Goal: Task Accomplishment & Management: Use online tool/utility

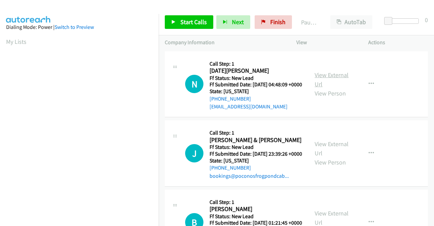
click at [324, 79] on link "View External Url" at bounding box center [332, 79] width 34 height 17
click at [326, 153] on link "View External Url" at bounding box center [332, 148] width 34 height 17
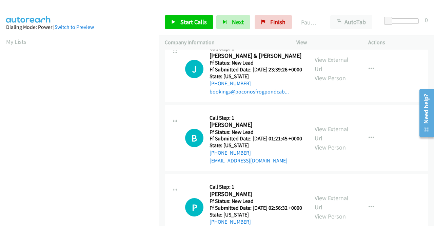
scroll to position [102, 0]
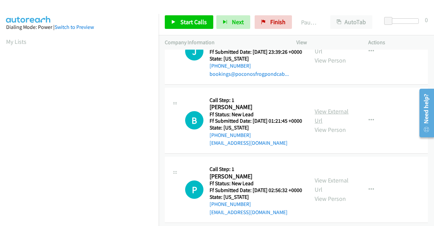
click at [317, 124] on link "View External Url" at bounding box center [332, 115] width 34 height 17
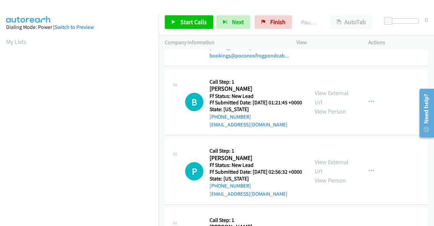
scroll to position [136, 0]
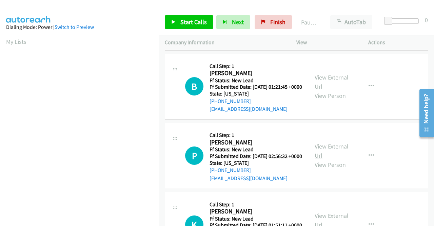
click at [328, 159] on link "View External Url" at bounding box center [332, 150] width 34 height 17
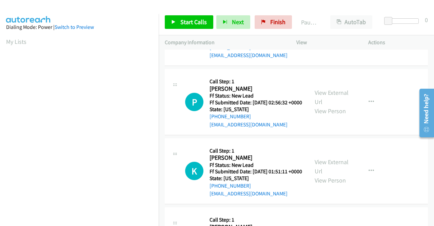
scroll to position [203, 0]
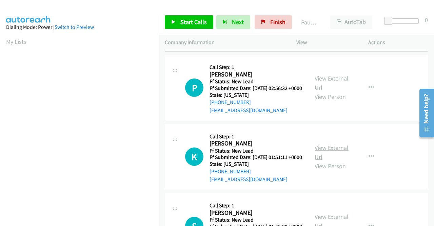
click at [326, 160] on link "View External Url" at bounding box center [332, 151] width 34 height 17
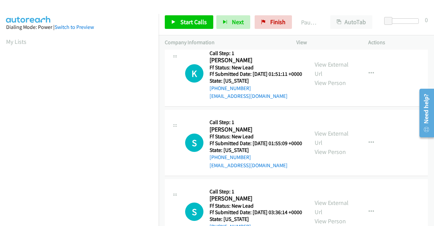
scroll to position [305, 0]
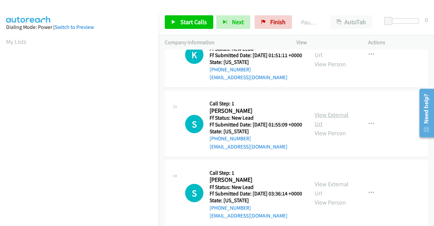
click at [321, 128] on link "View External Url" at bounding box center [332, 119] width 34 height 17
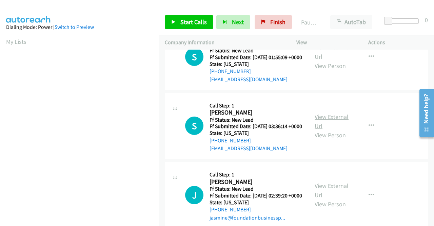
scroll to position [373, 0]
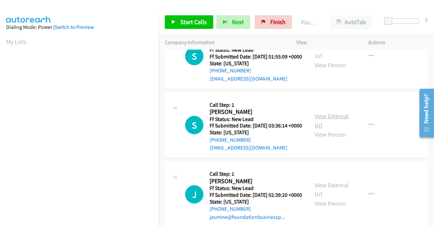
click at [323, 129] on link "View External Url" at bounding box center [332, 120] width 34 height 17
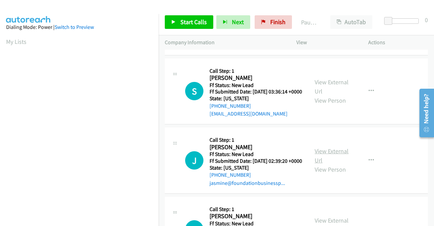
click at [324, 164] on link "View External Url" at bounding box center [332, 155] width 34 height 17
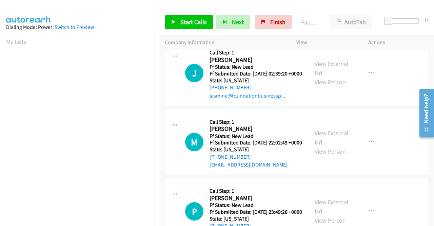
scroll to position [509, 0]
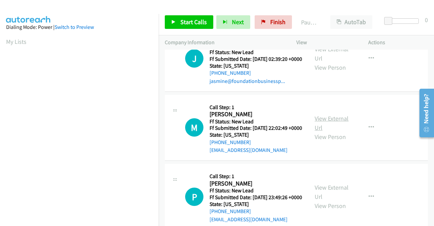
click at [316, 131] on link "View External Url" at bounding box center [332, 122] width 34 height 17
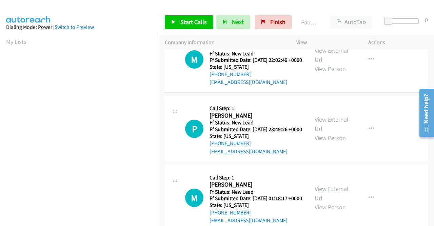
scroll to position [610, 0]
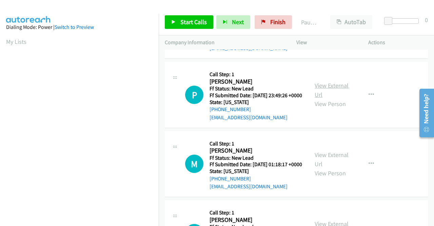
click at [327, 98] on link "View External Url" at bounding box center [332, 89] width 34 height 17
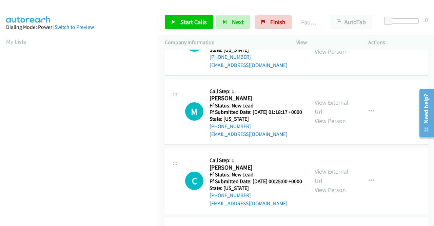
scroll to position [678, 0]
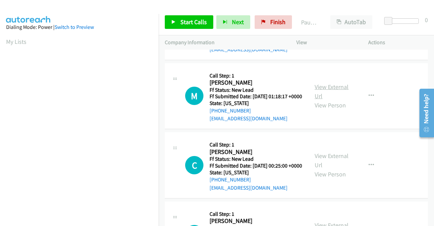
click at [317, 100] on link "View External Url" at bounding box center [332, 91] width 34 height 17
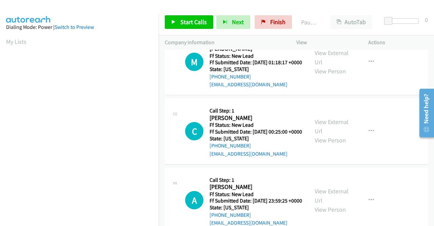
scroll to position [746, 0]
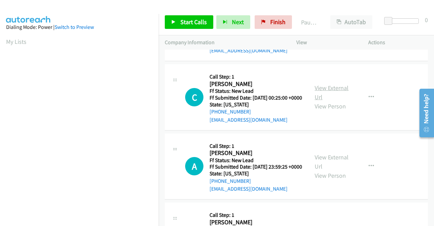
click at [317, 101] on link "View External Url" at bounding box center [332, 92] width 34 height 17
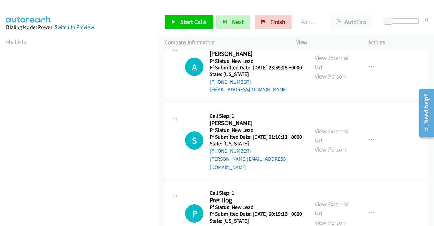
scroll to position [848, 0]
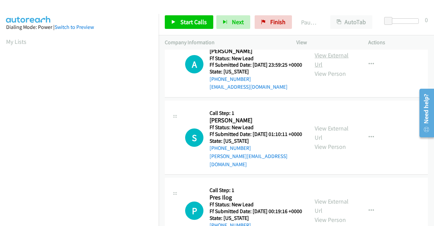
click at [319, 68] on link "View External Url" at bounding box center [332, 59] width 34 height 17
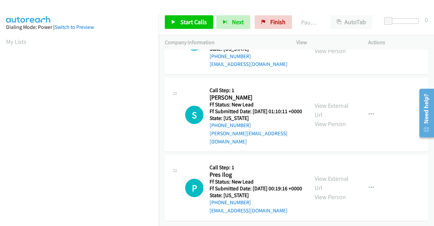
scroll to position [950, 0]
click at [326, 114] on link "View External Url" at bounding box center [332, 109] width 34 height 17
click at [338, 174] on link "View External Url" at bounding box center [332, 182] width 34 height 17
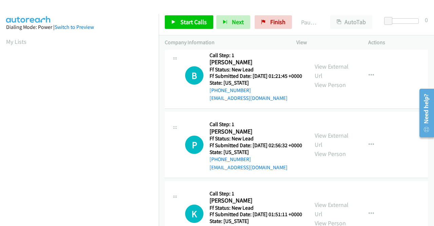
scroll to position [0, 0]
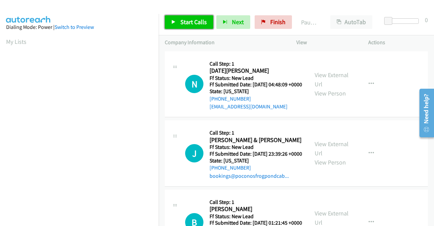
click at [194, 19] on span "Start Calls" at bounding box center [193, 22] width 26 height 8
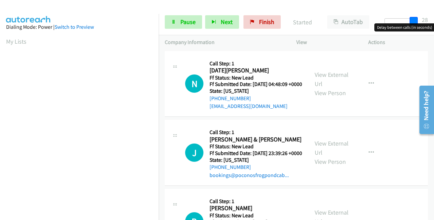
click at [416, 21] on div at bounding box center [400, 20] width 31 height 5
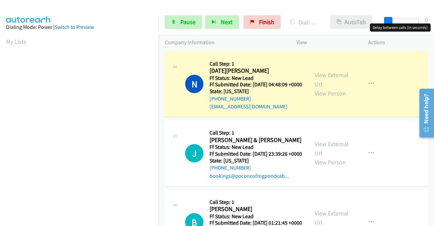
drag, startPoint x: 414, startPoint y: 20, endPoint x: 372, endPoint y: 18, distance: 42.1
click at [372, 18] on div "Start Calls Pause Next Finish Dialing Noel Ruprecht AutoTab AutoTab 0" at bounding box center [296, 22] width 275 height 26
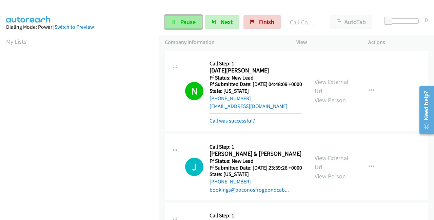
click at [189, 19] on span "Pause" at bounding box center [187, 22] width 15 height 8
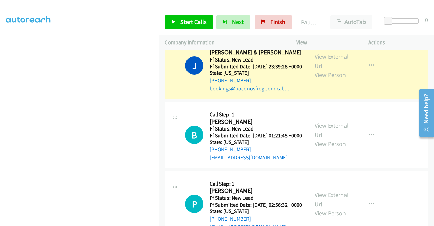
scroll to position [19, 0]
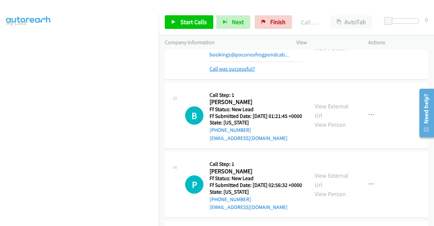
click at [248, 72] on link "Call was successful?" at bounding box center [232, 68] width 45 height 6
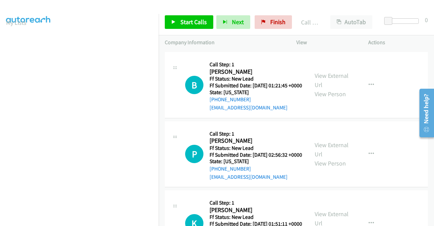
scroll to position [162, 0]
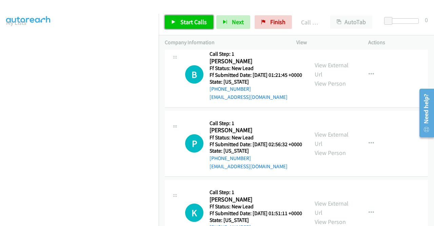
click at [192, 23] on span "Start Calls" at bounding box center [193, 22] width 26 height 8
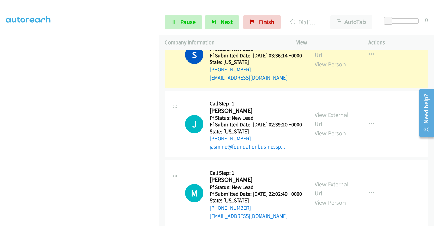
scroll to position [155, 0]
click at [189, 20] on span "Pause" at bounding box center [187, 22] width 15 height 8
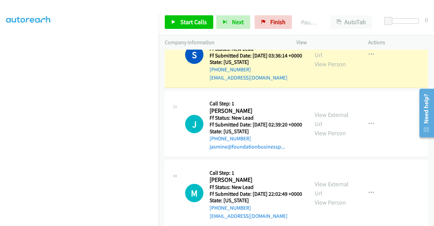
scroll to position [0, 0]
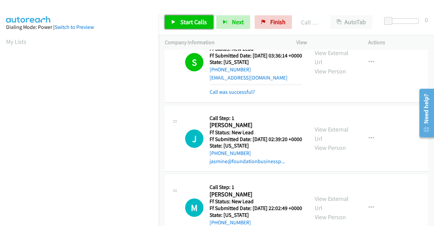
click at [177, 21] on link "Start Calls" at bounding box center [189, 22] width 48 height 14
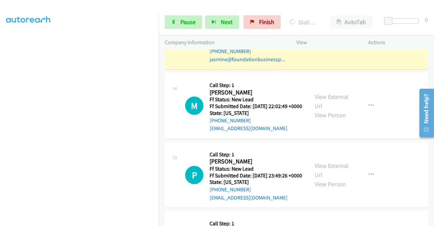
scroll to position [155, 0]
click at [186, 19] on span "Pause" at bounding box center [187, 22] width 15 height 8
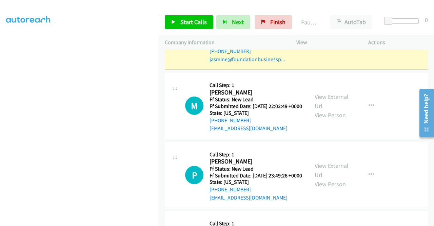
scroll to position [19, 0]
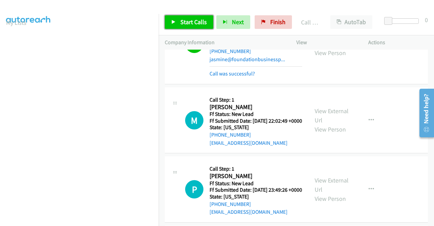
click at [189, 18] on link "Start Calls" at bounding box center [189, 22] width 48 height 14
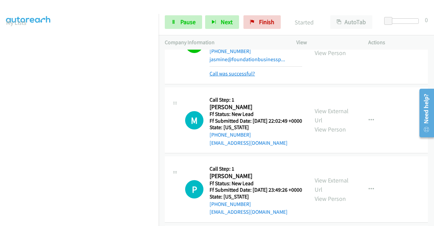
click at [242, 77] on link "Call was successful?" at bounding box center [232, 73] width 45 height 6
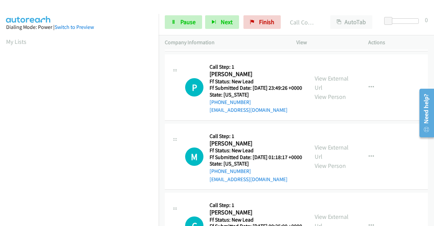
scroll to position [753, 0]
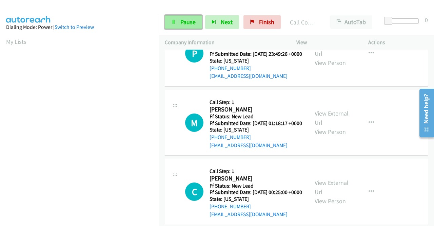
click at [188, 23] on span "Pause" at bounding box center [187, 22] width 15 height 8
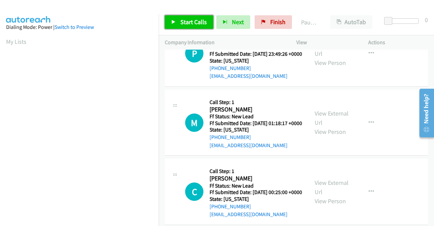
click at [188, 23] on span "Start Calls" at bounding box center [193, 22] width 26 height 8
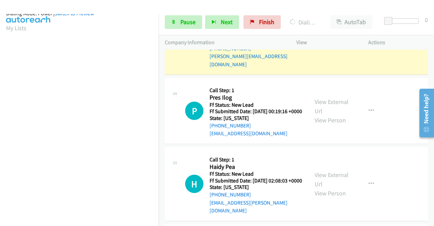
scroll to position [155, 0]
click at [184, 20] on span "Pause" at bounding box center [187, 22] width 15 height 8
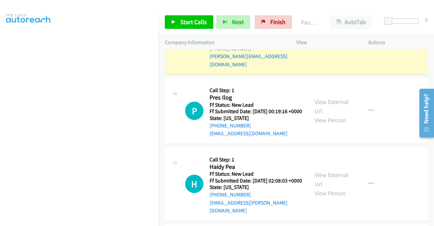
scroll to position [19, 0]
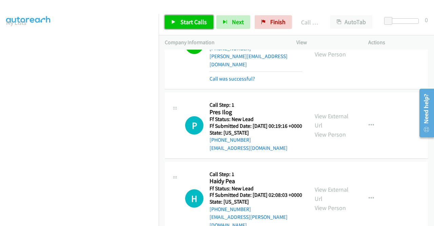
click at [201, 21] on span "Start Calls" at bounding box center [193, 22] width 26 height 8
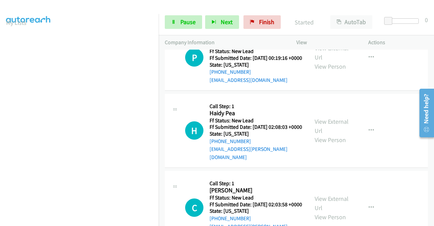
scroll to position [1160, 0]
click at [188, 22] on span "Pause" at bounding box center [187, 22] width 15 height 8
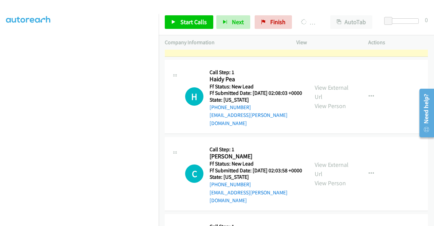
scroll to position [0, 0]
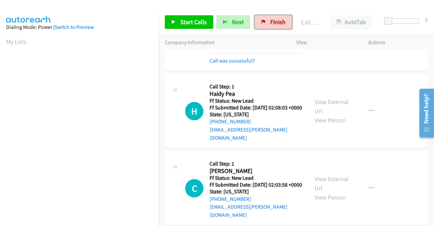
drag, startPoint x: 275, startPoint y: 23, endPoint x: 245, endPoint y: 35, distance: 32.0
click at [275, 23] on span "Finish" at bounding box center [277, 22] width 15 height 8
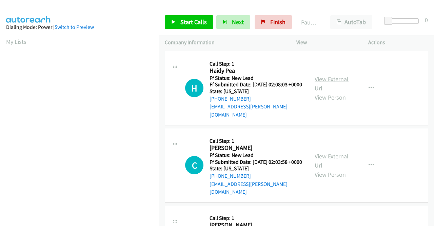
click at [332, 81] on link "View External Url" at bounding box center [332, 83] width 34 height 17
click at [326, 153] on link "View External Url" at bounding box center [332, 160] width 34 height 17
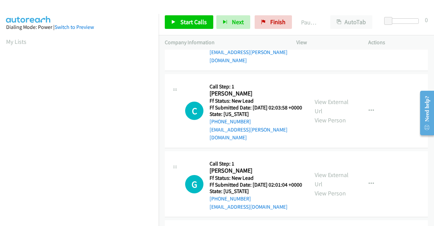
scroll to position [68, 0]
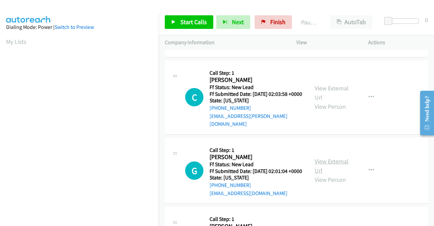
click at [323, 164] on link "View External Url" at bounding box center [332, 165] width 34 height 17
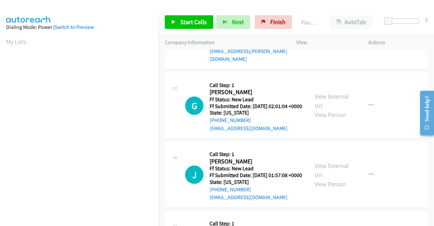
scroll to position [136, 0]
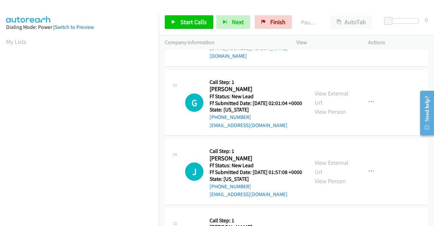
click at [327, 174] on div "View External Url View Person" at bounding box center [332, 171] width 35 height 27
click at [328, 169] on link "View External Url" at bounding box center [332, 166] width 34 height 17
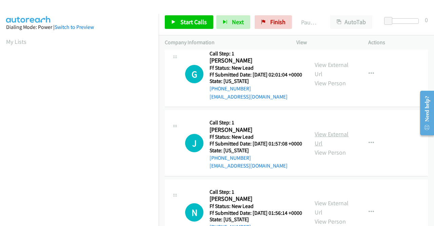
scroll to position [203, 0]
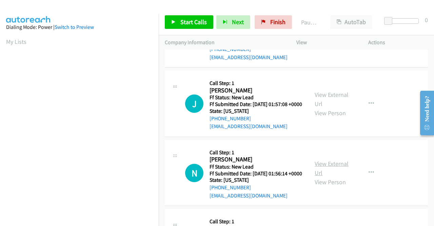
click at [334, 174] on link "View External Url" at bounding box center [332, 167] width 34 height 17
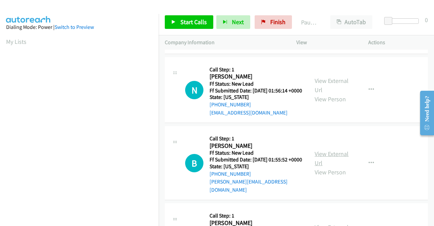
scroll to position [305, 0]
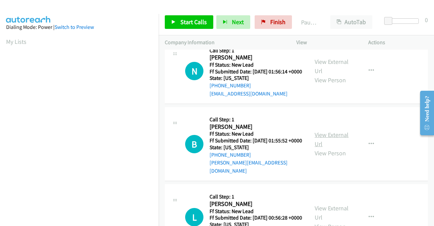
click at [335, 148] on link "View External Url" at bounding box center [332, 139] width 34 height 17
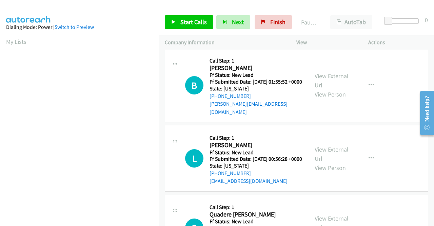
scroll to position [373, 0]
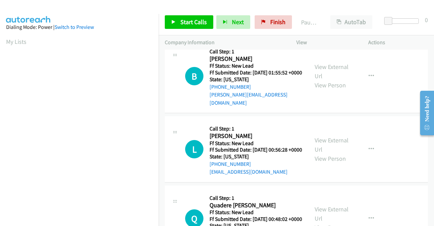
click at [340, 162] on div "View External Url View Person" at bounding box center [332, 148] width 35 height 27
click at [341, 153] on link "View External Url" at bounding box center [332, 144] width 34 height 17
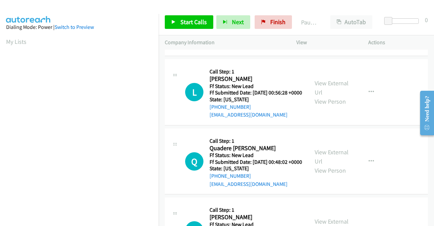
scroll to position [441, 0]
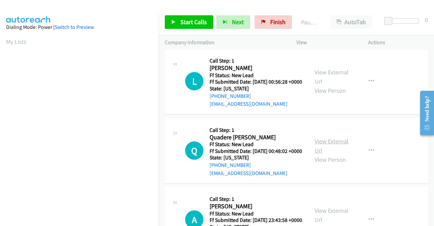
click at [321, 154] on link "View External Url" at bounding box center [332, 145] width 34 height 17
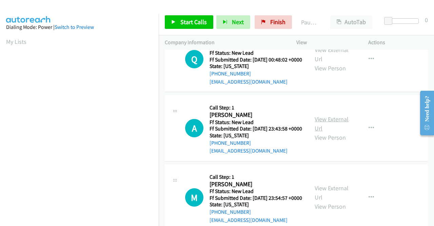
scroll to position [576, 0]
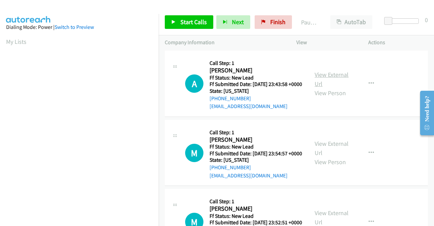
click at [324, 87] on link "View External Url" at bounding box center [332, 79] width 34 height 17
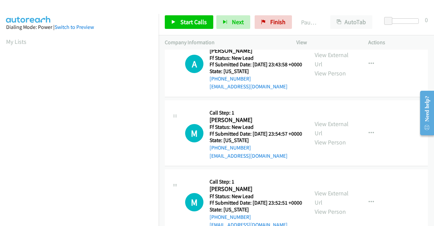
scroll to position [610, 0]
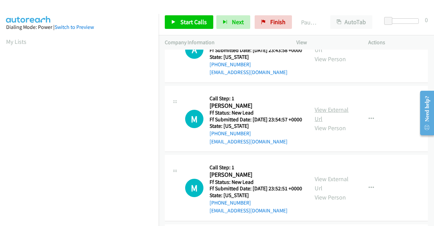
click at [326, 122] on link "View External Url" at bounding box center [332, 113] width 34 height 17
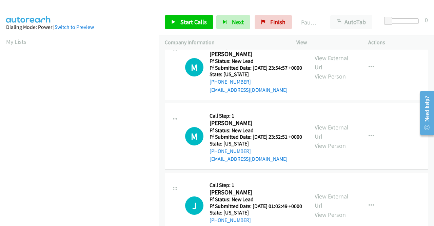
scroll to position [712, 0]
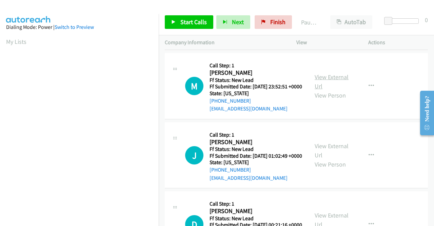
click at [317, 90] on link "View External Url" at bounding box center [332, 81] width 34 height 17
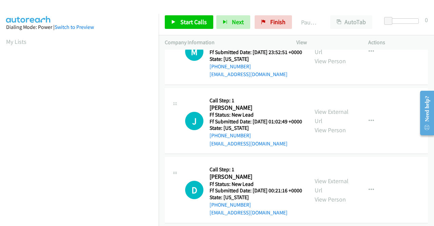
scroll to position [780, 0]
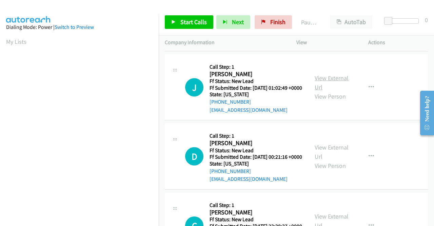
click at [327, 91] on link "View External Url" at bounding box center [332, 82] width 34 height 17
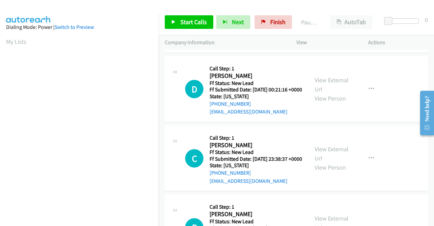
scroll to position [848, 0]
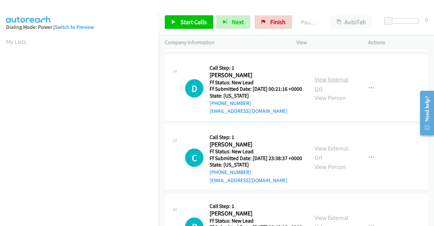
click at [327, 92] on link "View External Url" at bounding box center [332, 83] width 34 height 17
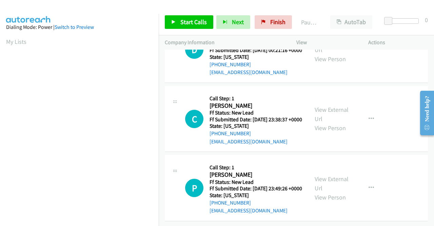
scroll to position [916, 0]
click at [335, 122] on link "View External Url" at bounding box center [332, 113] width 34 height 17
click at [333, 175] on link "View External Url" at bounding box center [332, 183] width 34 height 17
click at [194, 22] on span "Start Calls" at bounding box center [193, 22] width 26 height 8
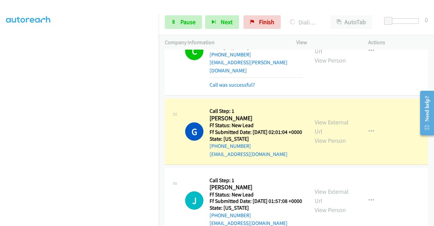
scroll to position [155, 0]
click at [183, 22] on span "Pause" at bounding box center [187, 22] width 15 height 8
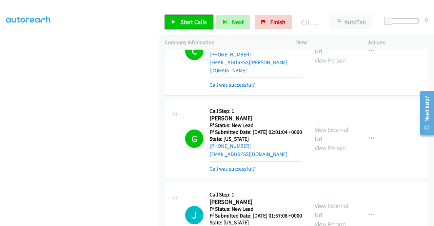
click at [189, 18] on span "Start Calls" at bounding box center [193, 22] width 26 height 8
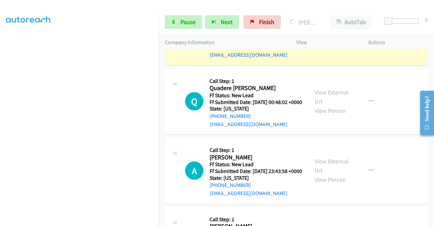
scroll to position [610, 0]
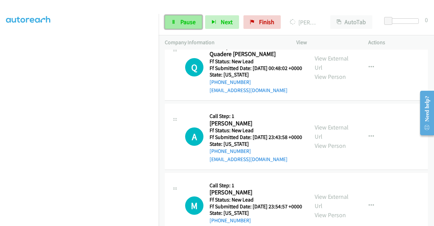
click at [193, 25] on span "Pause" at bounding box center [187, 22] width 15 height 8
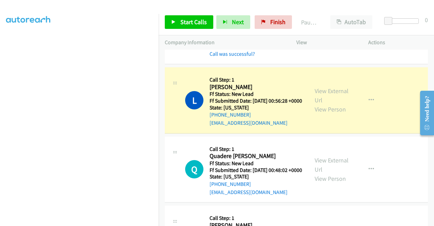
scroll to position [0, 0]
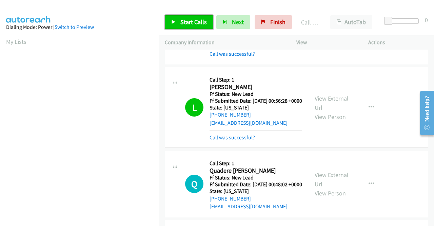
click at [176, 20] on link "Start Calls" at bounding box center [189, 22] width 48 height 14
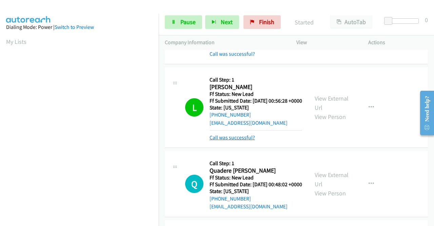
click at [241, 140] on link "Call was successful?" at bounding box center [232, 137] width 45 height 6
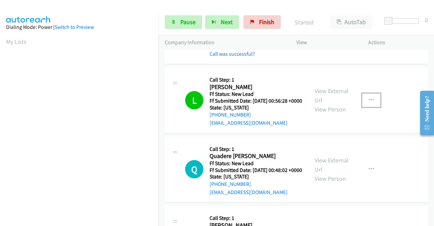
click at [369, 103] on icon "button" at bounding box center [371, 99] width 5 height 5
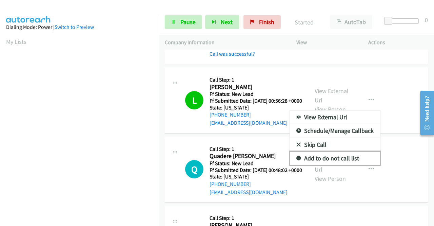
click at [330, 165] on link "Add to do not call list" at bounding box center [335, 158] width 90 height 14
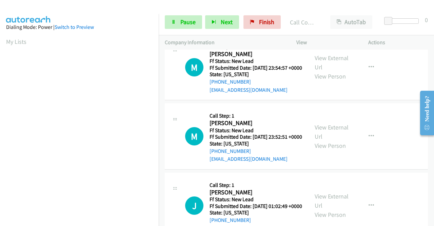
scroll to position [787, 0]
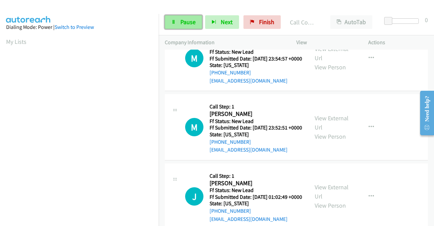
click at [187, 21] on span "Pause" at bounding box center [187, 22] width 15 height 8
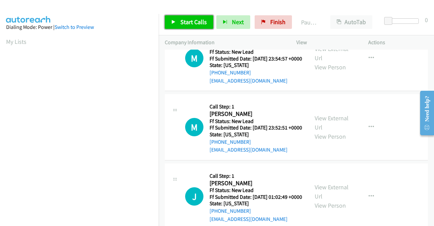
click at [187, 21] on span "Start Calls" at bounding box center [193, 22] width 26 height 8
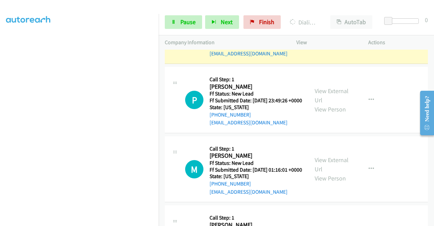
scroll to position [0, 0]
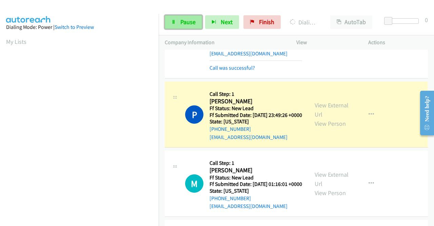
click at [185, 19] on span "Pause" at bounding box center [187, 22] width 15 height 8
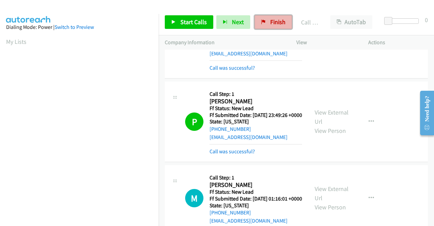
click at [275, 27] on link "Finish" at bounding box center [273, 22] width 37 height 14
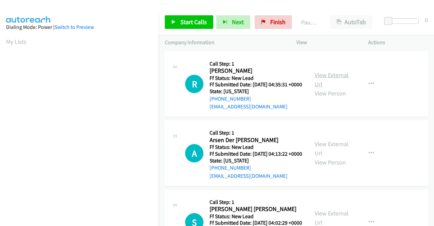
click at [328, 77] on link "View External Url" at bounding box center [332, 79] width 34 height 17
click at [332, 156] on link "View External Url" at bounding box center [332, 148] width 34 height 17
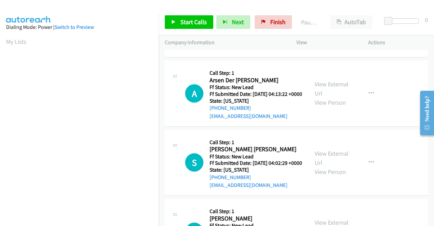
scroll to position [68, 0]
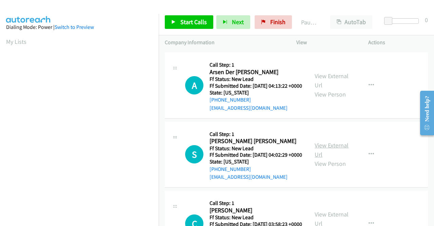
click at [325, 158] on link "View External Url" at bounding box center [332, 149] width 34 height 17
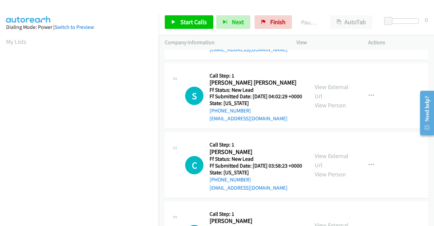
scroll to position [136, 0]
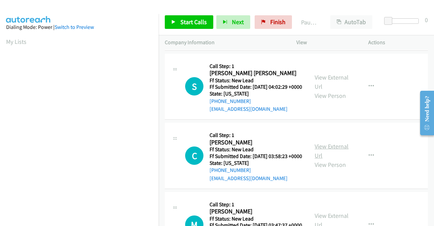
click at [324, 159] on link "View External Url" at bounding box center [332, 150] width 34 height 17
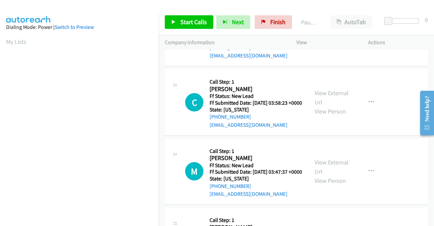
scroll to position [203, 0]
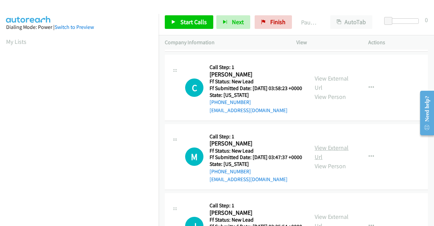
click at [322, 160] on link "View External Url" at bounding box center [332, 151] width 34 height 17
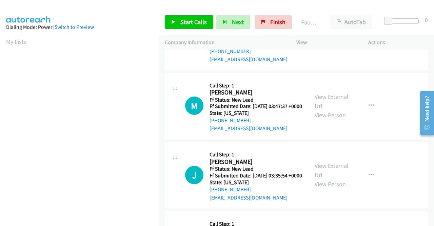
scroll to position [271, 0]
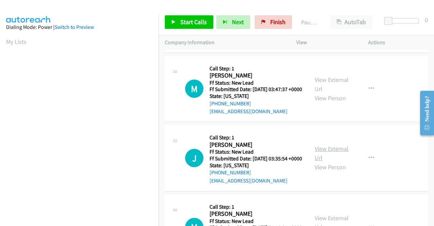
click at [327, 161] on link "View External Url" at bounding box center [332, 152] width 34 height 17
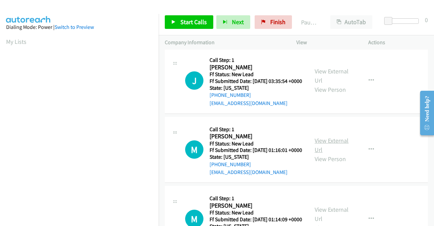
scroll to position [373, 0]
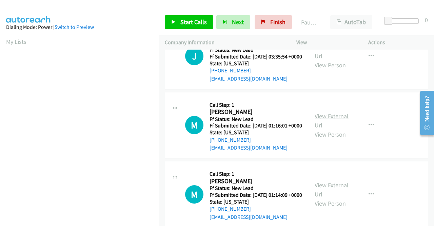
click at [319, 129] on link "View External Url" at bounding box center [332, 120] width 34 height 17
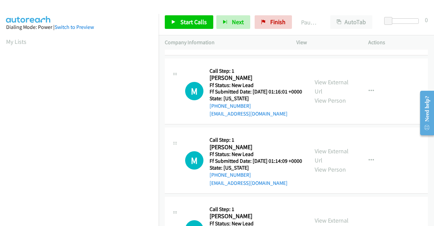
click at [322, 174] on div "View External Url View Person" at bounding box center [332, 159] width 35 height 27
click at [325, 164] on link "View External Url" at bounding box center [332, 155] width 34 height 17
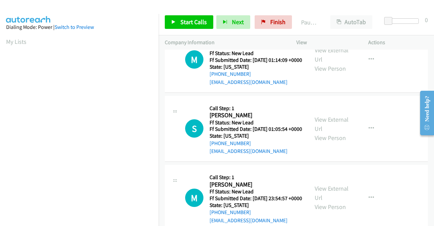
scroll to position [509, 0]
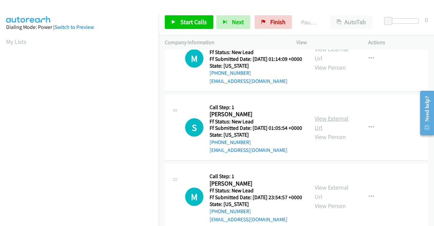
click at [328, 131] on link "View External Url" at bounding box center [332, 122] width 34 height 17
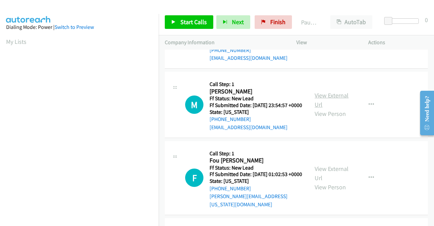
scroll to position [610, 0]
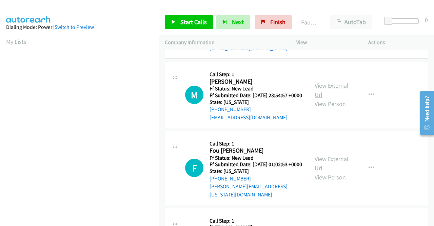
click at [319, 98] on link "View External Url" at bounding box center [332, 89] width 34 height 17
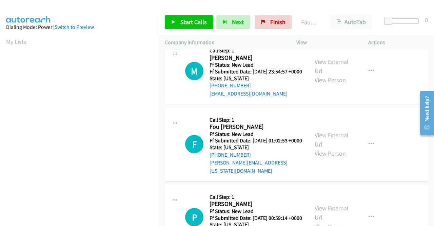
scroll to position [712, 0]
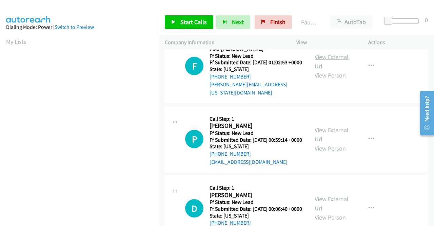
click at [320, 70] on link "View External Url" at bounding box center [332, 61] width 34 height 17
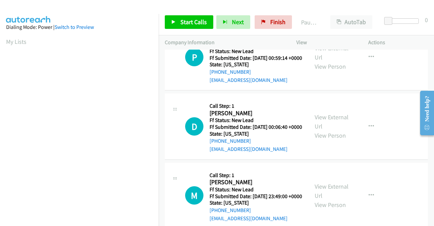
scroll to position [814, 0]
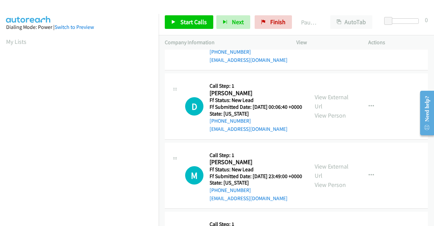
click at [329, 41] on link "View External Url" at bounding box center [332, 32] width 34 height 17
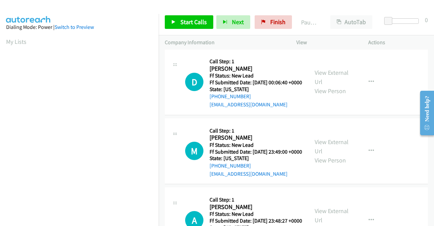
scroll to position [848, 0]
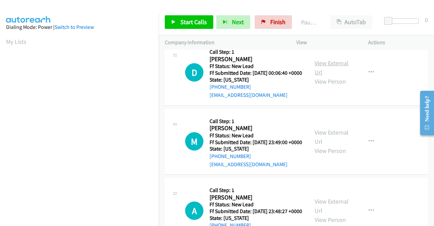
click at [338, 76] on link "View External Url" at bounding box center [332, 67] width 34 height 17
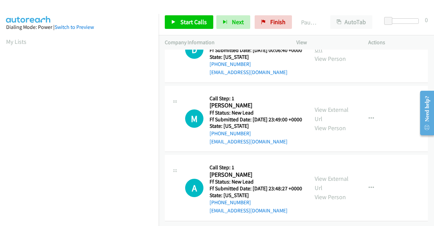
scroll to position [916, 0]
click at [321, 122] on link "View External Url" at bounding box center [332, 113] width 34 height 17
click at [322, 174] on link "View External Url" at bounding box center [332, 182] width 34 height 17
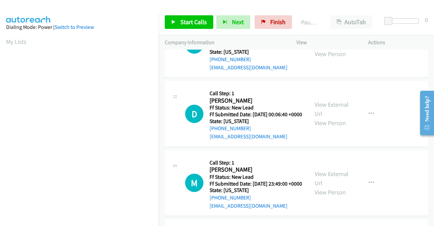
scroll to position [801, 0]
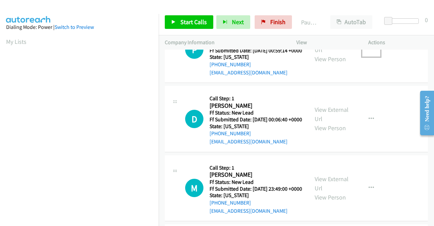
click at [369, 52] on icon "button" at bounding box center [371, 49] width 5 height 5
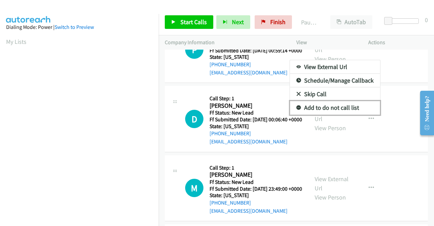
click at [329, 114] on link "Add to do not call list" at bounding box center [335, 108] width 90 height 14
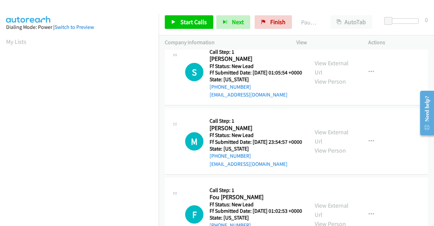
scroll to position [0, 0]
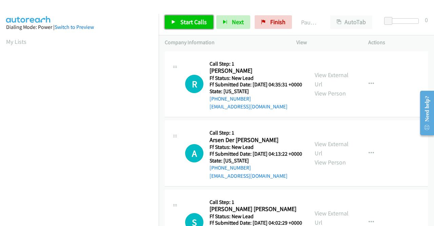
click at [193, 23] on span "Start Calls" at bounding box center [193, 22] width 26 height 8
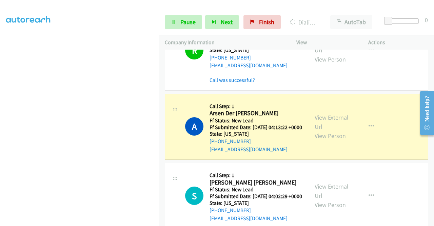
scroll to position [155, 0]
click at [172, 20] on icon at bounding box center [173, 22] width 5 height 5
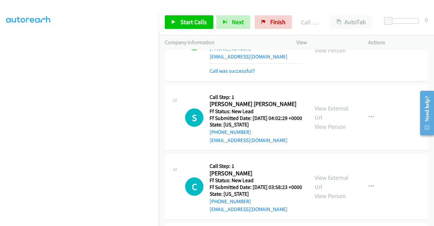
scroll to position [143, 0]
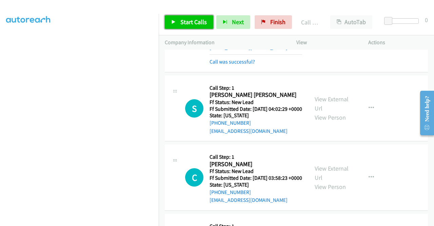
click at [197, 21] on span "Start Calls" at bounding box center [193, 22] width 26 height 8
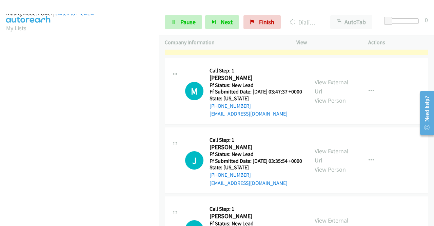
scroll to position [155, 0]
click at [185, 21] on span "Pause" at bounding box center [187, 22] width 15 height 8
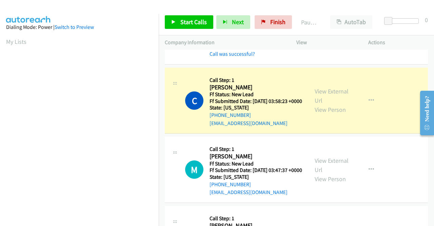
scroll to position [245, 0]
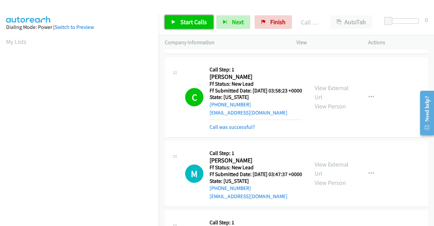
click at [186, 21] on span "Start Calls" at bounding box center [193, 22] width 26 height 8
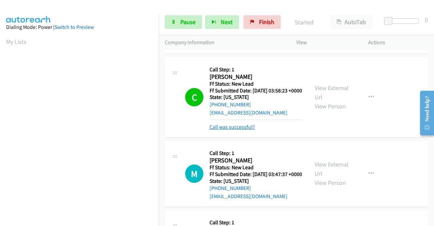
click at [237, 130] on link "Call was successful?" at bounding box center [232, 126] width 45 height 6
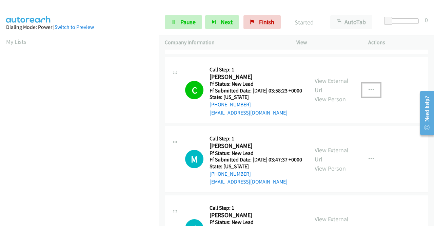
click at [362, 97] on button "button" at bounding box center [371, 90] width 18 height 14
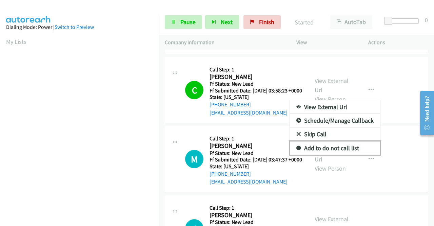
click at [341, 155] on link "Add to do not call list" at bounding box center [335, 148] width 90 height 14
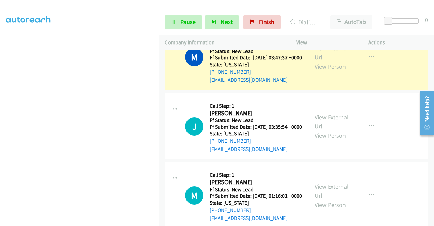
scroll to position [155, 0]
click at [176, 25] on link "Pause" at bounding box center [183, 22] width 37 height 14
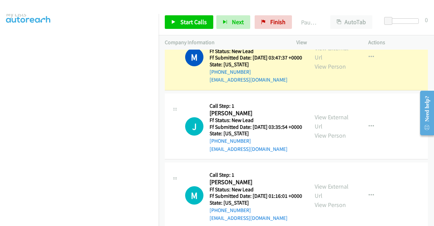
scroll to position [19, 0]
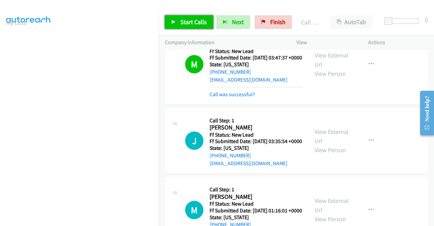
click at [188, 22] on span "Start Calls" at bounding box center [193, 22] width 26 height 8
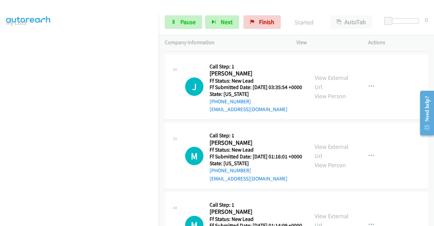
scroll to position [414, 0]
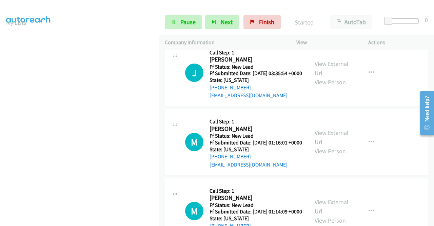
click at [243, 30] on link "Call was successful?" at bounding box center [232, 26] width 45 height 6
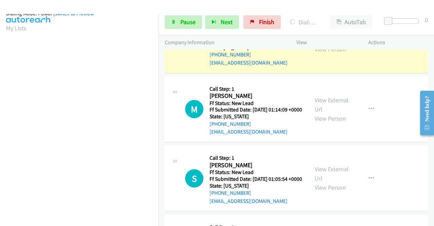
scroll to position [155, 0]
click at [183, 24] on span "Pause" at bounding box center [187, 22] width 15 height 8
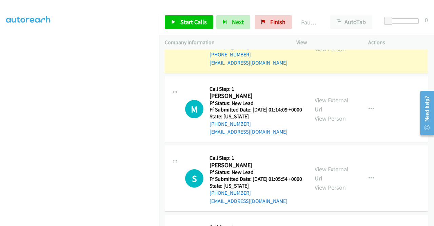
scroll to position [53, 0]
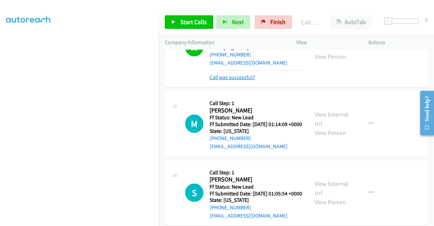
click at [242, 80] on link "Call was successful?" at bounding box center [232, 77] width 45 height 6
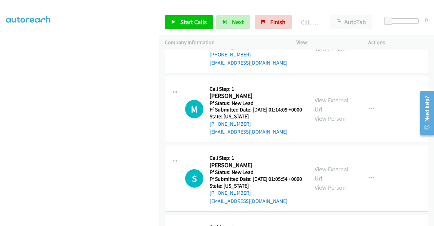
click at [369, 43] on icon "button" at bounding box center [371, 39] width 5 height 5
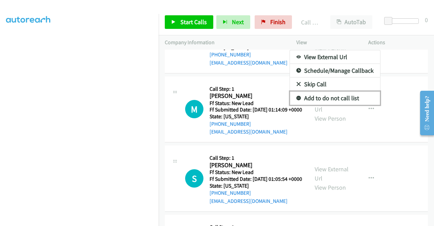
click at [339, 105] on link "Add to do not call list" at bounding box center [335, 98] width 90 height 14
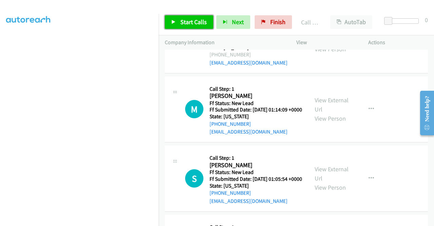
click at [185, 22] on span "Start Calls" at bounding box center [193, 22] width 26 height 8
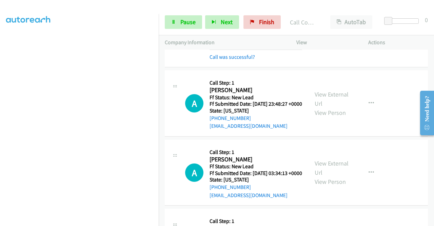
scroll to position [1133, 0]
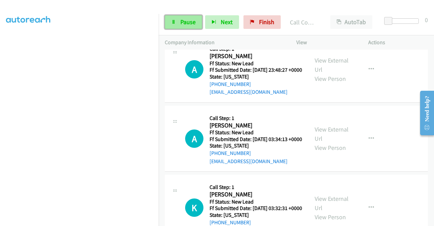
click at [191, 22] on span "Pause" at bounding box center [187, 22] width 15 height 8
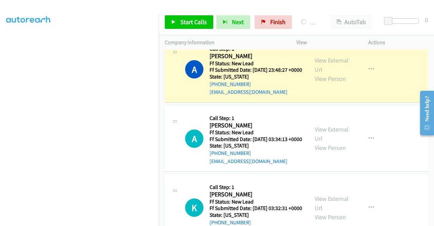
scroll to position [0, 0]
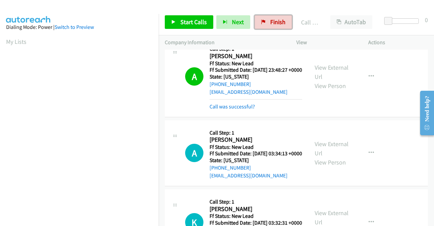
drag, startPoint x: 277, startPoint y: 21, endPoint x: 247, endPoint y: 35, distance: 33.3
click at [277, 21] on span "Finish" at bounding box center [277, 22] width 15 height 8
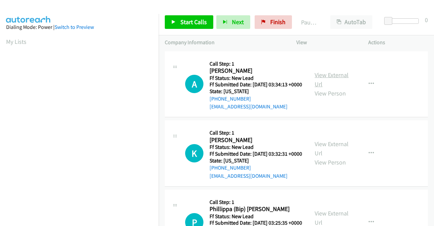
click at [330, 78] on link "View External Url" at bounding box center [332, 79] width 34 height 17
click at [324, 151] on link "View External Url" at bounding box center [332, 148] width 34 height 17
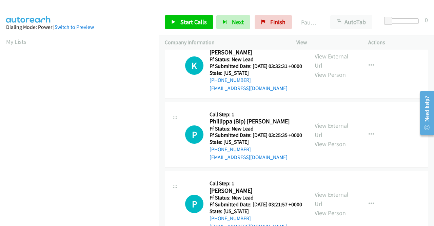
scroll to position [102, 0]
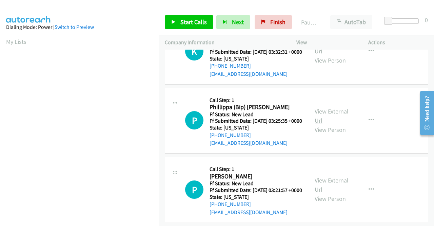
click at [324, 124] on link "View External Url" at bounding box center [332, 115] width 34 height 17
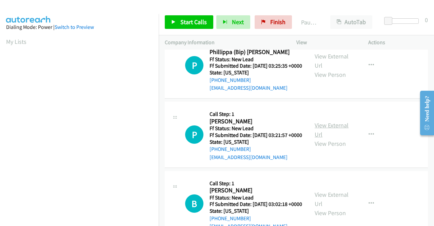
scroll to position [170, 0]
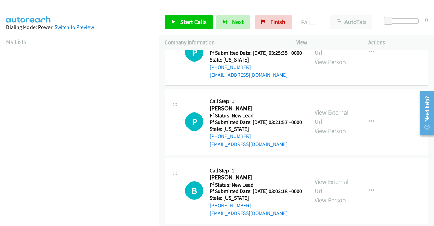
click at [328, 125] on link "View External Url" at bounding box center [332, 116] width 34 height 17
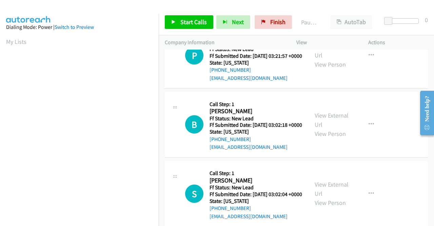
scroll to position [237, 0]
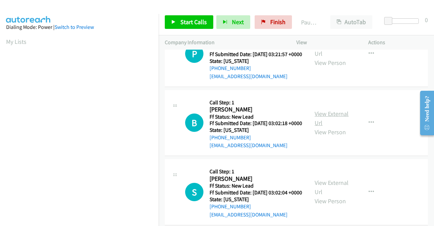
click at [328, 126] on link "View External Url" at bounding box center [332, 118] width 34 height 17
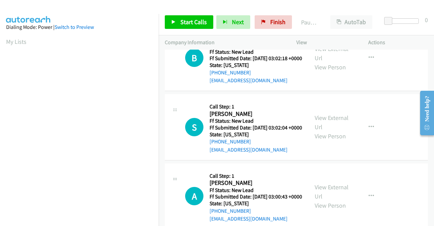
scroll to position [305, 0]
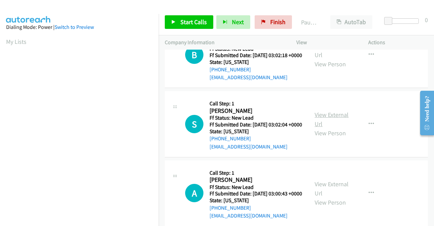
click at [331, 128] on link "View External Url" at bounding box center [332, 119] width 34 height 17
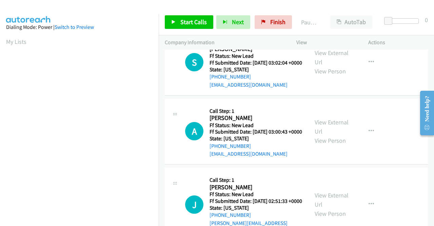
scroll to position [373, 0]
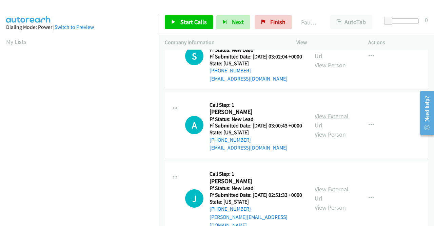
click at [319, 129] on link "View External Url" at bounding box center [332, 120] width 34 height 17
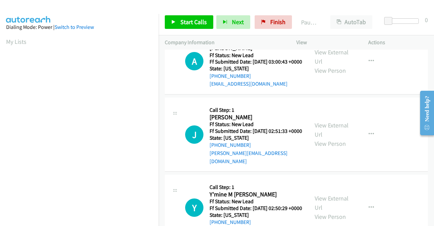
scroll to position [441, 0]
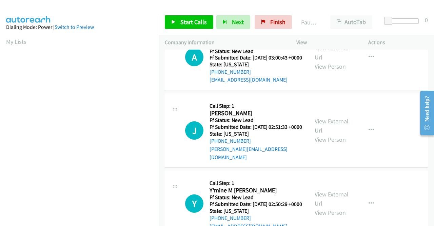
click at [329, 134] on link "View External Url" at bounding box center [332, 125] width 34 height 17
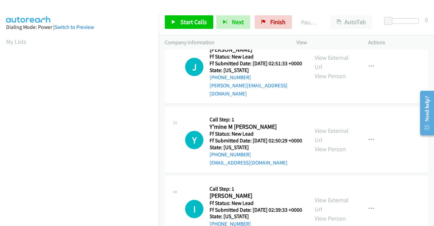
scroll to position [509, 0]
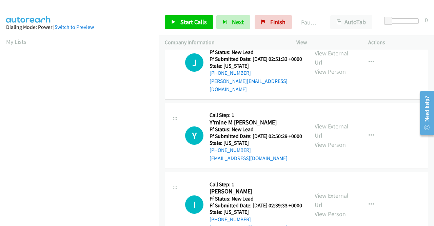
click at [328, 139] on link "View External Url" at bounding box center [332, 130] width 34 height 17
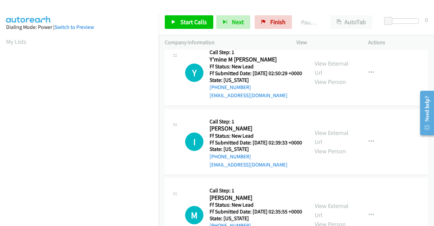
scroll to position [576, 0]
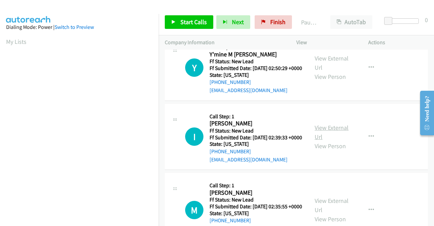
click at [321, 140] on link "View External Url" at bounding box center [332, 131] width 34 height 17
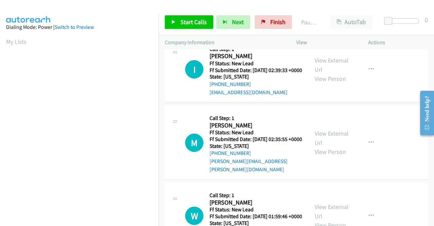
scroll to position [644, 0]
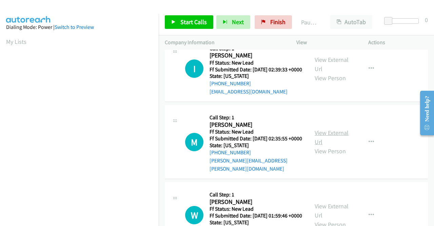
click at [336, 145] on link "View External Url" at bounding box center [332, 137] width 34 height 17
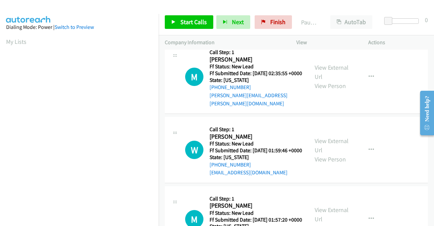
scroll to position [712, 0]
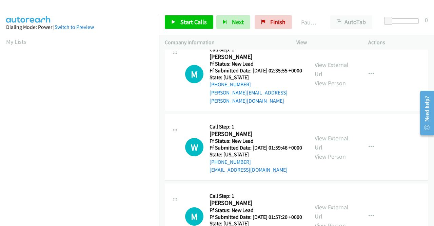
click at [318, 151] on link "View External Url" at bounding box center [332, 142] width 34 height 17
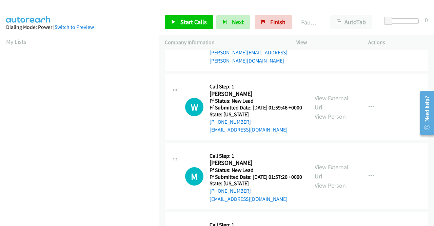
scroll to position [814, 0]
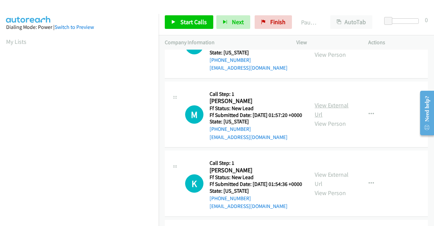
click at [341, 118] on link "View External Url" at bounding box center [332, 109] width 34 height 17
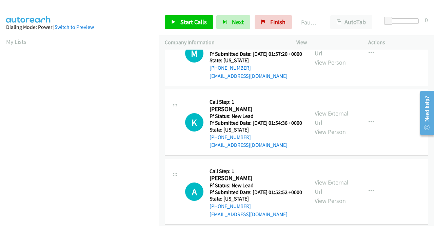
scroll to position [882, 0]
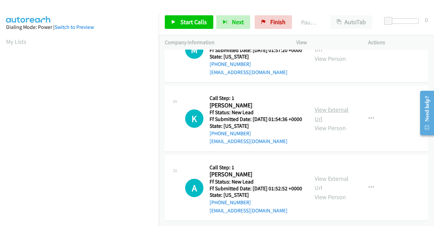
click at [315, 122] on link "View External Url" at bounding box center [332, 113] width 34 height 17
click at [341, 187] on link "View External Url" at bounding box center [332, 182] width 34 height 17
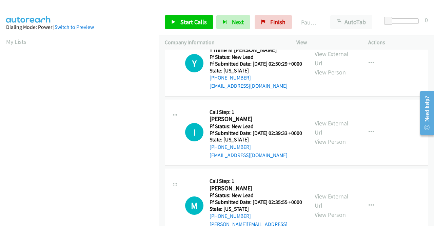
scroll to position [0, 0]
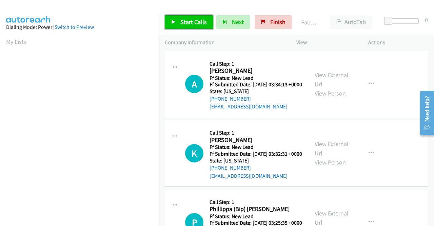
click at [179, 21] on link "Start Calls" at bounding box center [189, 22] width 48 height 14
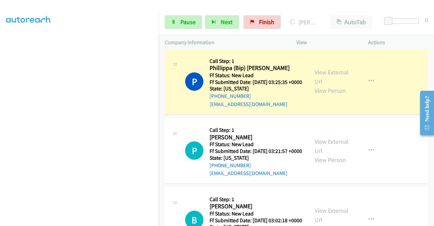
scroll to position [155, 0]
click at [180, 18] on link "Pause" at bounding box center [183, 22] width 37 height 14
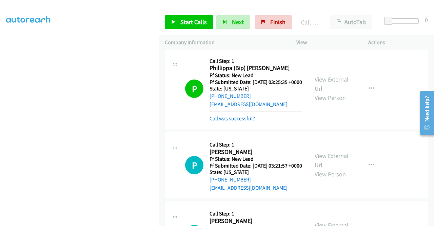
click at [236, 121] on link "Call was successful?" at bounding box center [232, 118] width 45 height 6
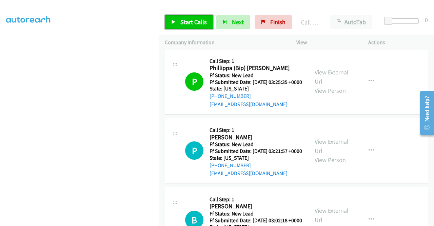
click at [198, 24] on span "Start Calls" at bounding box center [193, 22] width 26 height 8
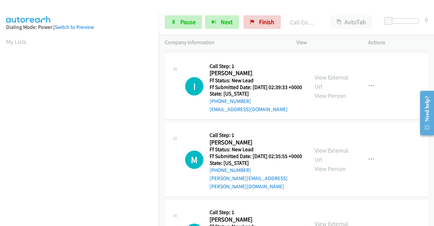
scroll to position [753, 0]
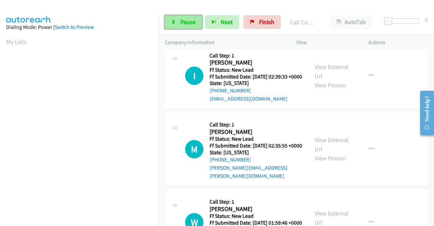
click at [181, 25] on span "Pause" at bounding box center [187, 22] width 15 height 8
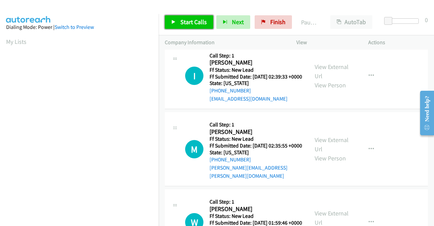
click at [181, 25] on span "Start Calls" at bounding box center [193, 22] width 26 height 8
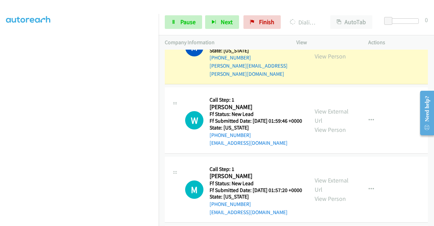
scroll to position [155, 0]
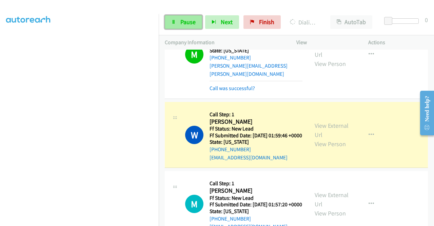
click at [184, 17] on link "Pause" at bounding box center [183, 22] width 37 height 14
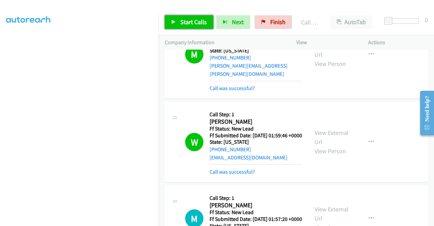
click at [181, 20] on span "Start Calls" at bounding box center [193, 22] width 26 height 8
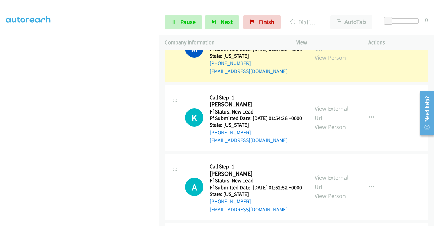
scroll to position [1058, 0]
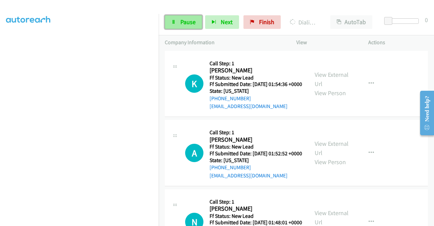
click at [191, 23] on span "Pause" at bounding box center [187, 22] width 15 height 8
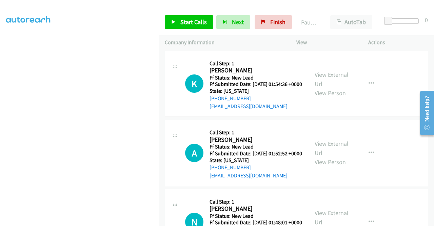
scroll to position [19, 0]
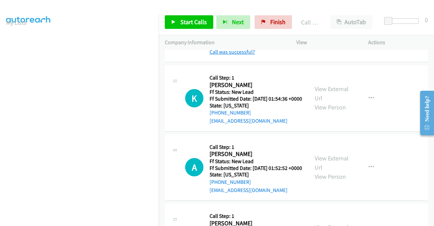
click at [240, 55] on link "Call was successful?" at bounding box center [232, 51] width 45 height 6
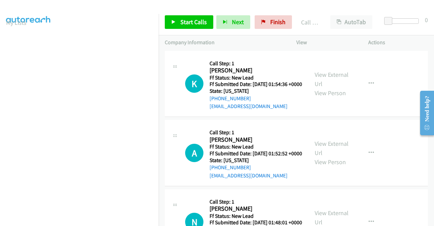
click at [369, 17] on icon "button" at bounding box center [371, 14] width 5 height 5
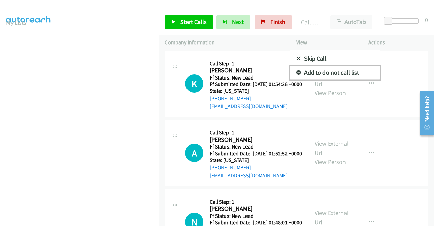
click at [326, 79] on link "Add to do not call list" at bounding box center [335, 73] width 90 height 14
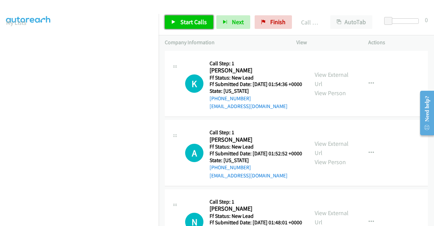
click at [193, 20] on span "Start Calls" at bounding box center [193, 22] width 26 height 8
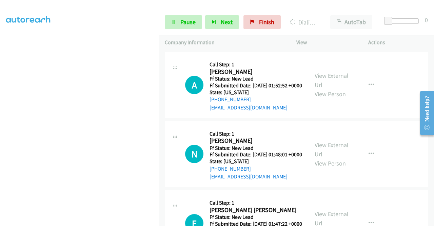
scroll to position [0, 0]
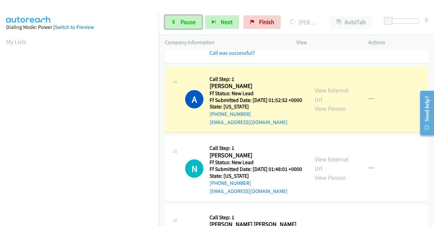
drag, startPoint x: 193, startPoint y: 20, endPoint x: 191, endPoint y: 35, distance: 15.4
click at [193, 20] on span "Pause" at bounding box center [187, 22] width 15 height 8
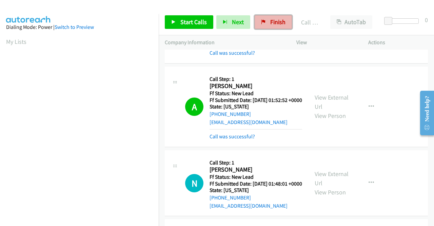
click at [264, 21] on link "Finish" at bounding box center [273, 22] width 37 height 14
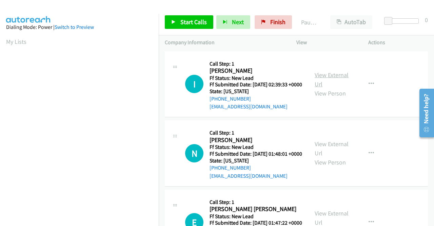
click at [333, 77] on link "View External Url" at bounding box center [332, 79] width 34 height 17
click at [320, 154] on link "View External Url" at bounding box center [332, 148] width 34 height 17
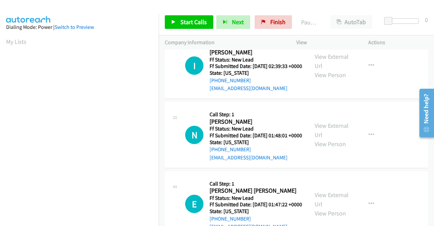
scroll to position [34, 0]
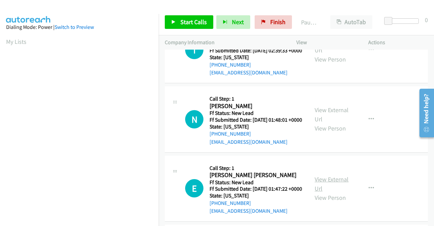
click at [335, 192] on link "View External Url" at bounding box center [332, 183] width 34 height 17
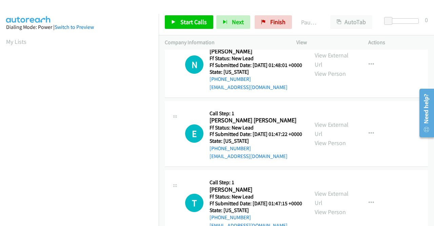
scroll to position [102, 0]
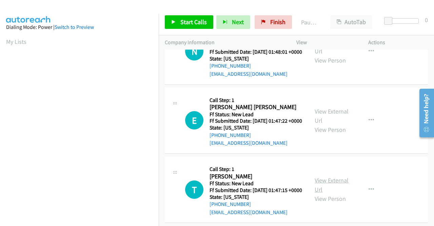
click at [330, 193] on link "View External Url" at bounding box center [332, 184] width 34 height 17
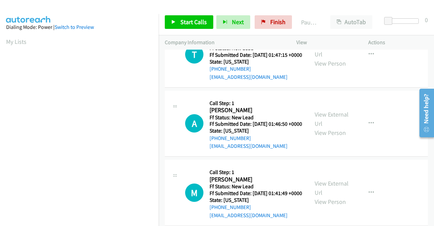
scroll to position [237, 0]
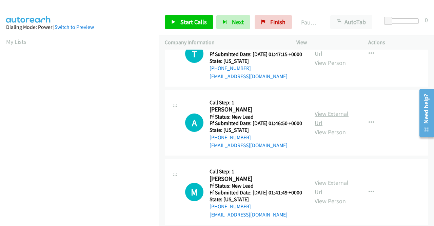
click at [320, 126] on link "View External Url" at bounding box center [332, 118] width 34 height 17
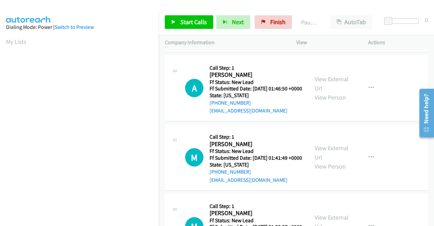
scroll to position [305, 0]
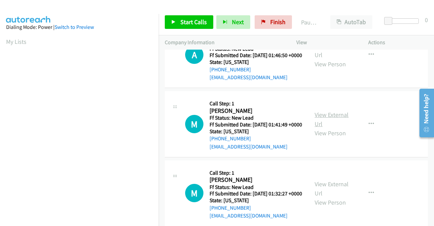
click at [319, 128] on link "View External Url" at bounding box center [332, 119] width 34 height 17
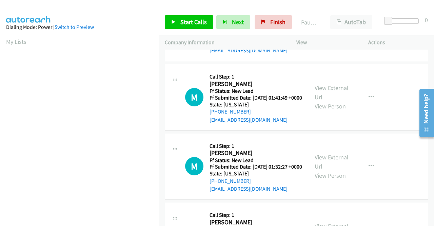
scroll to position [373, 0]
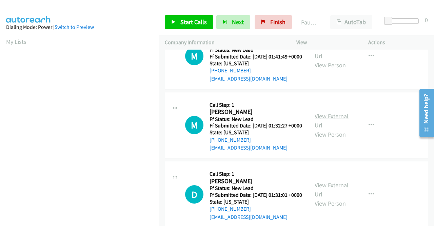
click at [317, 129] on link "View External Url" at bounding box center [332, 120] width 34 height 17
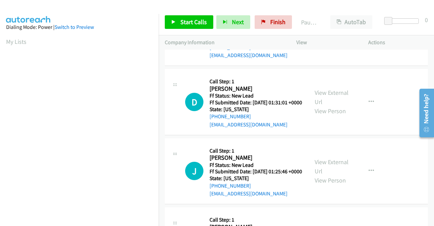
scroll to position [475, 0]
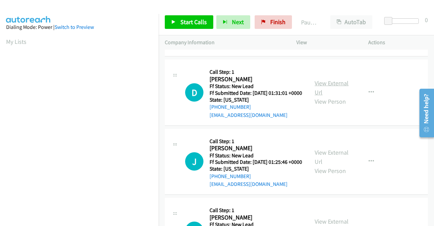
click at [335, 96] on link "View External Url" at bounding box center [332, 87] width 34 height 17
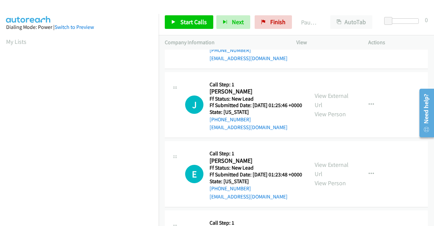
scroll to position [543, 0]
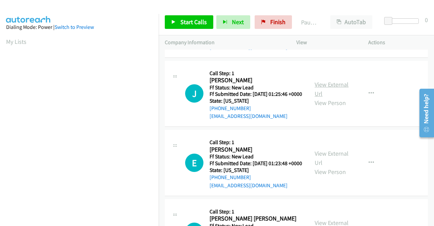
click at [327, 97] on link "View External Url" at bounding box center [332, 88] width 34 height 17
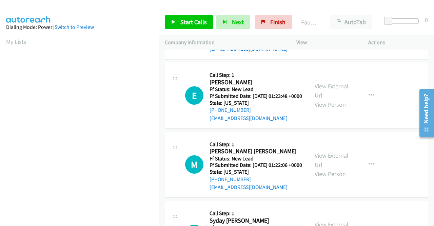
scroll to position [610, 0]
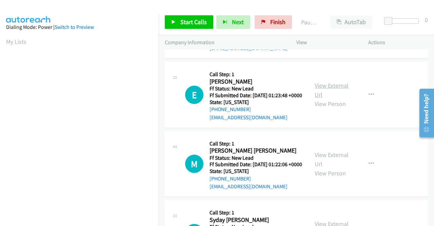
click at [326, 98] on link "View External Url" at bounding box center [332, 89] width 34 height 17
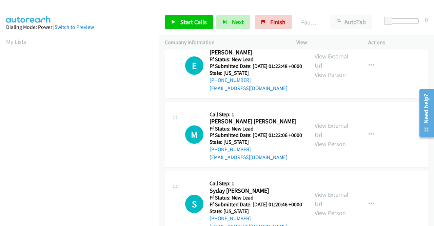
scroll to position [678, 0]
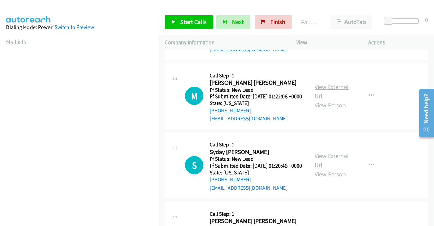
click at [332, 100] on link "View External Url" at bounding box center [332, 91] width 34 height 17
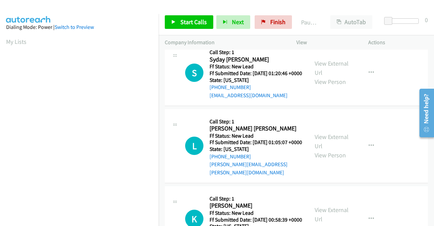
scroll to position [780, 0]
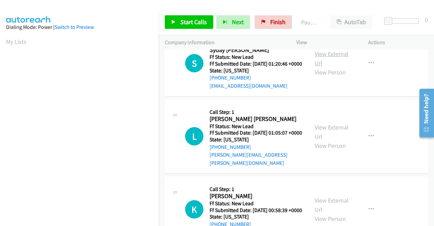
click at [334, 67] on link "View External Url" at bounding box center [332, 58] width 34 height 17
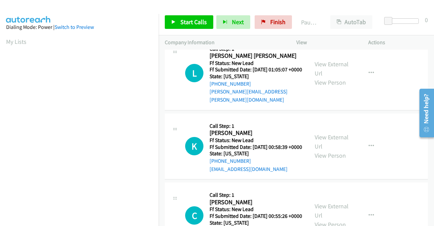
scroll to position [848, 0]
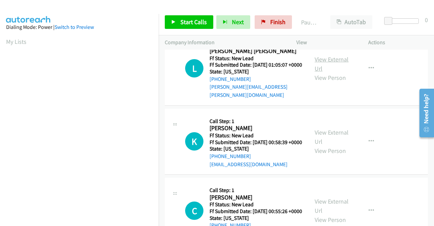
click at [322, 72] on link "View External Url" at bounding box center [332, 63] width 34 height 17
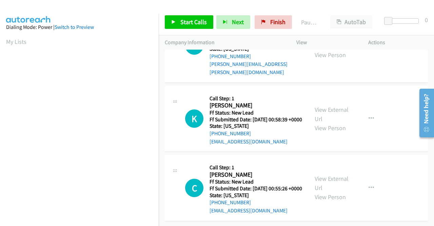
scroll to position [916, 0]
click at [329, 122] on link "View External Url" at bounding box center [332, 113] width 34 height 17
click at [325, 174] on link "View External Url" at bounding box center [332, 182] width 34 height 17
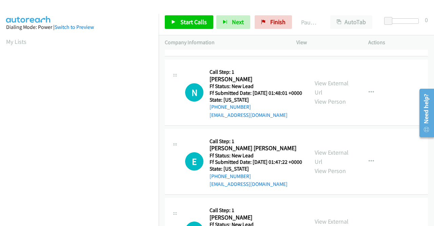
scroll to position [0, 0]
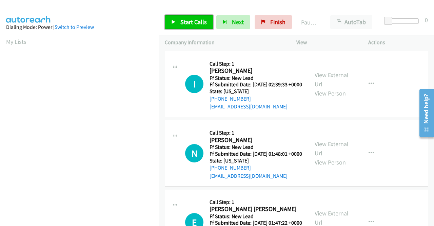
click at [196, 18] on span "Start Calls" at bounding box center [193, 22] width 26 height 8
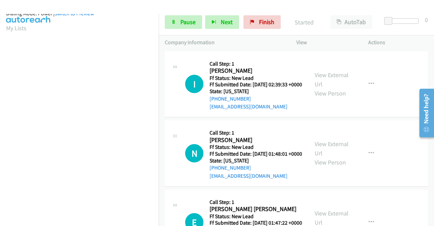
scroll to position [155, 0]
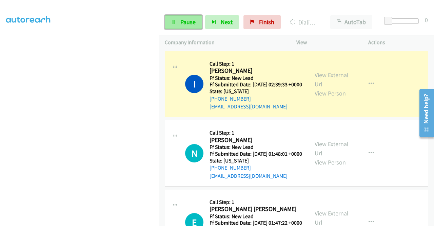
click at [188, 19] on span "Pause" at bounding box center [187, 22] width 15 height 8
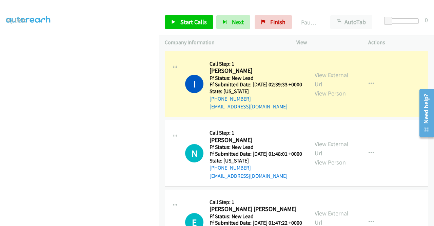
scroll to position [19, 0]
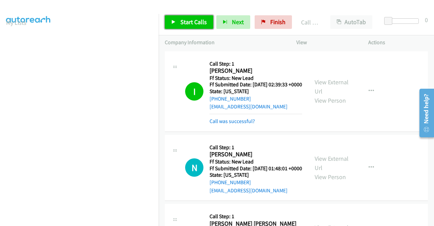
click at [197, 25] on span "Start Calls" at bounding box center [193, 22] width 26 height 8
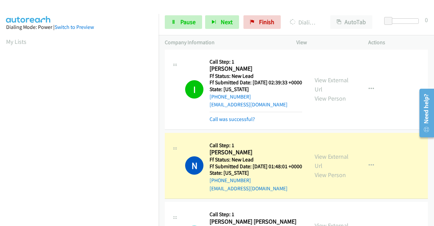
scroll to position [0, 0]
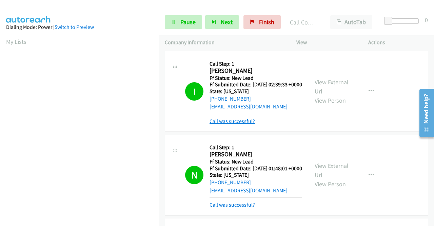
click at [236, 124] on link "Call was successful?" at bounding box center [232, 121] width 45 height 6
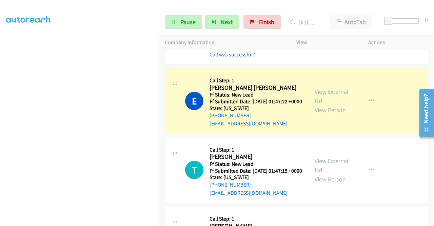
scroll to position [170, 0]
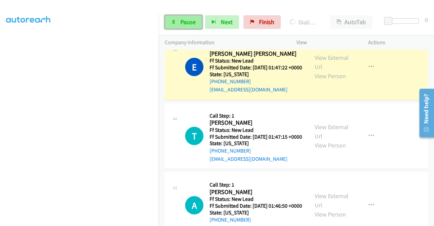
click at [185, 23] on span "Pause" at bounding box center [187, 22] width 15 height 8
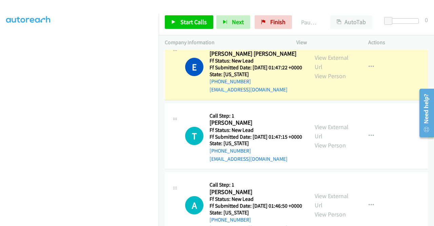
scroll to position [0, 0]
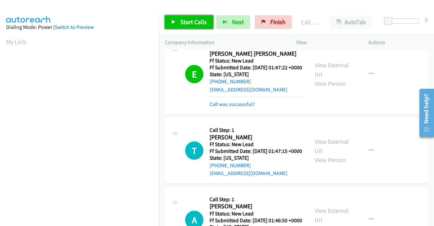
click at [180, 17] on link "Start Calls" at bounding box center [189, 22] width 48 height 14
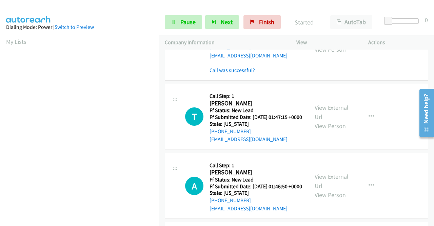
scroll to position [237, 0]
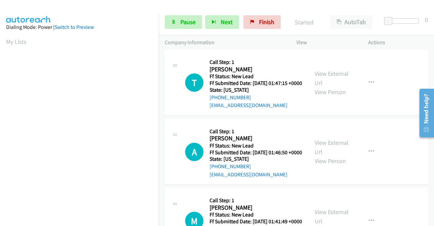
click at [248, 39] on link "Call was successful?" at bounding box center [232, 36] width 45 height 6
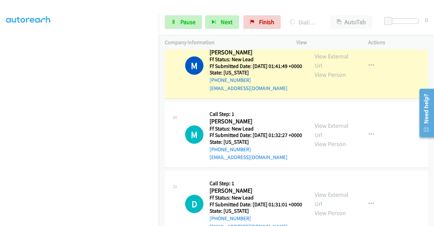
scroll to position [441, 0]
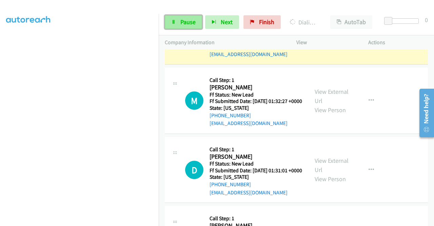
click at [180, 22] on span "Pause" at bounding box center [187, 22] width 15 height 8
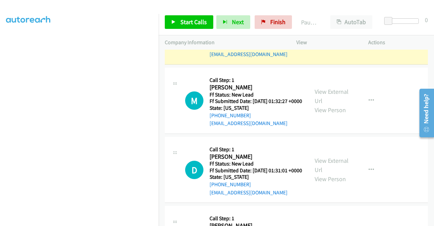
scroll to position [53, 0]
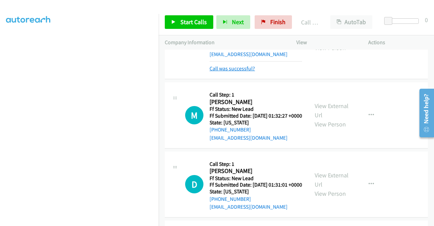
click at [224, 72] on link "Call was successful?" at bounding box center [232, 68] width 45 height 6
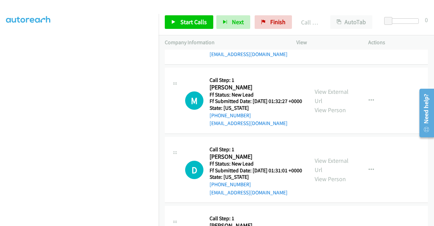
click at [370, 34] on icon "button" at bounding box center [371, 31] width 5 height 5
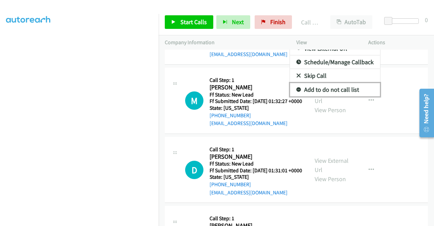
click at [330, 96] on link "Add to do not call list" at bounding box center [335, 90] width 90 height 14
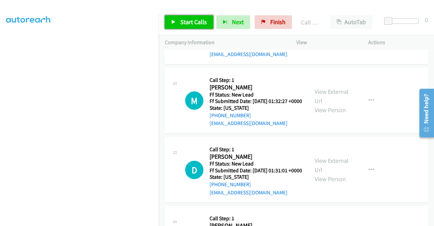
click at [198, 21] on span "Start Calls" at bounding box center [193, 22] width 26 height 8
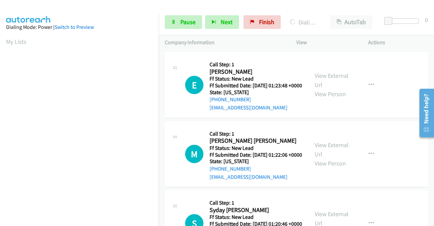
scroll to position [155, 0]
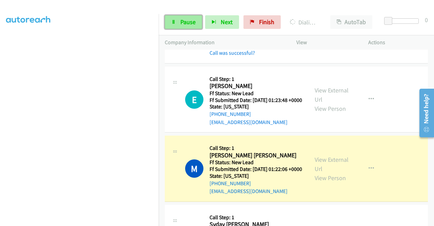
click at [189, 23] on span "Pause" at bounding box center [187, 22] width 15 height 8
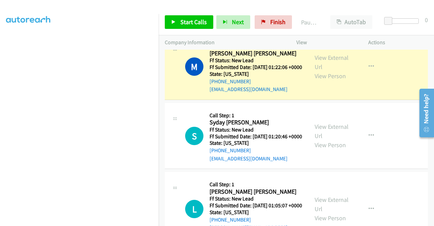
scroll to position [136, 0]
click at [318, 71] on link "View External Url" at bounding box center [332, 62] width 34 height 17
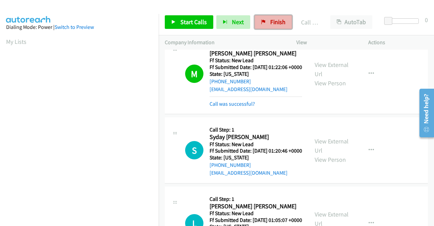
click at [273, 21] on span "Finish" at bounding box center [277, 22] width 15 height 8
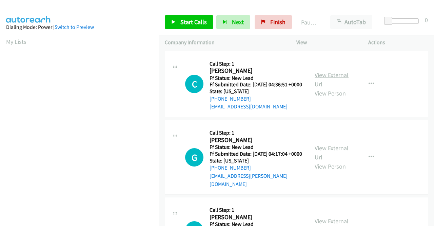
click at [316, 76] on link "View External Url" at bounding box center [332, 79] width 34 height 17
click at [320, 151] on link "View External Url" at bounding box center [332, 152] width 34 height 17
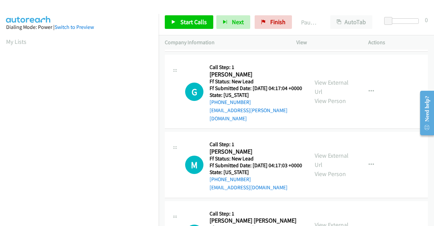
scroll to position [68, 0]
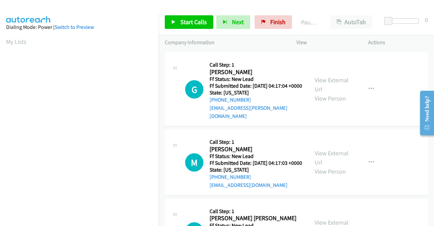
click at [324, 157] on div "View External Url View Person" at bounding box center [332, 161] width 35 height 27
click at [322, 161] on link "View External Url" at bounding box center [332, 157] width 34 height 17
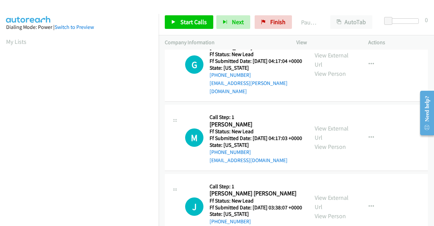
scroll to position [102, 0]
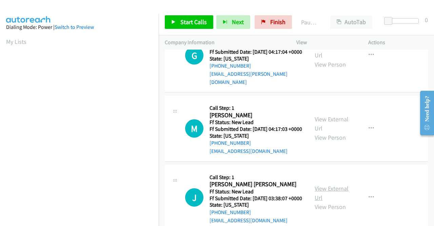
click at [328, 201] on link "View External Url" at bounding box center [332, 192] width 34 height 17
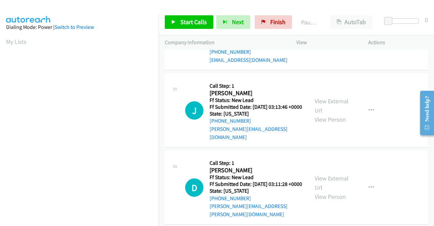
scroll to position [271, 0]
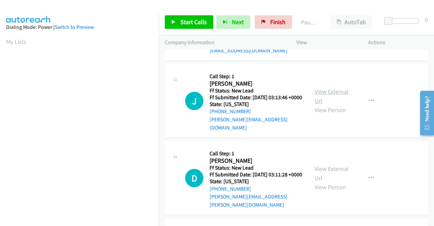
click at [335, 104] on link "View External Url" at bounding box center [332, 95] width 34 height 17
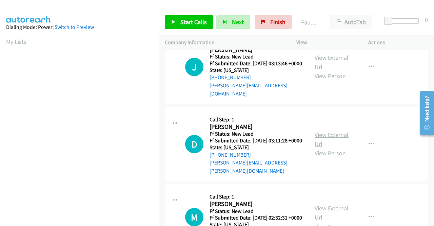
click at [319, 148] on link "View External Url" at bounding box center [332, 139] width 34 height 17
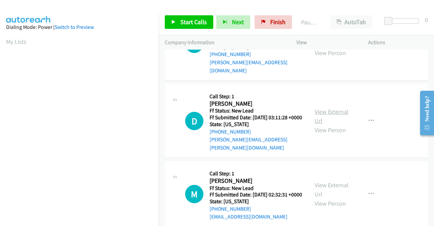
scroll to position [373, 0]
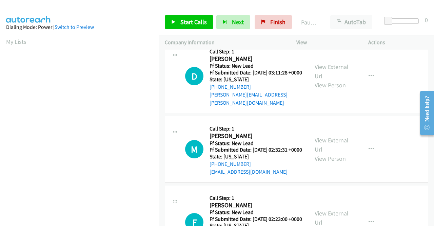
click at [324, 153] on link "View External Url" at bounding box center [332, 144] width 34 height 17
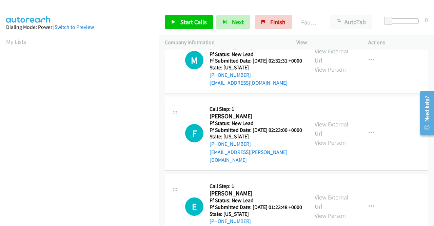
scroll to position [475, 0]
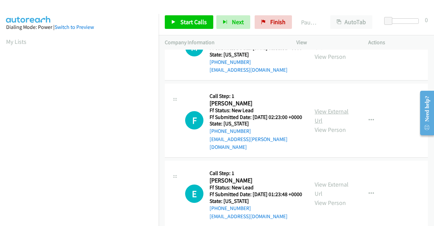
click at [333, 124] on link "View External Url" at bounding box center [332, 115] width 34 height 17
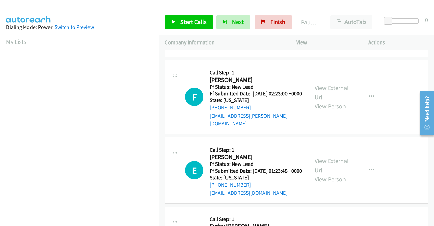
scroll to position [509, 0]
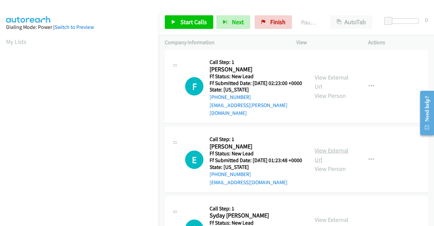
click at [331, 163] on link "View External Url" at bounding box center [332, 154] width 34 height 17
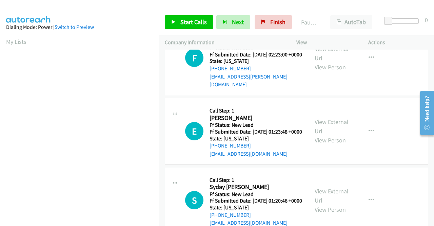
scroll to position [576, 0]
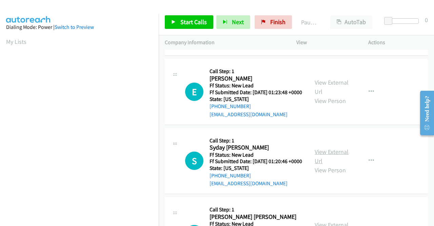
click at [328, 164] on link "View External Url" at bounding box center [332, 156] width 34 height 17
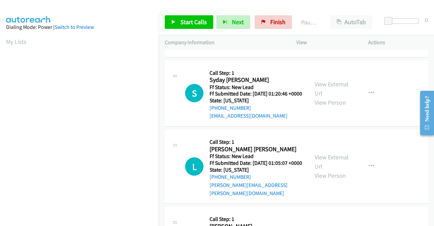
scroll to position [644, 0]
click at [327, 170] on link "View External Url" at bounding box center [332, 161] width 34 height 17
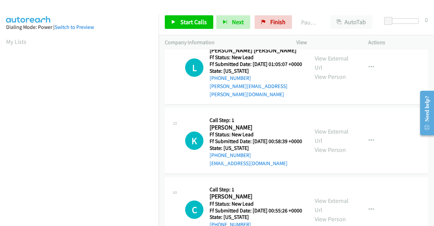
scroll to position [746, 0]
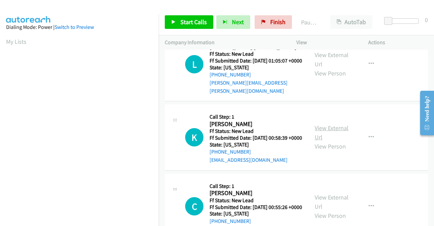
click at [320, 141] on link "View External Url" at bounding box center [332, 132] width 34 height 17
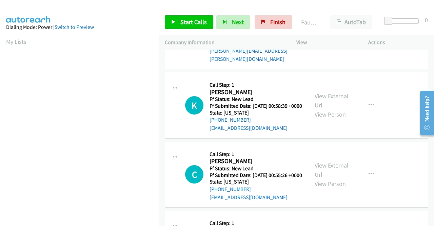
scroll to position [814, 0]
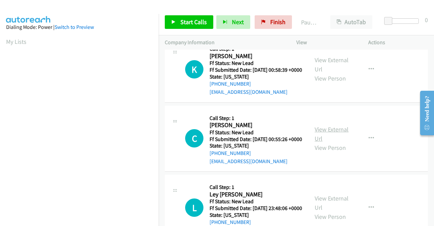
click at [317, 142] on link "View External Url" at bounding box center [332, 133] width 34 height 17
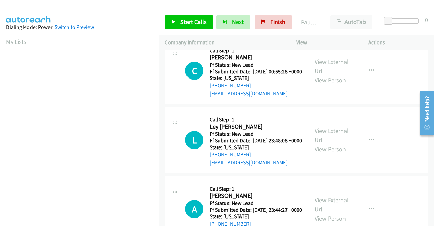
scroll to position [882, 0]
click at [333, 143] on link "View External Url" at bounding box center [332, 134] width 34 height 17
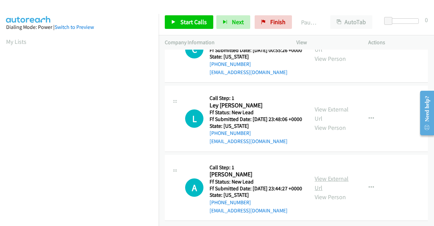
scroll to position [966, 0]
click at [326, 174] on link "View External Url" at bounding box center [332, 182] width 34 height 17
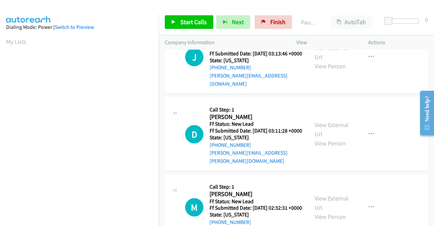
scroll to position [0, 0]
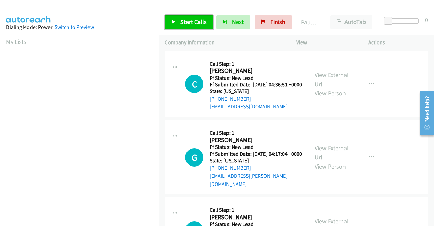
click at [188, 20] on span "Start Calls" at bounding box center [193, 22] width 26 height 8
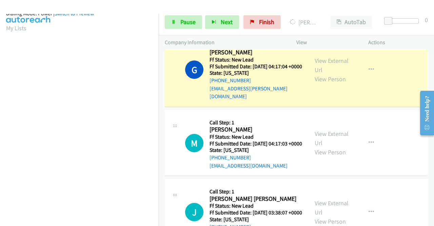
scroll to position [155, 0]
click at [188, 19] on span "Pause" at bounding box center [187, 22] width 15 height 8
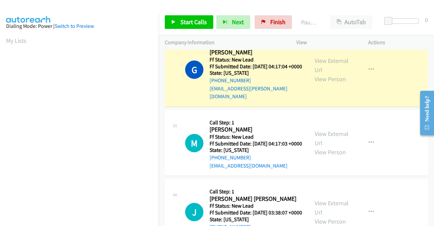
scroll to position [0, 0]
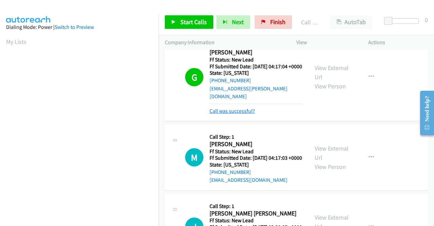
click at [233, 114] on link "Call was successful?" at bounding box center [232, 110] width 45 height 6
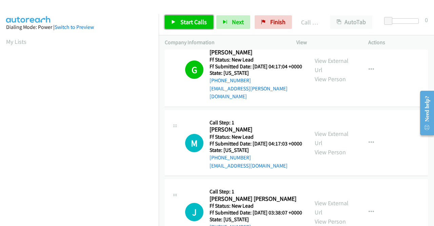
click at [204, 21] on span "Start Calls" at bounding box center [193, 22] width 26 height 8
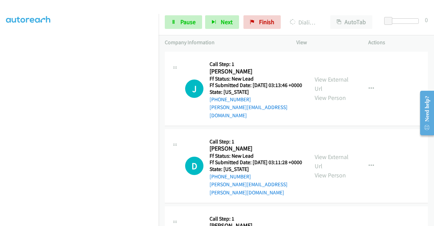
scroll to position [155, 0]
click at [191, 21] on span "Pause" at bounding box center [187, 22] width 15 height 8
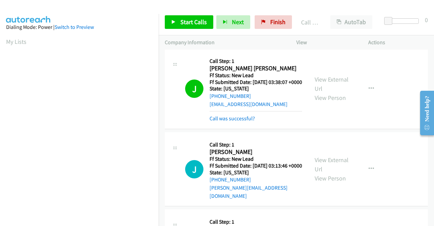
scroll to position [245, 0]
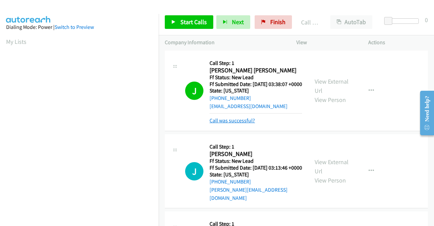
click at [237, 123] on link "Call was successful?" at bounding box center [232, 120] width 45 height 6
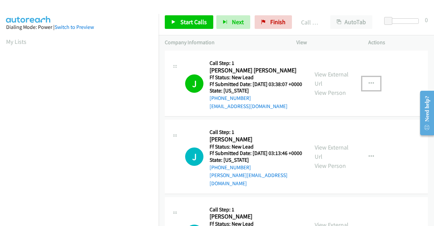
click at [372, 90] on button "button" at bounding box center [371, 84] width 18 height 14
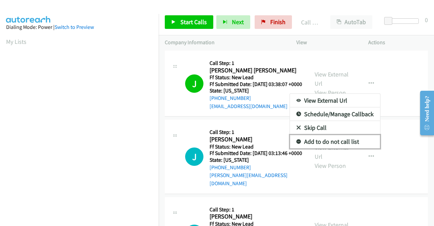
click at [333, 148] on link "Add to do not call list" at bounding box center [335, 142] width 90 height 14
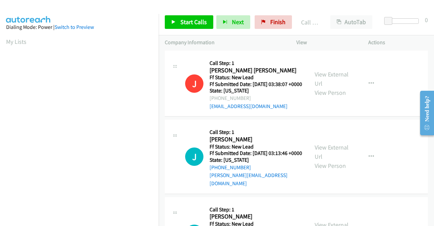
click at [178, 9] on div "Start Calls Pause Next Finish Call Completed AutoTab AutoTab 0" at bounding box center [296, 22] width 275 height 26
click at [183, 20] on span "Start Calls" at bounding box center [193, 22] width 26 height 8
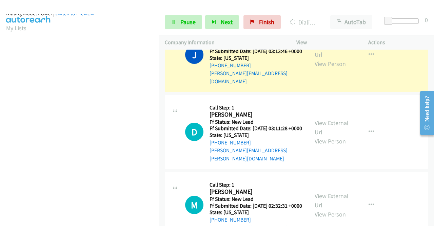
scroll to position [155, 0]
click at [191, 24] on span "Pause" at bounding box center [187, 22] width 15 height 8
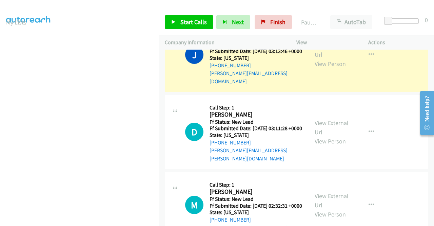
scroll to position [19, 0]
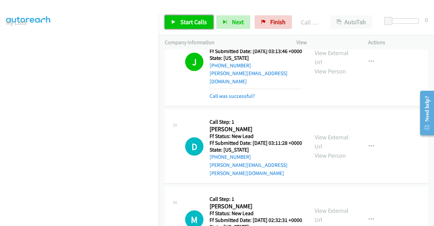
click at [182, 27] on link "Start Calls" at bounding box center [189, 22] width 48 height 14
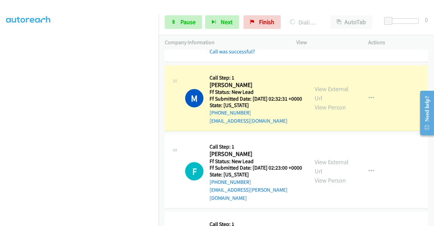
scroll to position [516, 0]
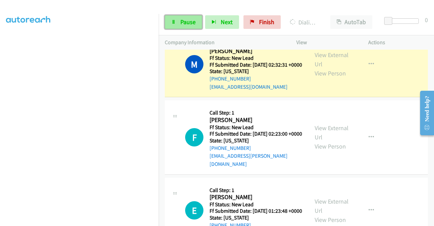
click at [184, 21] on span "Pause" at bounding box center [187, 22] width 15 height 8
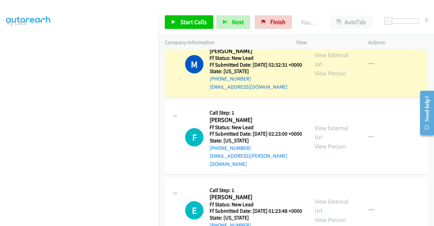
scroll to position [0, 0]
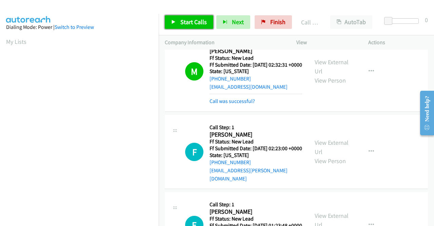
click at [185, 20] on span "Start Calls" at bounding box center [193, 22] width 26 height 8
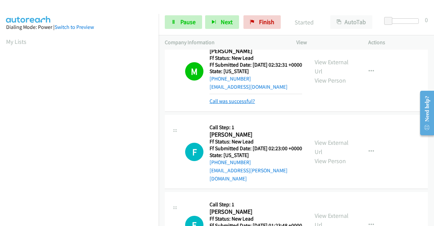
click at [233, 104] on link "Call was successful?" at bounding box center [232, 101] width 45 height 6
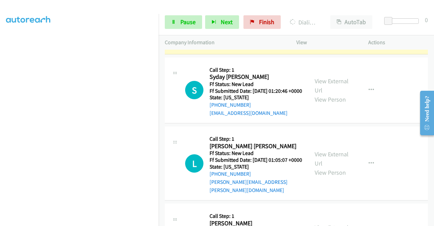
scroll to position [149, 0]
click at [188, 21] on span "Pause" at bounding box center [187, 22] width 15 height 8
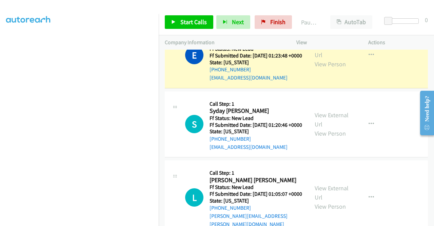
scroll to position [0, 0]
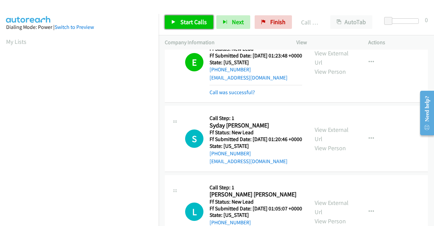
click at [192, 18] on span "Start Calls" at bounding box center [193, 22] width 26 height 8
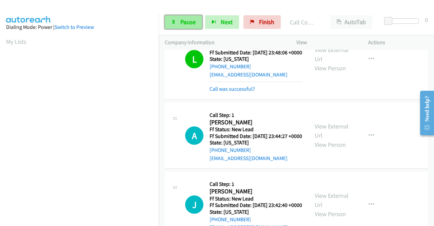
click at [186, 21] on span "Pause" at bounding box center [187, 22] width 15 height 8
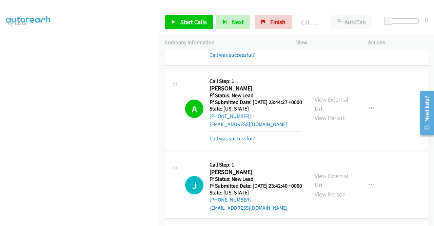
scroll to position [155, 0]
drag, startPoint x: 275, startPoint y: 23, endPoint x: 243, endPoint y: 32, distance: 32.7
click at [275, 23] on span "Finish" at bounding box center [277, 22] width 15 height 8
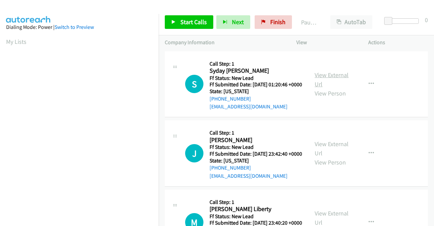
click at [339, 77] on link "View External Url" at bounding box center [332, 79] width 34 height 17
click at [327, 153] on link "View External Url" at bounding box center [332, 148] width 34 height 17
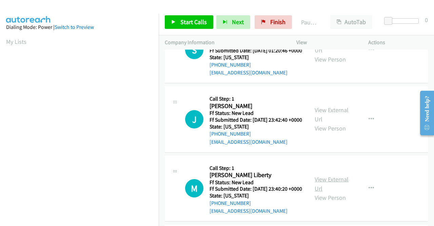
click at [328, 192] on link "View External Url" at bounding box center [332, 183] width 34 height 17
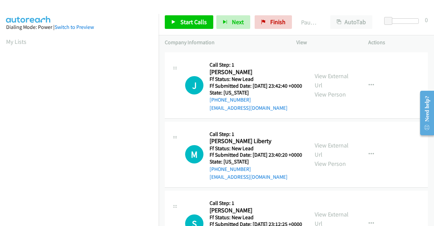
scroll to position [136, 0]
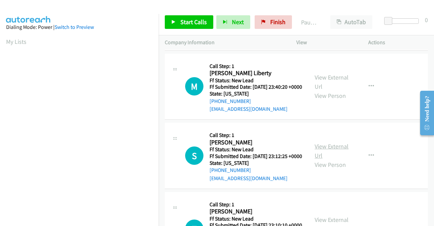
click at [329, 159] on link "View External Url" at bounding box center [332, 150] width 34 height 17
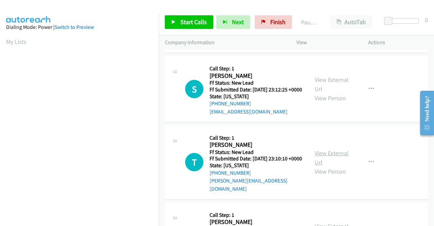
scroll to position [203, 0]
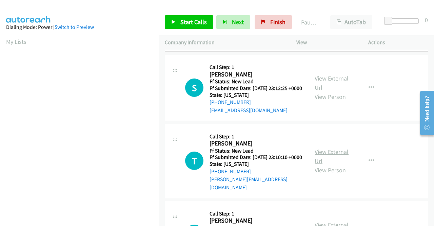
click at [332, 164] on link "View External Url" at bounding box center [332, 156] width 34 height 17
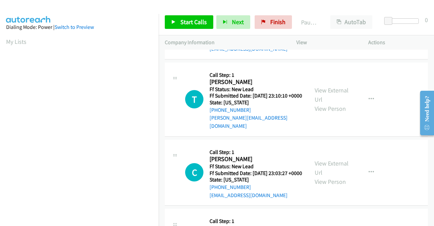
scroll to position [305, 0]
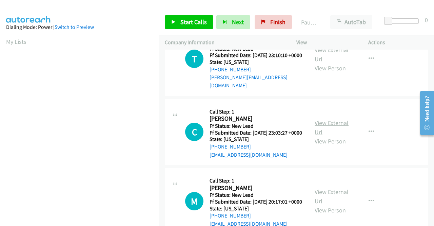
click at [319, 136] on link "View External Url" at bounding box center [332, 127] width 34 height 17
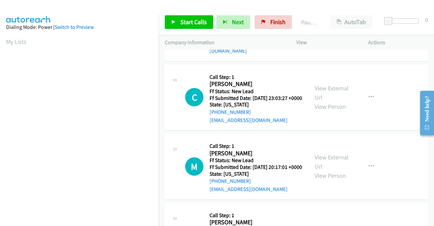
scroll to position [407, 0]
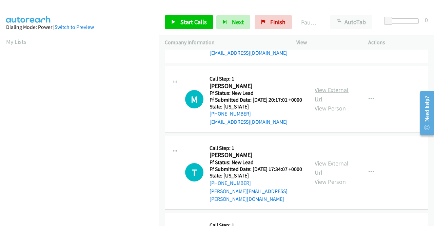
click at [328, 103] on link "View External Url" at bounding box center [332, 94] width 34 height 17
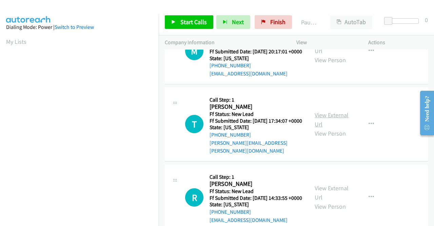
scroll to position [475, 0]
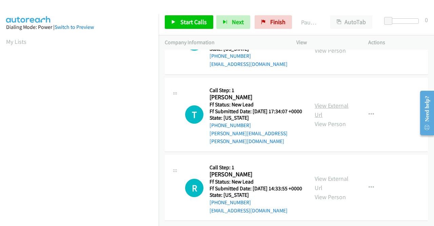
click at [326, 118] on link "View External Url" at bounding box center [332, 109] width 34 height 17
click at [329, 174] on link "View External Url" at bounding box center [332, 182] width 34 height 17
click at [369, 112] on icon "button" at bounding box center [371, 114] width 5 height 5
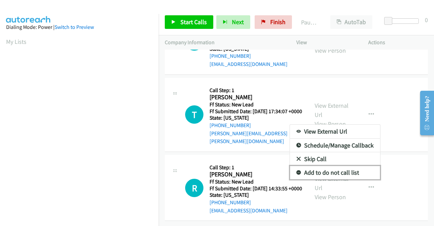
click at [332, 165] on link "Add to do not call list" at bounding box center [335, 172] width 90 height 14
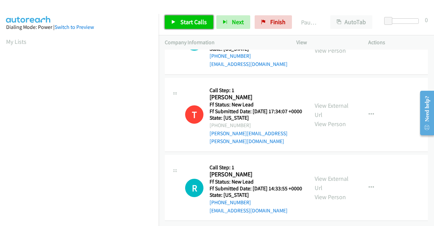
click at [191, 24] on span "Start Calls" at bounding box center [193, 22] width 26 height 8
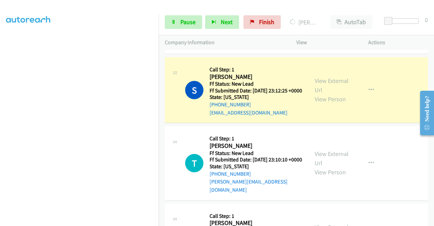
scroll to position [155, 0]
click at [182, 15] on link "Pause" at bounding box center [183, 22] width 37 height 14
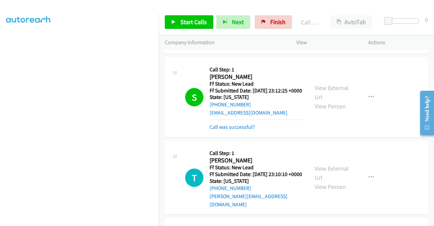
click at [195, 32] on div "Start Calls Pause Next Finish Call Completed AutoTab AutoTab 0" at bounding box center [296, 22] width 275 height 26
click at [195, 27] on link "Start Calls" at bounding box center [189, 22] width 48 height 14
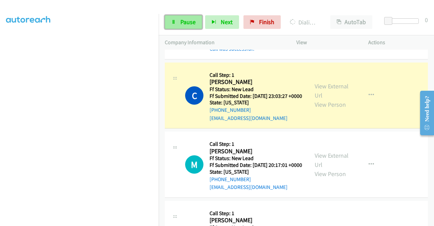
click at [182, 25] on span "Pause" at bounding box center [187, 22] width 15 height 8
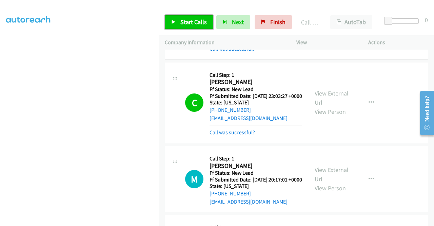
click at [193, 19] on span "Start Calls" at bounding box center [193, 22] width 26 height 8
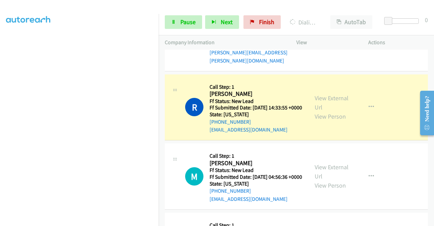
scroll to position [651, 0]
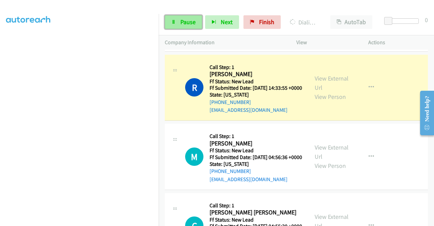
click at [190, 22] on span "Pause" at bounding box center [187, 22] width 15 height 8
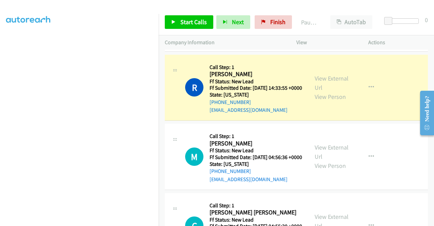
scroll to position [0, 0]
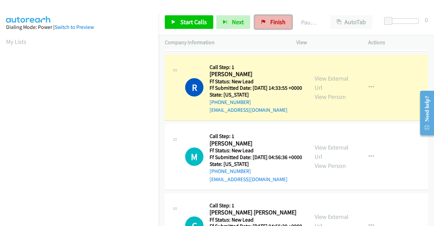
click at [272, 21] on span "Finish" at bounding box center [277, 22] width 15 height 8
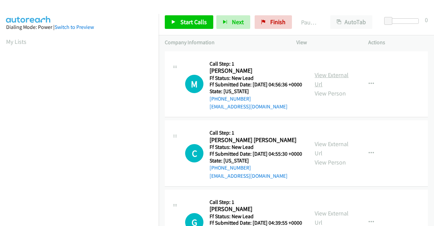
click at [334, 76] on link "View External Url" at bounding box center [332, 79] width 34 height 17
click at [328, 155] on link "View External Url" at bounding box center [332, 148] width 34 height 17
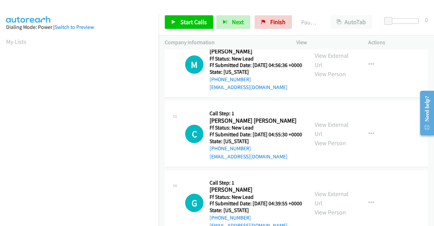
scroll to position [34, 0]
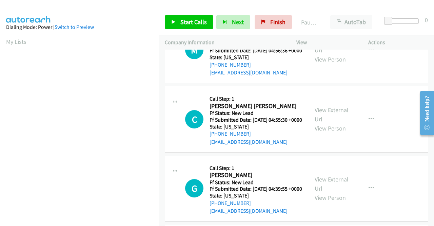
click at [320, 192] on link "View External Url" at bounding box center [332, 183] width 34 height 17
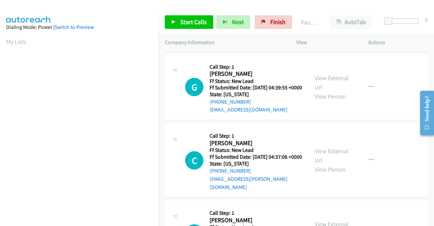
scroll to position [136, 0]
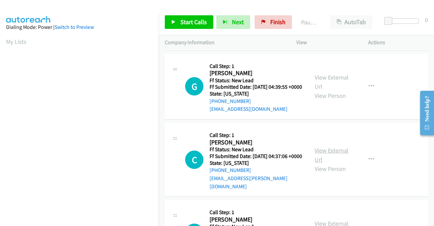
click at [321, 163] on link "View External Url" at bounding box center [332, 154] width 34 height 17
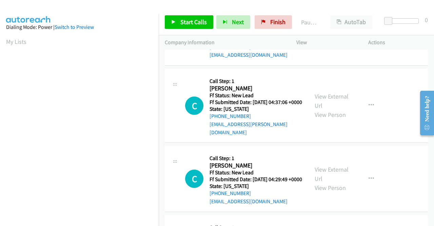
scroll to position [203, 0]
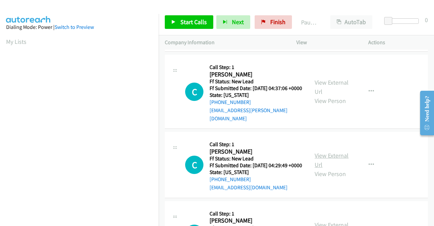
click at [325, 168] on link "View External Url" at bounding box center [332, 159] width 34 height 17
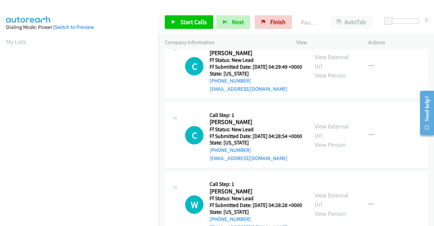
scroll to position [305, 0]
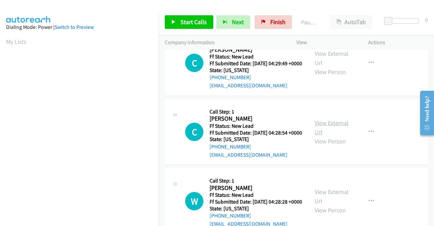
click at [323, 136] on link "View External Url" at bounding box center [332, 127] width 34 height 17
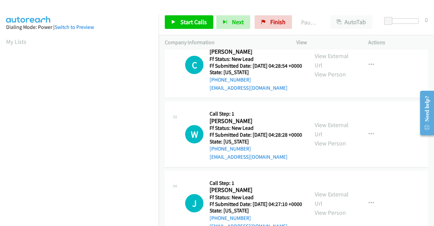
scroll to position [373, 0]
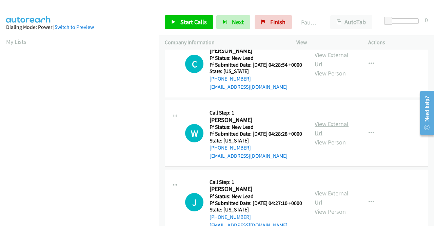
click at [325, 137] on link "View External Url" at bounding box center [332, 128] width 34 height 17
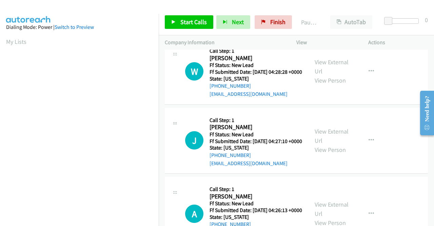
scroll to position [441, 0]
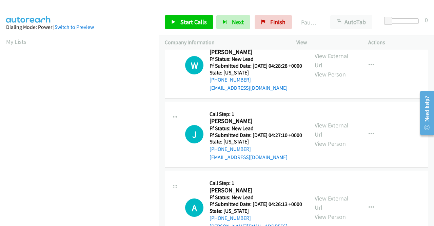
click at [328, 138] on link "View External Url" at bounding box center [332, 129] width 34 height 17
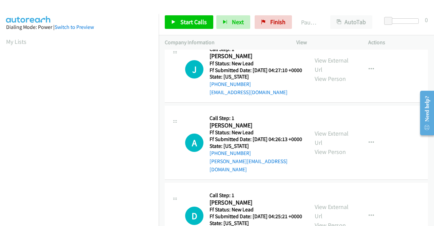
scroll to position [509, 0]
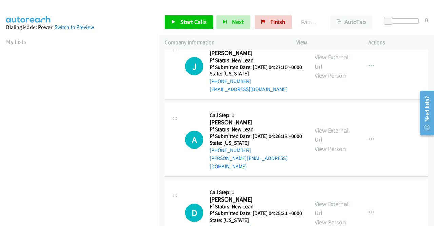
click at [321, 143] on link "View External Url" at bounding box center [332, 134] width 34 height 17
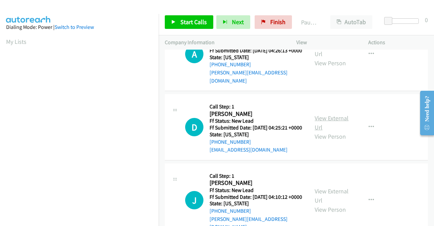
scroll to position [610, 0]
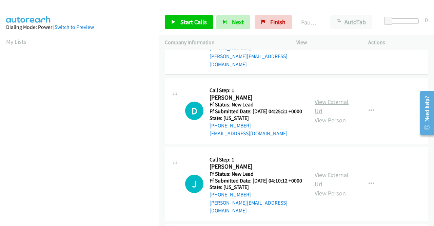
click at [330, 115] on link "View External Url" at bounding box center [332, 106] width 34 height 17
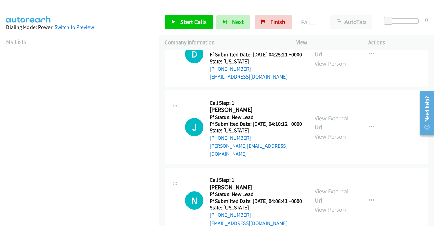
scroll to position [678, 0]
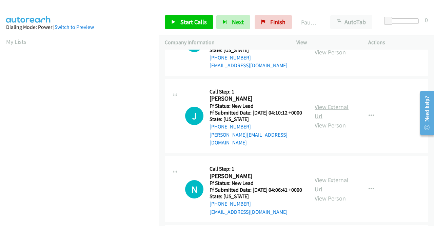
click at [336, 120] on link "View External Url" at bounding box center [332, 111] width 34 height 17
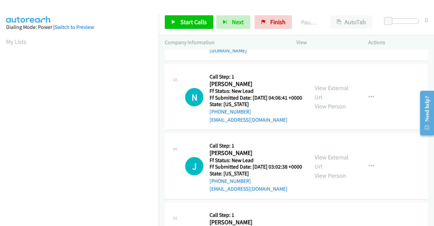
scroll to position [780, 0]
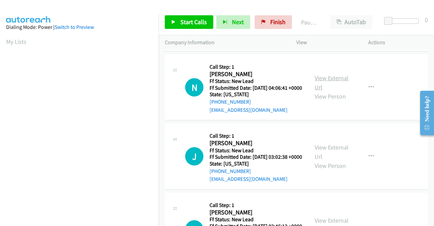
click at [327, 91] on link "View External Url" at bounding box center [332, 82] width 34 height 17
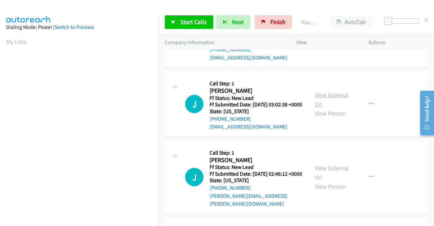
scroll to position [848, 0]
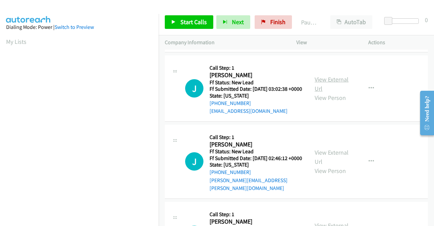
click at [327, 92] on link "View External Url" at bounding box center [332, 83] width 34 height 17
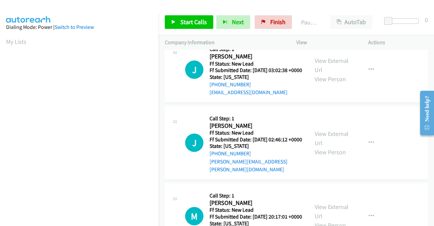
scroll to position [882, 0]
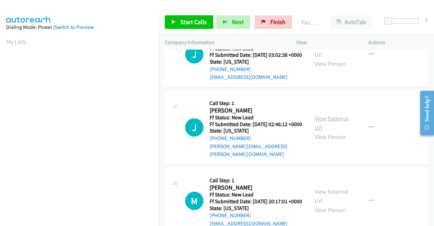
click at [337, 131] on link "View External Url" at bounding box center [332, 122] width 34 height 17
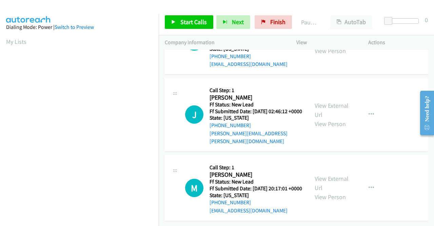
scroll to position [966, 0]
click at [318, 174] on link "View External Url" at bounding box center [332, 182] width 34 height 17
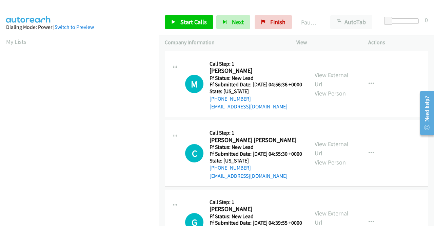
scroll to position [34, 0]
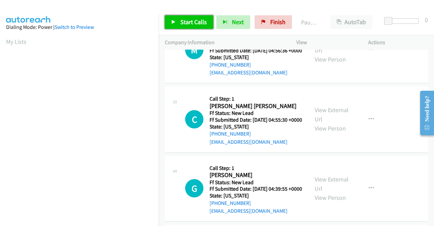
click at [179, 21] on link "Start Calls" at bounding box center [189, 22] width 48 height 14
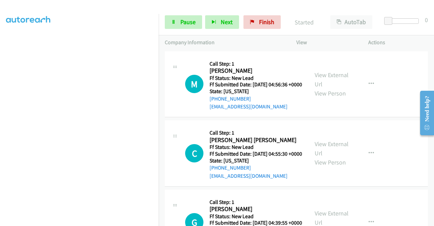
scroll to position [155, 0]
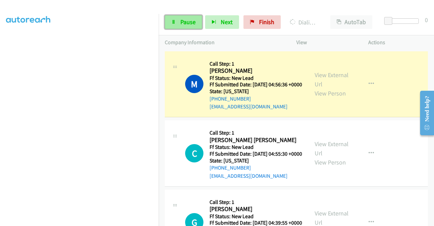
click at [191, 21] on span "Pause" at bounding box center [187, 22] width 15 height 8
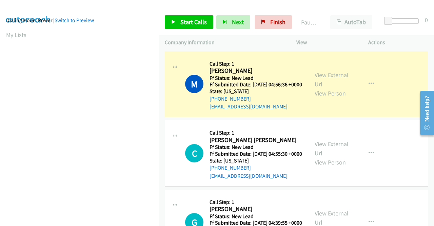
scroll to position [0, 0]
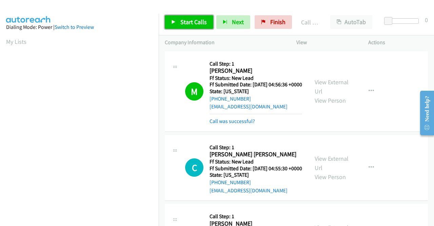
click at [187, 19] on span "Start Calls" at bounding box center [193, 22] width 26 height 8
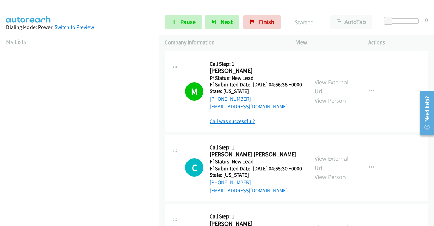
click at [239, 124] on link "Call was successful?" at bounding box center [232, 121] width 45 height 6
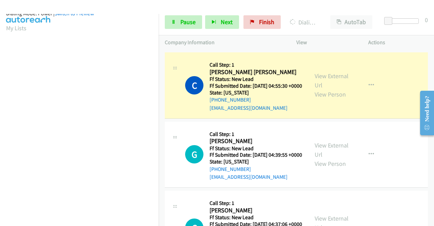
scroll to position [155, 0]
click at [180, 23] on span "Pause" at bounding box center [187, 22] width 15 height 8
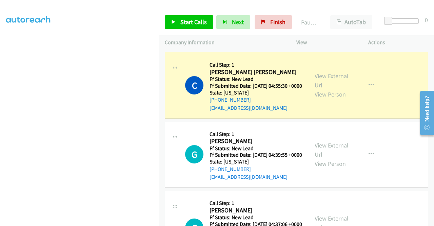
scroll to position [19, 0]
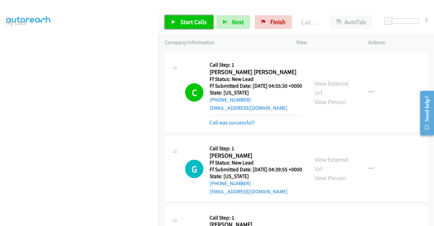
click at [184, 21] on span "Start Calls" at bounding box center [193, 22] width 26 height 8
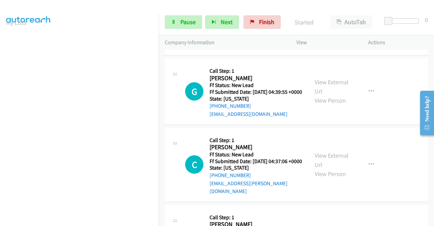
scroll to position [136, 0]
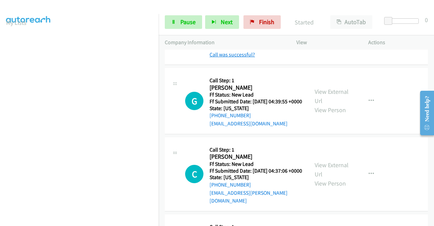
click at [229, 58] on link "Call was successful?" at bounding box center [232, 54] width 45 height 6
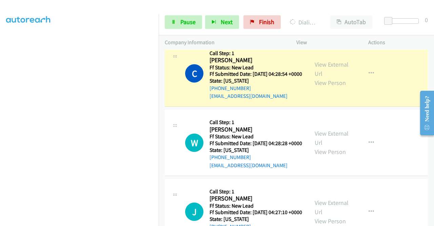
scroll to position [155, 0]
click at [177, 23] on link "Pause" at bounding box center [183, 22] width 37 height 14
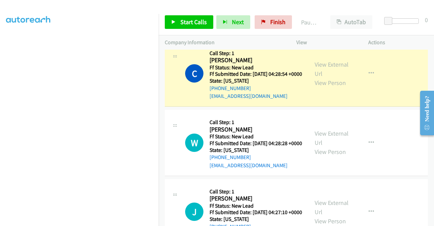
scroll to position [0, 0]
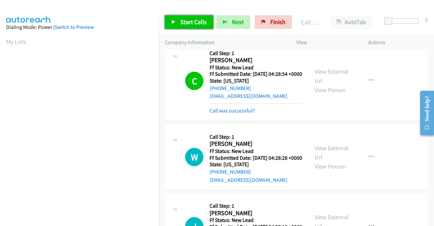
click at [189, 23] on span "Start Calls" at bounding box center [193, 22] width 26 height 8
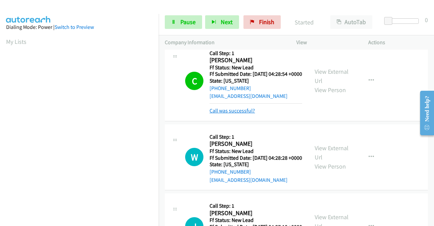
click at [220, 114] on link "Call was successful?" at bounding box center [232, 110] width 45 height 6
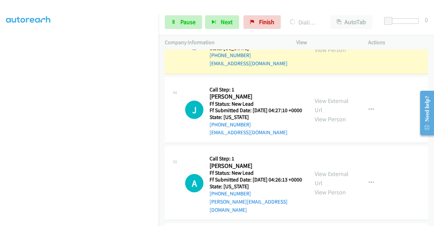
scroll to position [155, 0]
click at [177, 21] on link "Pause" at bounding box center [183, 22] width 37 height 14
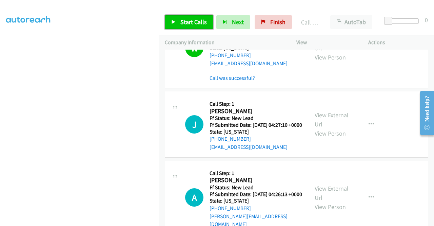
click at [195, 19] on span "Start Calls" at bounding box center [193, 22] width 26 height 8
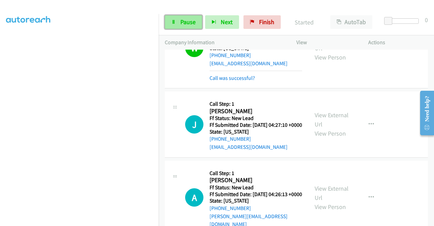
click at [190, 22] on span "Pause" at bounding box center [187, 22] width 15 height 8
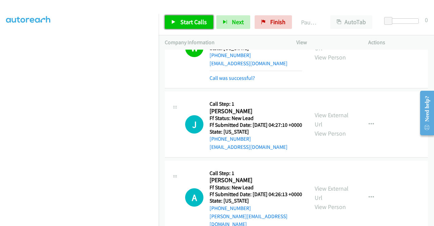
click at [190, 22] on span "Start Calls" at bounding box center [193, 22] width 26 height 8
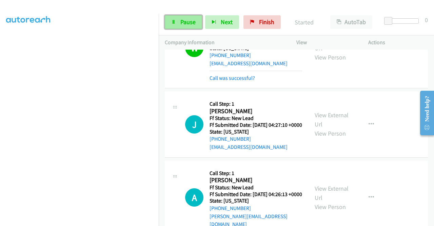
click at [186, 24] on span "Pause" at bounding box center [187, 22] width 15 height 8
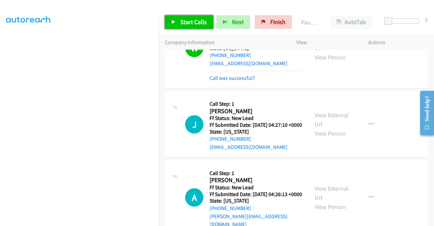
click at [186, 24] on span "Start Calls" at bounding box center [193, 22] width 26 height 8
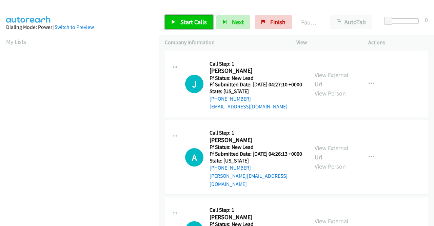
click at [191, 23] on span "Start Calls" at bounding box center [193, 22] width 26 height 8
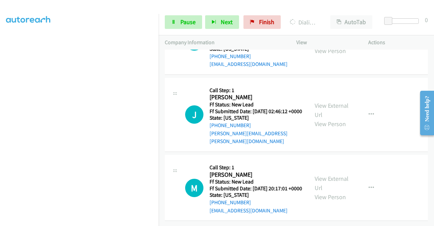
scroll to position [437, 0]
click at [337, 174] on link "View External Url" at bounding box center [332, 182] width 34 height 17
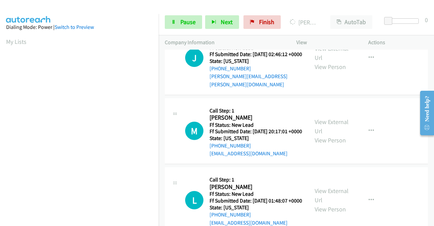
scroll to position [485, 0]
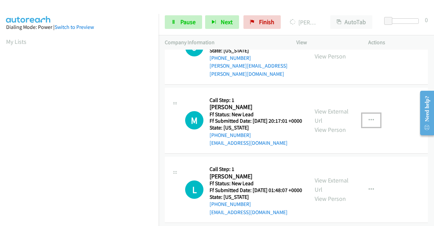
click at [369, 123] on icon "button" at bounding box center [371, 119] width 5 height 5
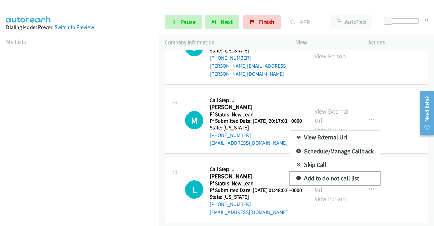
click at [338, 185] on link "Add to do not call list" at bounding box center [335, 178] width 90 height 14
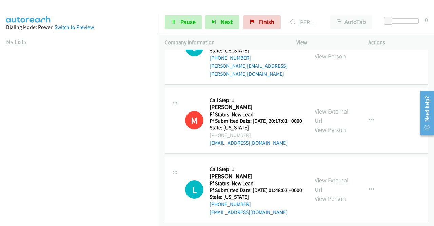
scroll to position [519, 0]
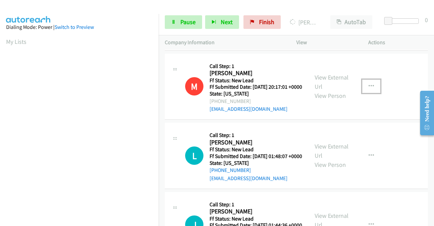
click at [369, 89] on icon "button" at bounding box center [371, 85] width 5 height 5
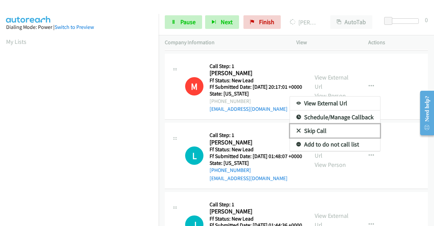
click at [342, 137] on link "Skip Call" at bounding box center [335, 131] width 90 height 14
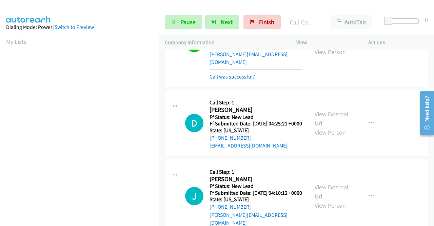
scroll to position [146, 0]
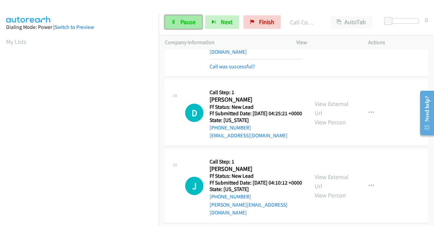
click at [196, 20] on link "Pause" at bounding box center [183, 22] width 37 height 14
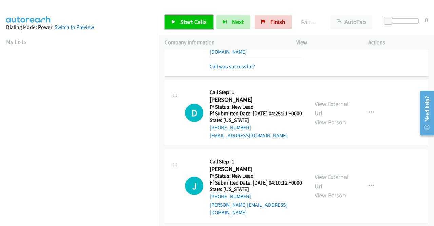
click at [196, 20] on span "Start Calls" at bounding box center [193, 22] width 26 height 8
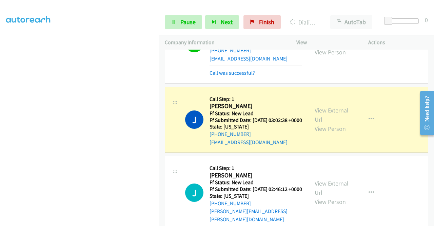
scroll to position [155, 0]
click at [190, 23] on span "Pause" at bounding box center [187, 22] width 15 height 8
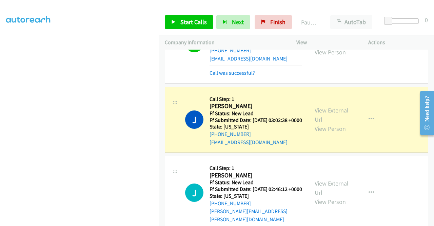
scroll to position [121, 0]
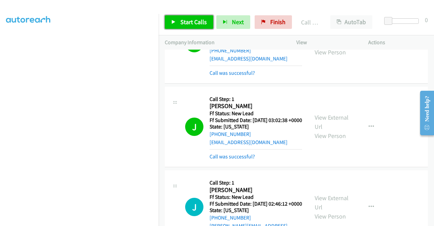
click at [199, 23] on span "Start Calls" at bounding box center [193, 22] width 26 height 8
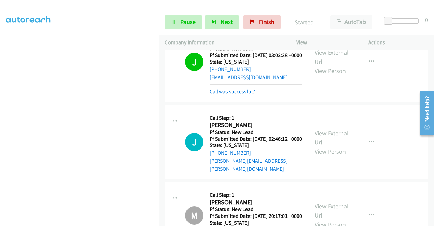
scroll to position [451, 0]
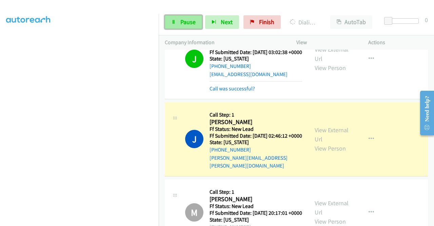
click at [195, 23] on span "Pause" at bounding box center [187, 22] width 15 height 8
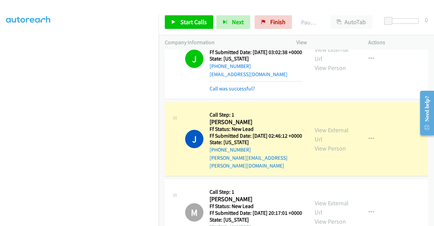
scroll to position [0, 0]
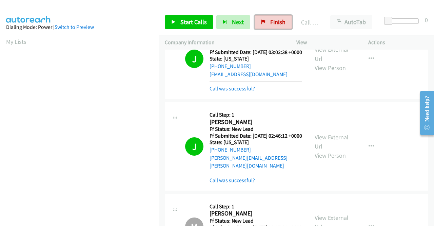
click at [273, 25] on span "Finish" at bounding box center [277, 22] width 15 height 8
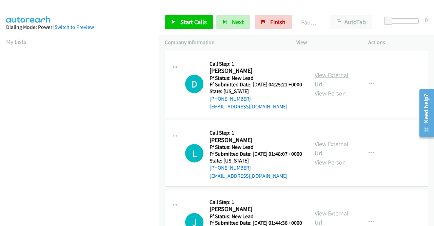
click at [330, 77] on link "View External Url" at bounding box center [332, 79] width 34 height 17
click at [341, 153] on link "View External Url" at bounding box center [332, 148] width 34 height 17
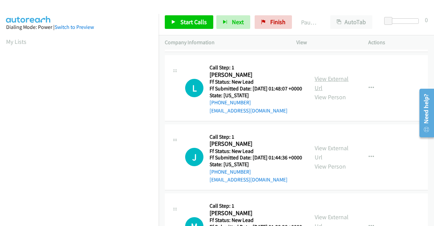
scroll to position [68, 0]
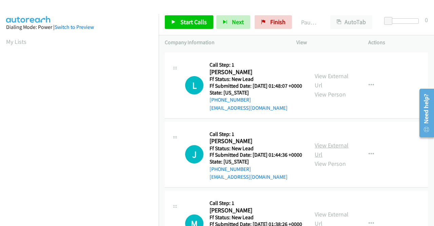
click at [319, 158] on link "View External Url" at bounding box center [332, 149] width 34 height 17
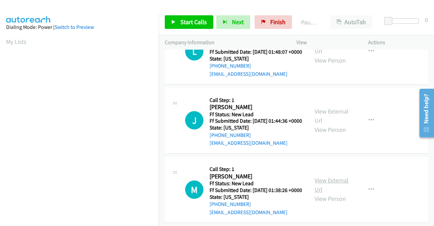
click at [324, 193] on link "View External Url" at bounding box center [332, 184] width 34 height 17
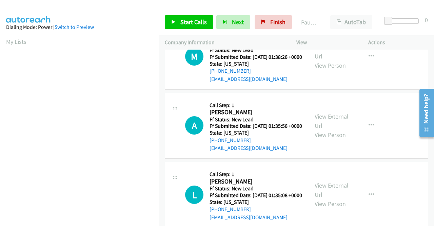
scroll to position [237, 0]
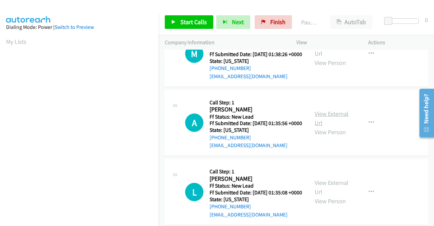
click at [329, 126] on link "View External Url" at bounding box center [332, 118] width 34 height 17
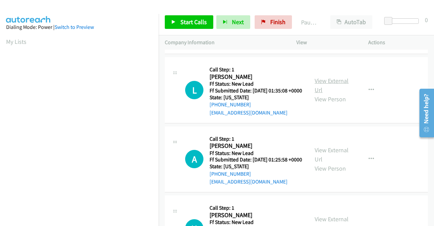
click at [329, 94] on link "View External Url" at bounding box center [332, 85] width 34 height 17
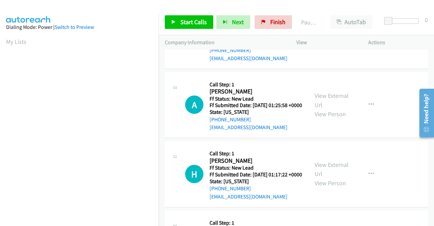
scroll to position [407, 0]
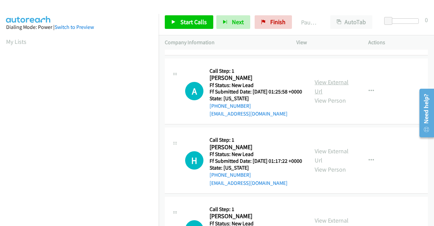
click at [327, 95] on link "View External Url" at bounding box center [332, 86] width 34 height 17
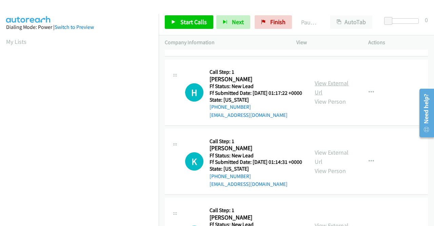
click at [328, 96] on link "View External Url" at bounding box center [332, 87] width 34 height 17
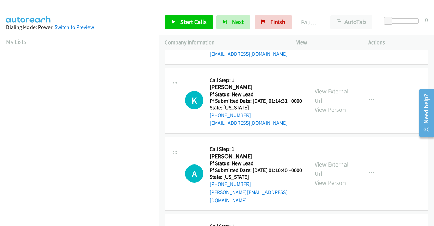
scroll to position [543, 0]
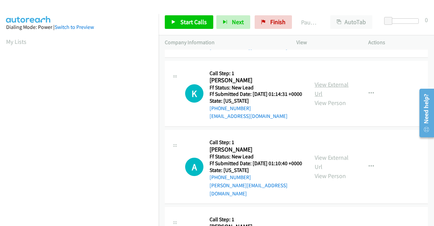
click at [326, 97] on link "View External Url" at bounding box center [332, 88] width 34 height 17
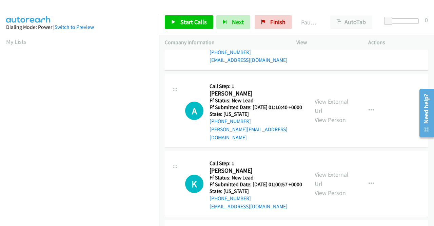
scroll to position [610, 0]
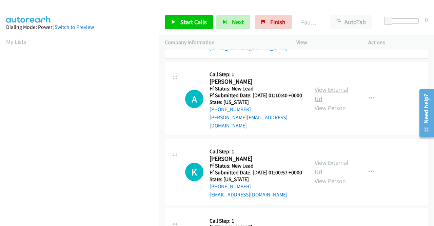
click at [331, 102] on link "View External Url" at bounding box center [332, 93] width 34 height 17
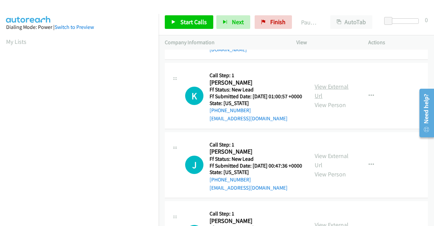
scroll to position [712, 0]
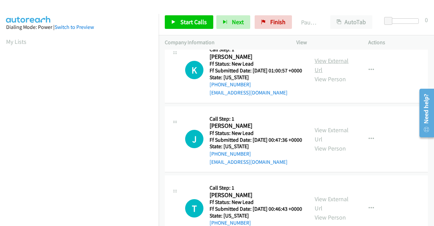
click at [321, 74] on link "View External Url" at bounding box center [332, 65] width 34 height 17
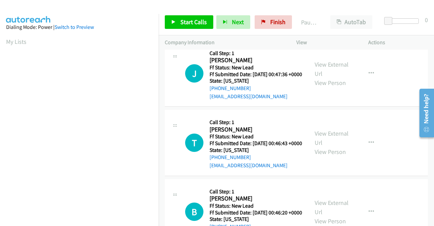
scroll to position [780, 0]
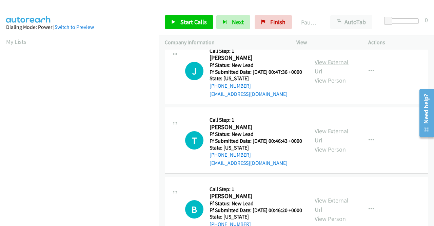
click at [323, 75] on link "View External Url" at bounding box center [332, 66] width 34 height 17
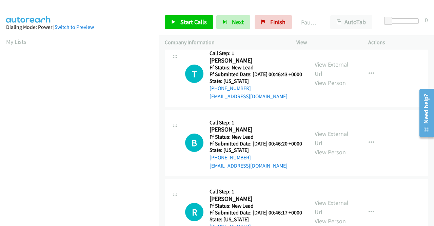
scroll to position [848, 0]
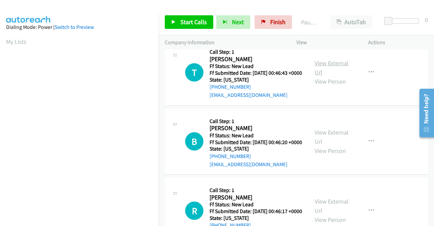
click at [320, 76] on link "View External Url" at bounding box center [332, 67] width 34 height 17
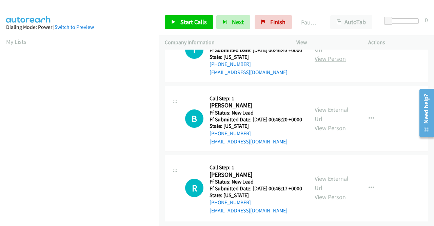
scroll to position [916, 0]
click at [336, 122] on link "View External Url" at bounding box center [332, 113] width 34 height 17
click at [334, 174] on link "View External Url" at bounding box center [332, 182] width 34 height 17
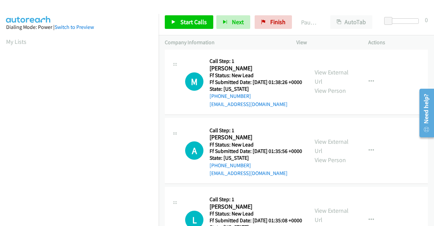
scroll to position [0, 0]
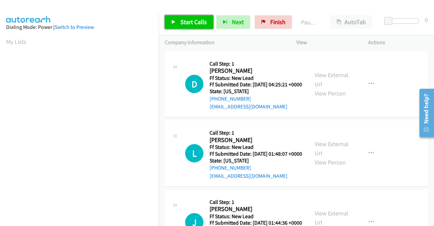
click at [180, 19] on span "Start Calls" at bounding box center [193, 22] width 26 height 8
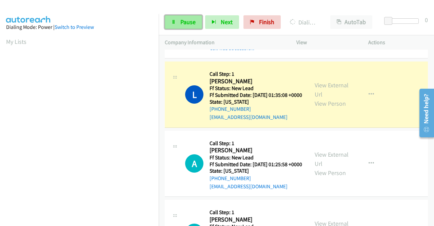
click at [175, 26] on link "Pause" at bounding box center [183, 22] width 37 height 14
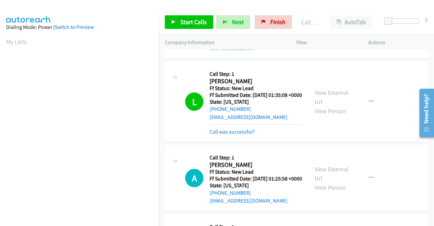
scroll to position [155, 0]
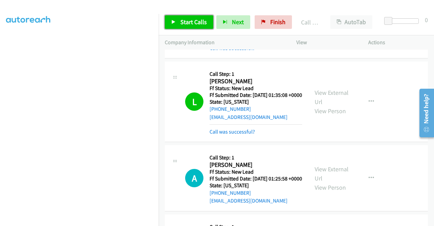
click at [192, 21] on span "Start Calls" at bounding box center [193, 22] width 26 height 8
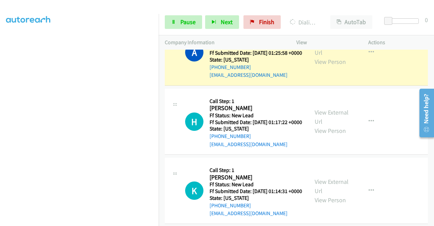
scroll to position [576, 0]
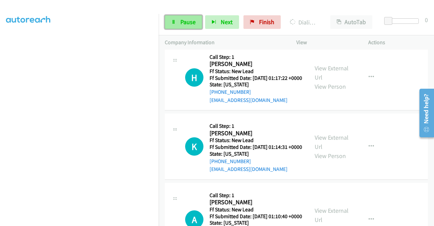
click at [180, 21] on span "Pause" at bounding box center [187, 22] width 15 height 8
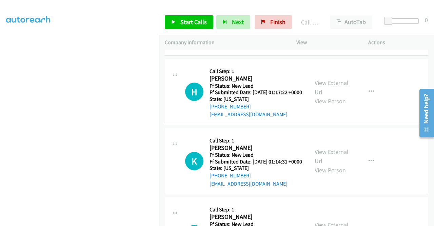
scroll to position [584, 0]
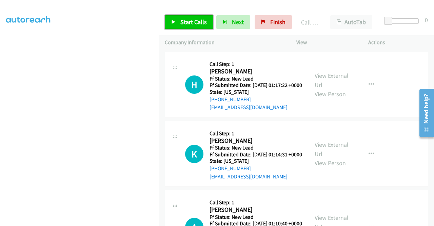
click at [184, 21] on span "Start Calls" at bounding box center [193, 22] width 26 height 8
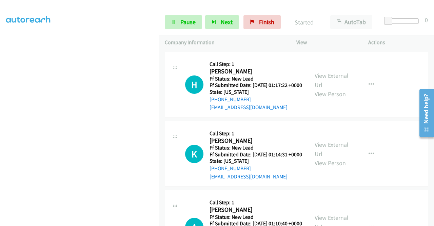
click at [243, 41] on link "Call was successful?" at bounding box center [232, 38] width 45 height 6
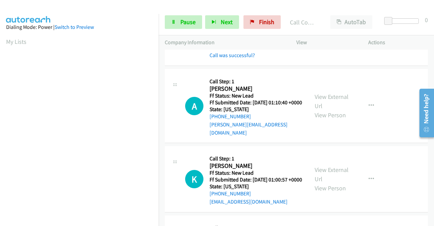
scroll to position [753, 0]
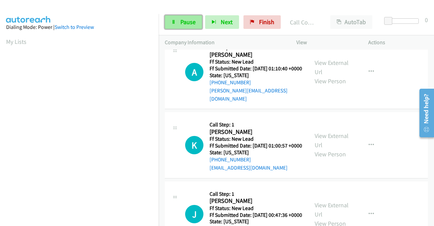
click at [189, 18] on span "Pause" at bounding box center [187, 22] width 15 height 8
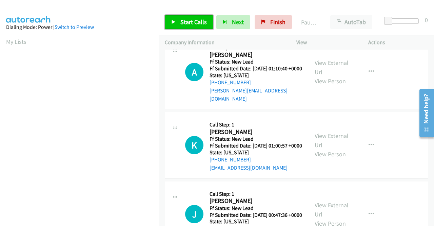
click at [188, 18] on span "Start Calls" at bounding box center [193, 22] width 26 height 8
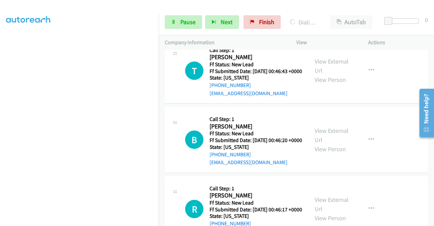
scroll to position [990, 0]
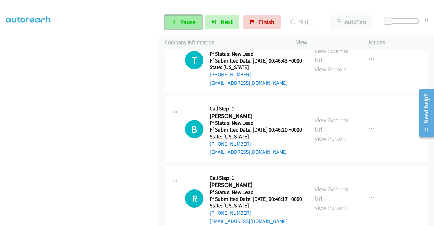
click at [188, 20] on span "Pause" at bounding box center [187, 22] width 15 height 8
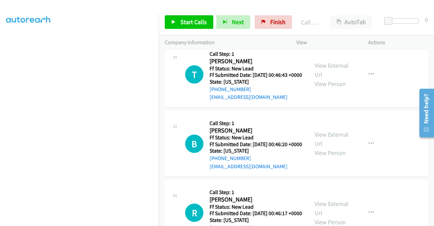
scroll to position [998, 0]
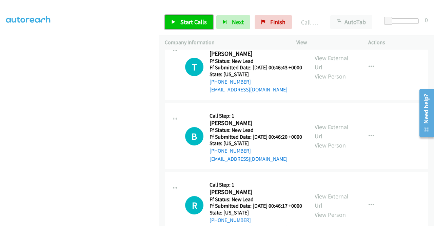
click at [199, 23] on span "Start Calls" at bounding box center [193, 22] width 26 height 8
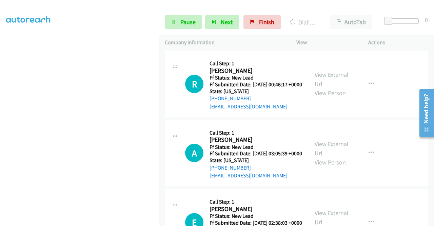
scroll to position [0, 0]
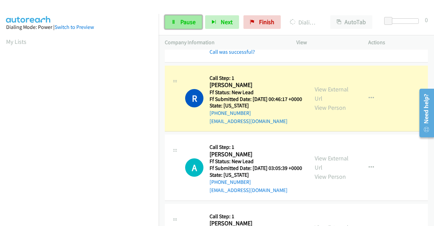
click at [188, 21] on span "Pause" at bounding box center [187, 22] width 15 height 8
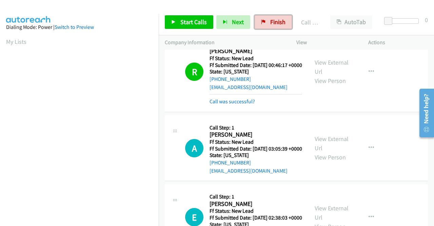
drag, startPoint x: 271, startPoint y: 23, endPoint x: 241, endPoint y: 35, distance: 31.8
click at [271, 23] on span "Finish" at bounding box center [277, 22] width 15 height 8
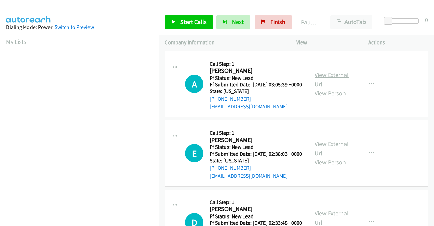
click at [343, 77] on link "View External Url" at bounding box center [332, 79] width 34 height 17
click at [328, 154] on link "View External Url" at bounding box center [332, 148] width 34 height 17
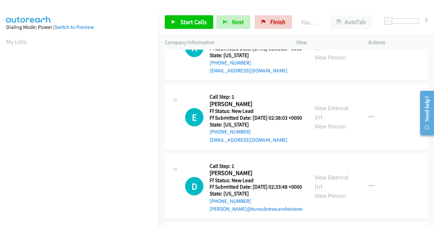
scroll to position [68, 0]
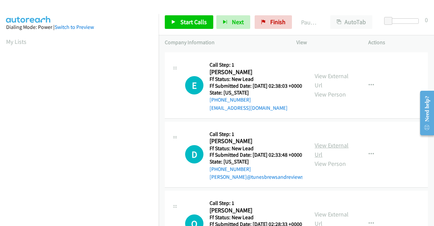
click at [318, 158] on link "View External Url" at bounding box center [332, 149] width 34 height 17
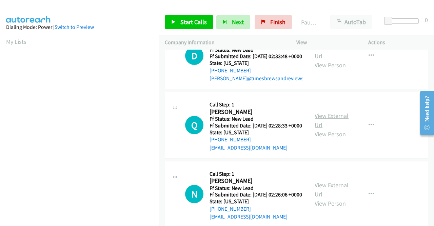
scroll to position [170, 0]
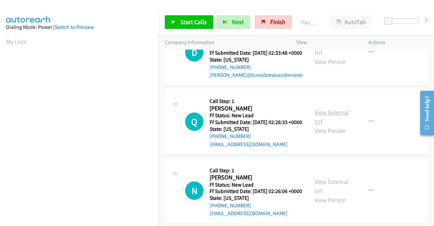
click at [321, 125] on link "View External Url" at bounding box center [332, 116] width 34 height 17
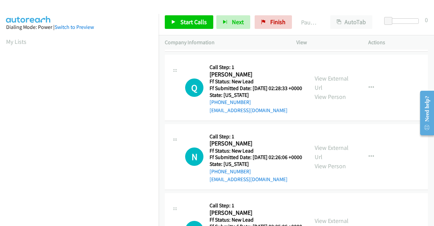
click at [328, 170] on div "View External Url View Person" at bounding box center [332, 156] width 35 height 27
click at [329, 160] on link "View External Url" at bounding box center [332, 151] width 34 height 17
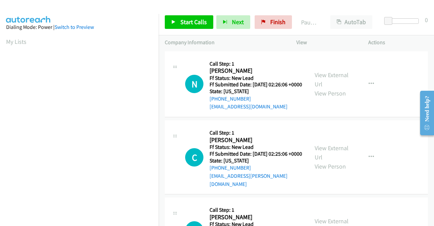
scroll to position [305, 0]
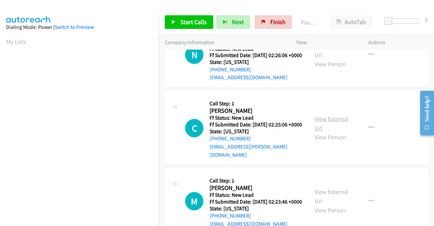
click at [330, 132] on link "View External Url" at bounding box center [332, 123] width 34 height 17
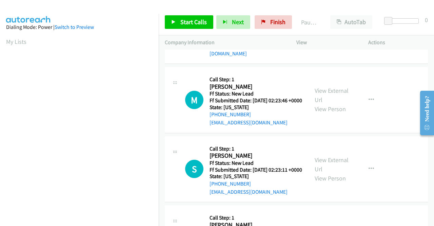
scroll to position [407, 0]
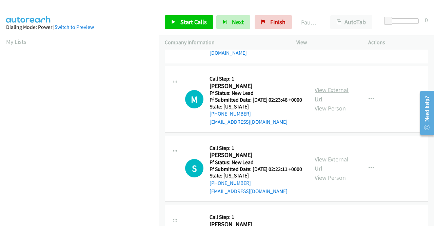
click at [329, 103] on link "View External Url" at bounding box center [332, 94] width 34 height 17
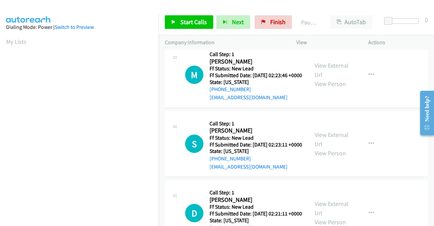
scroll to position [441, 0]
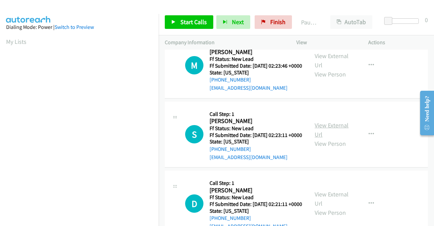
click at [331, 138] on link "View External Url" at bounding box center [332, 129] width 34 height 17
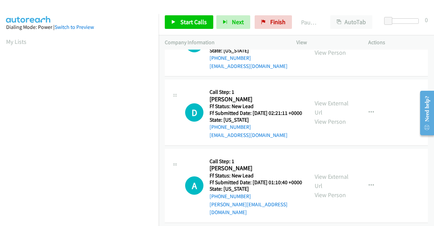
scroll to position [543, 0]
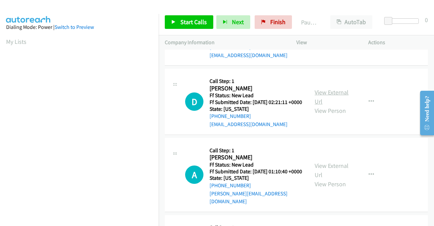
click at [330, 105] on link "View External Url" at bounding box center [332, 96] width 34 height 17
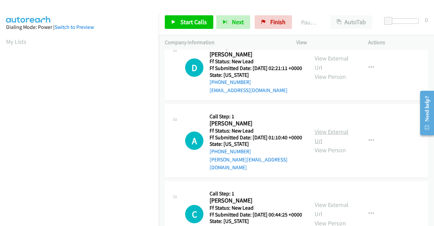
click at [322, 144] on link "View External Url" at bounding box center [332, 136] width 34 height 17
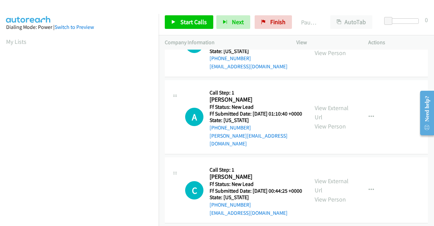
scroll to position [678, 0]
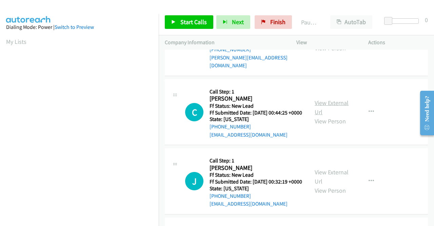
click at [320, 116] on link "View External Url" at bounding box center [332, 107] width 34 height 17
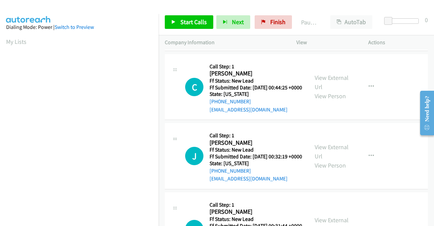
scroll to position [746, 0]
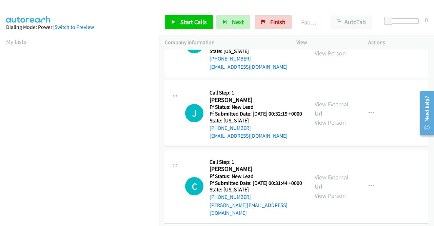
click at [325, 117] on link "View External Url" at bounding box center [332, 108] width 34 height 17
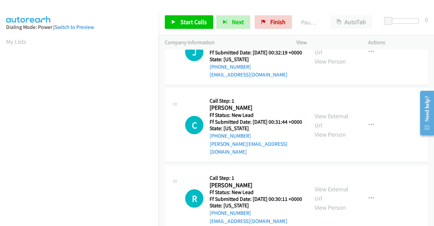
scroll to position [848, 0]
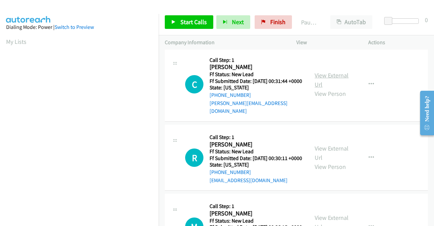
click at [315, 88] on link "View External Url" at bounding box center [332, 79] width 34 height 17
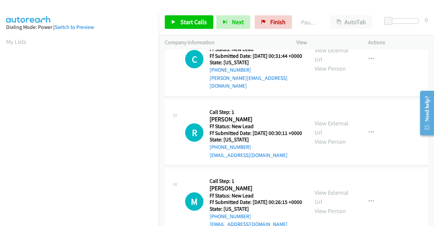
scroll to position [882, 0]
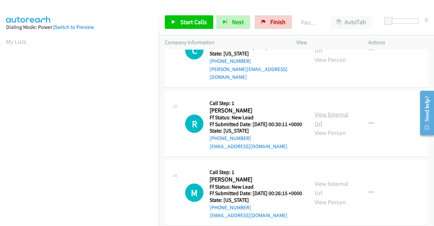
click at [315, 127] on link "View External Url" at bounding box center [332, 118] width 34 height 17
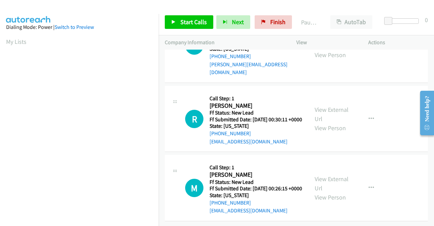
scroll to position [966, 0]
click at [332, 175] on link "View External Url" at bounding box center [332, 183] width 34 height 17
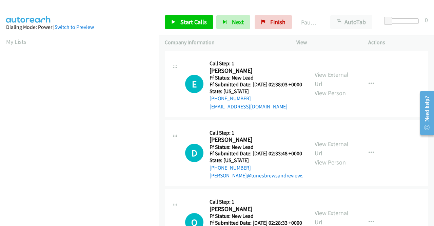
scroll to position [0, 0]
click at [198, 22] on span "Start Calls" at bounding box center [193, 22] width 26 height 8
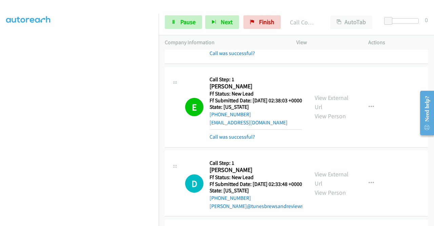
scroll to position [155, 0]
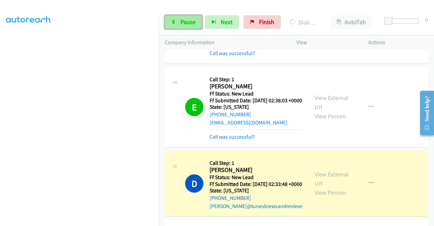
click at [193, 22] on span "Pause" at bounding box center [187, 22] width 15 height 8
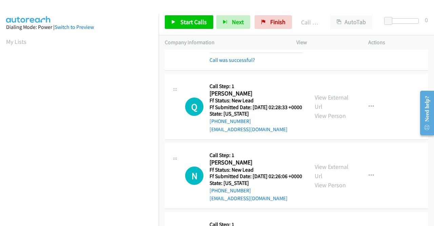
scroll to position [237, 0]
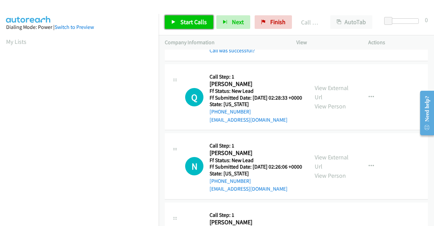
click at [188, 21] on span "Start Calls" at bounding box center [193, 22] width 26 height 8
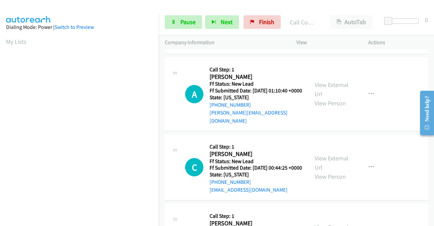
scroll to position [787, 0]
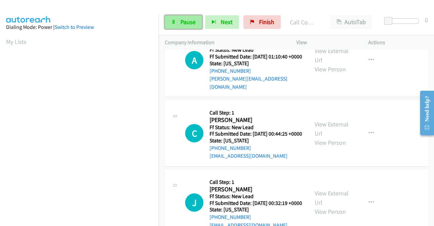
click at [190, 26] on link "Pause" at bounding box center [183, 22] width 37 height 14
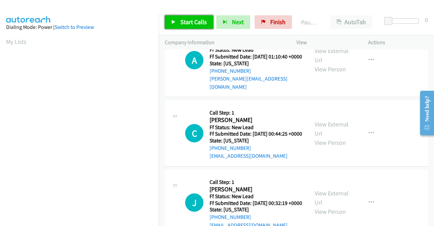
click at [190, 26] on link "Start Calls" at bounding box center [189, 22] width 48 height 14
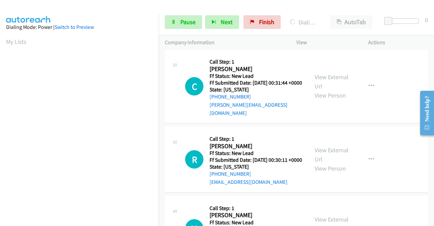
scroll to position [155, 0]
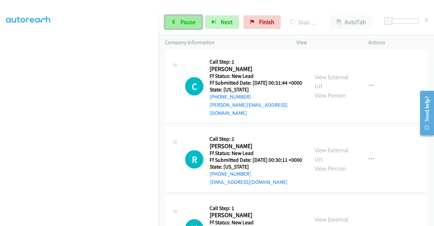
click at [183, 19] on span "Pause" at bounding box center [187, 22] width 15 height 8
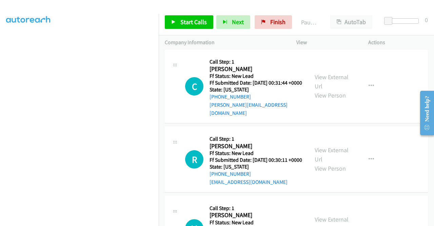
scroll to position [0, 0]
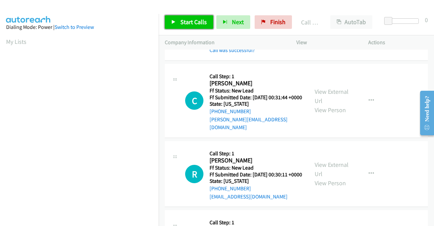
click at [195, 21] on span "Start Calls" at bounding box center [193, 22] width 26 height 8
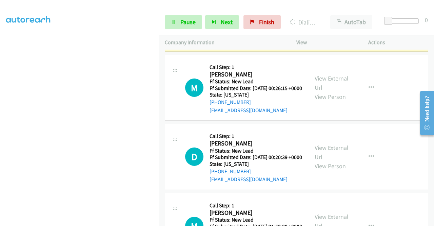
scroll to position [155, 0]
click at [168, 21] on link "Pause" at bounding box center [183, 22] width 37 height 14
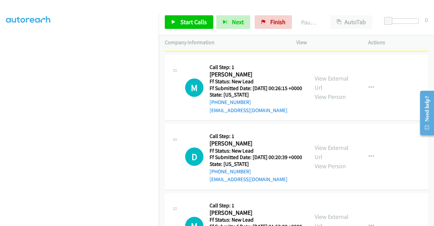
scroll to position [0, 0]
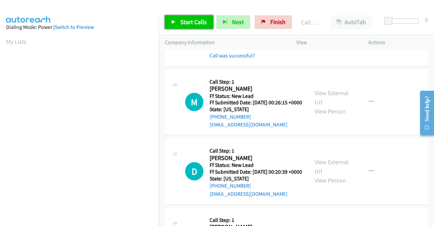
click at [206, 20] on span "Start Calls" at bounding box center [193, 22] width 26 height 8
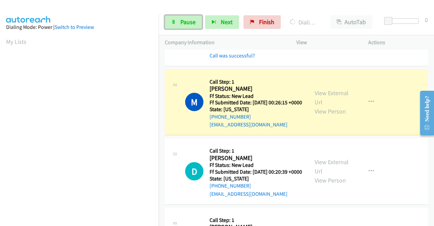
drag, startPoint x: 188, startPoint y: 23, endPoint x: 188, endPoint y: 31, distance: 7.1
click at [188, 23] on span "Pause" at bounding box center [187, 22] width 15 height 8
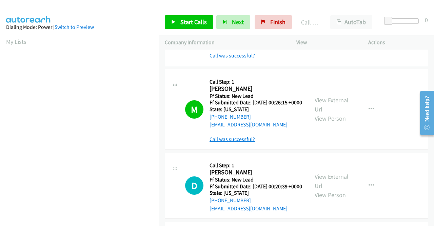
click at [234, 142] on link "Call was successful?" at bounding box center [232, 139] width 45 height 6
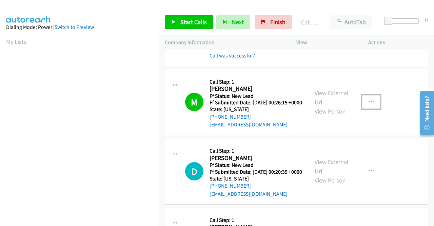
click at [363, 109] on button "button" at bounding box center [371, 102] width 18 height 14
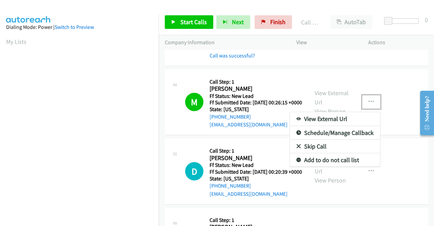
scroll to position [1194, 0]
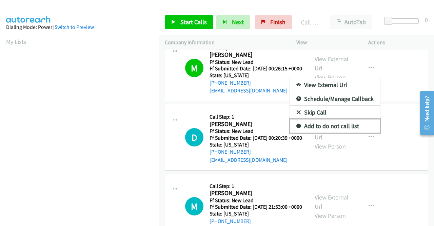
click at [325, 133] on link "Add to do not call list" at bounding box center [335, 126] width 90 height 14
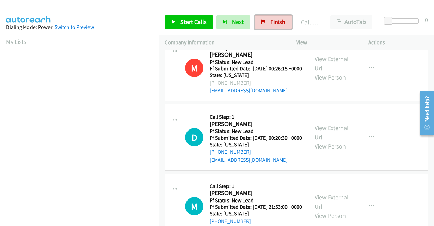
drag, startPoint x: 272, startPoint y: 20, endPoint x: 246, endPoint y: 34, distance: 29.4
click at [272, 20] on span "Finish" at bounding box center [277, 22] width 15 height 8
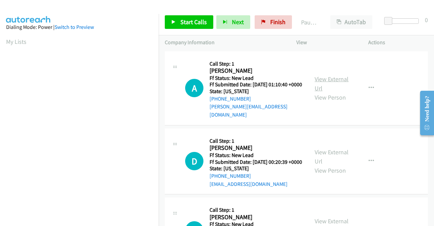
click at [340, 80] on link "View External Url" at bounding box center [332, 83] width 34 height 17
click at [330, 158] on div "View External Url View Person" at bounding box center [332, 160] width 35 height 27
click at [330, 154] on link "View External Url" at bounding box center [332, 156] width 34 height 17
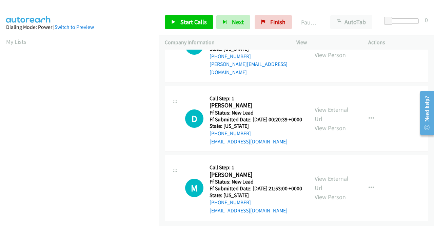
scroll to position [59, 0]
click at [318, 174] on link "View External Url" at bounding box center [332, 182] width 34 height 17
click at [200, 25] on span "Start Calls" at bounding box center [193, 22] width 26 height 8
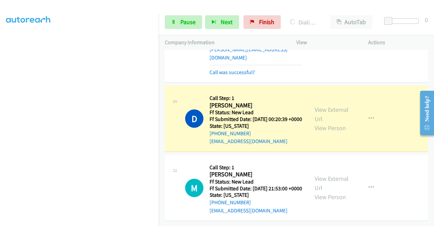
scroll to position [73, 0]
click at [182, 17] on link "Pause" at bounding box center [183, 22] width 37 height 14
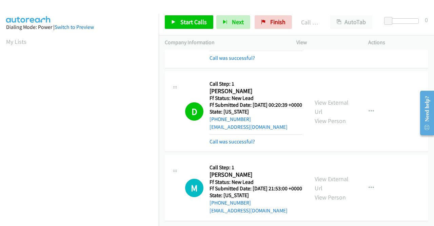
scroll to position [88, 0]
click at [192, 20] on span "Start Calls" at bounding box center [193, 22] width 26 height 8
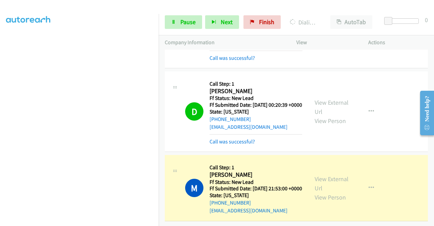
scroll to position [0, 0]
drag, startPoint x: 261, startPoint y: 20, endPoint x: 241, endPoint y: 32, distance: 23.4
click at [261, 20] on span "Finish" at bounding box center [266, 22] width 15 height 8
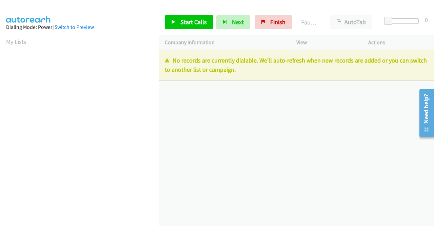
drag, startPoint x: 264, startPoint y: 76, endPoint x: 161, endPoint y: 61, distance: 103.5
click at [161, 61] on div "No records are currently dialable. We'll auto-refresh when new records are adde…" at bounding box center [296, 65] width 275 height 31
copy p "No records are currently dialable. We'll auto-refresh when new records are adde…"
click at [274, 21] on span "Finish" at bounding box center [277, 22] width 15 height 8
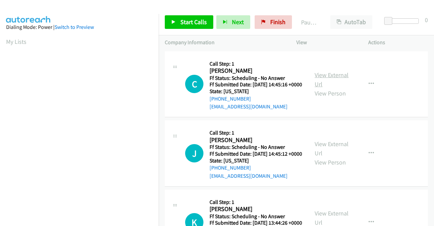
click at [332, 79] on link "View External Url" at bounding box center [332, 79] width 34 height 17
click at [320, 153] on link "View External Url" at bounding box center [332, 148] width 34 height 17
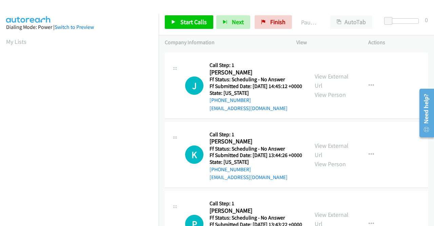
scroll to position [68, 0]
click at [320, 158] on link "View External Url" at bounding box center [332, 149] width 34 height 17
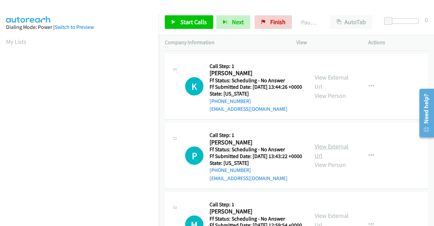
click at [319, 159] on link "View External Url" at bounding box center [332, 150] width 34 height 17
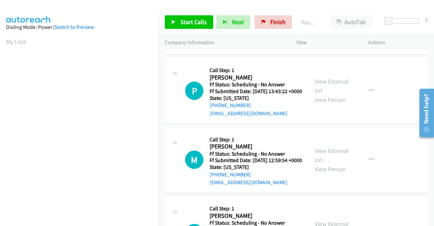
scroll to position [203, 0]
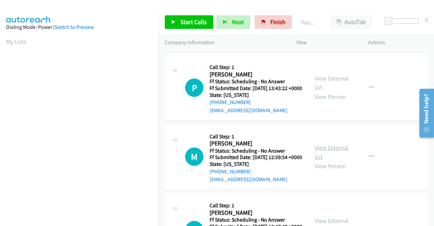
click at [331, 160] on link "View External Url" at bounding box center [332, 151] width 34 height 17
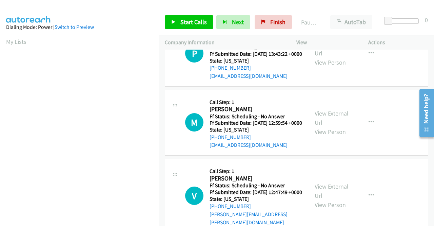
scroll to position [271, 0]
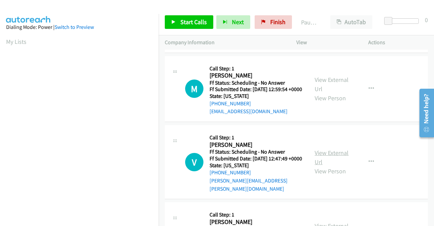
click at [333, 165] on link "View External Url" at bounding box center [332, 157] width 34 height 17
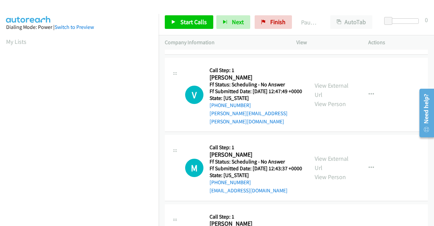
scroll to position [339, 0]
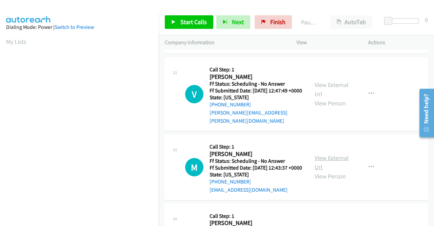
click at [331, 171] on link "View External Url" at bounding box center [332, 162] width 34 height 17
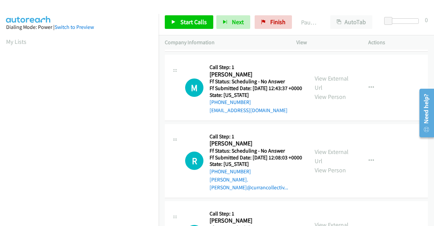
scroll to position [475, 0]
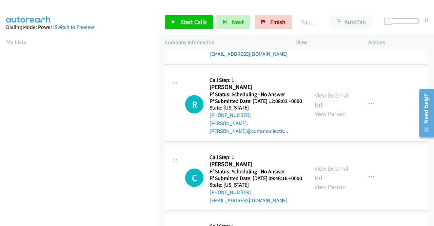
click at [325, 108] on link "View External Url" at bounding box center [332, 99] width 34 height 17
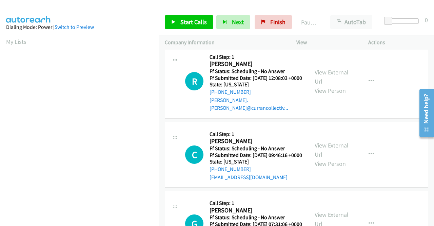
scroll to position [509, 0]
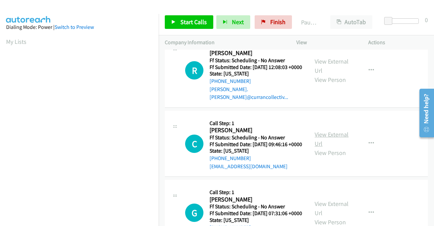
click at [337, 147] on link "View External Url" at bounding box center [332, 138] width 34 height 17
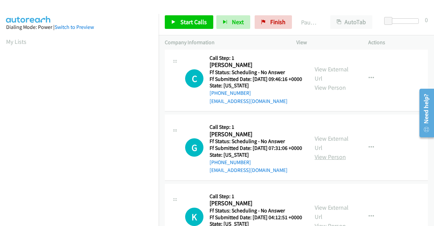
scroll to position [610, 0]
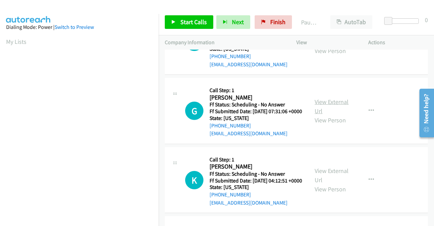
click at [331, 115] on link "View External Url" at bounding box center [332, 106] width 34 height 17
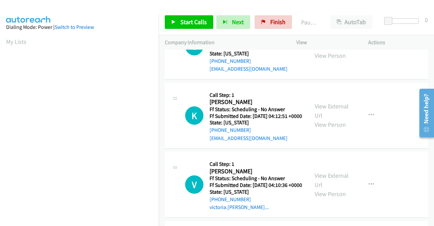
scroll to position [678, 0]
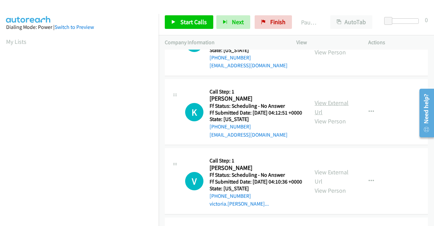
click at [328, 116] on link "View External Url" at bounding box center [332, 107] width 34 height 17
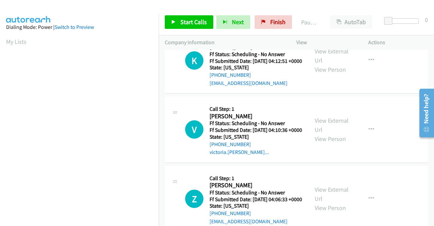
scroll to position [746, 0]
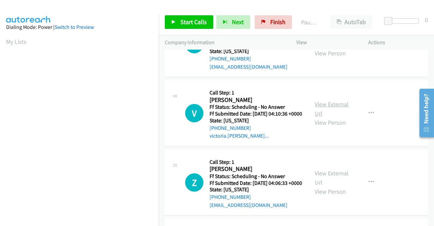
click at [327, 117] on link "View External Url" at bounding box center [332, 108] width 34 height 17
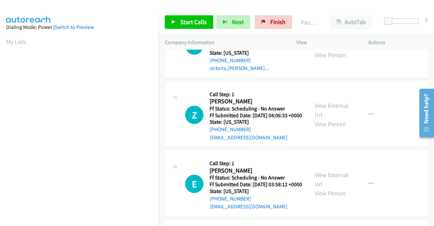
scroll to position [814, 0]
click at [317, 118] on link "View External Url" at bounding box center [332, 109] width 34 height 17
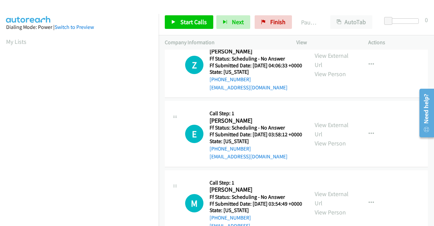
scroll to position [882, 0]
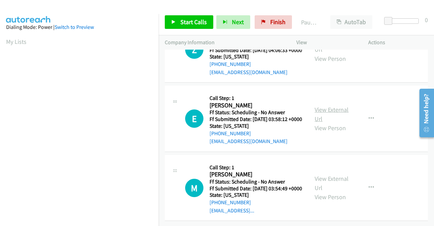
click at [319, 122] on link "View External Url" at bounding box center [332, 113] width 34 height 17
click at [324, 174] on link "View External Url" at bounding box center [332, 182] width 34 height 17
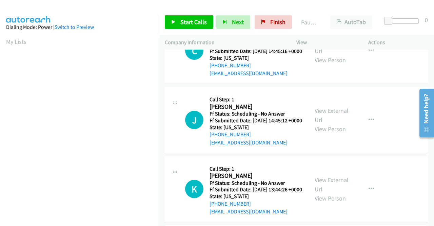
scroll to position [0, 0]
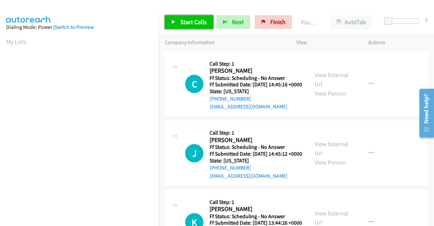
click at [191, 23] on span "Start Calls" at bounding box center [193, 22] width 26 height 8
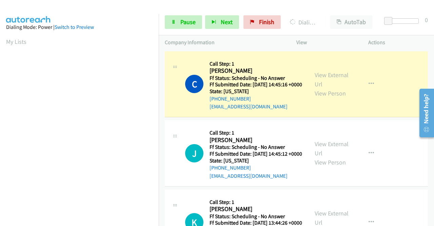
scroll to position [155, 0]
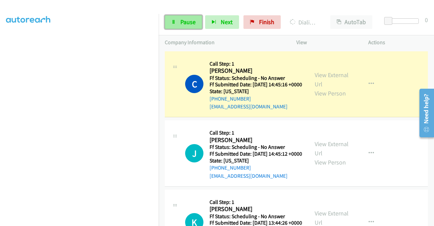
click at [179, 21] on link "Pause" at bounding box center [183, 22] width 37 height 14
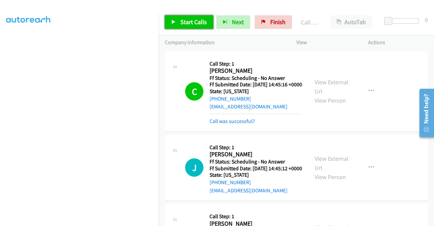
click at [196, 22] on span "Start Calls" at bounding box center [193, 22] width 26 height 8
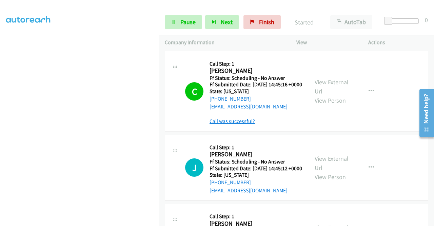
click at [251, 124] on link "Call was successful?" at bounding box center [232, 121] width 45 height 6
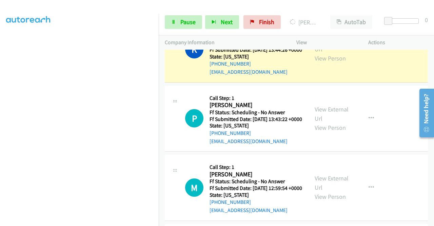
scroll to position [203, 0]
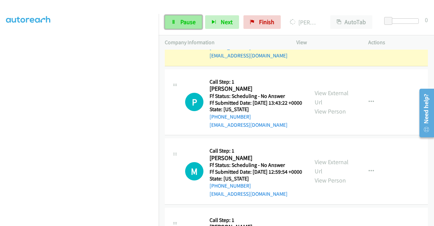
click at [195, 21] on span "Pause" at bounding box center [187, 22] width 15 height 8
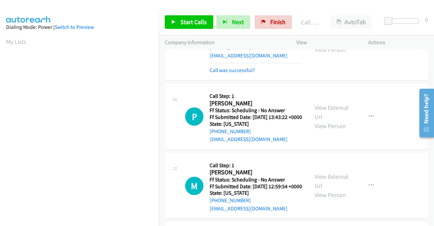
scroll to position [211, 0]
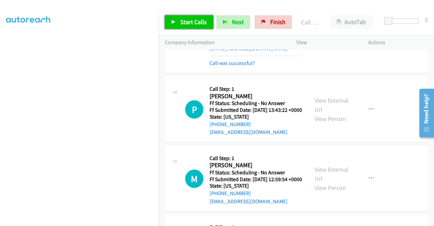
click at [184, 22] on span "Start Calls" at bounding box center [193, 22] width 26 height 8
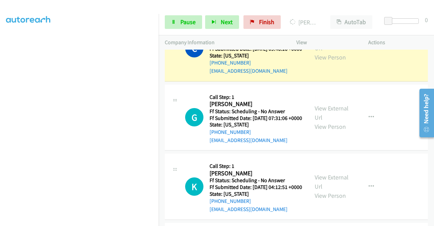
scroll to position [719, 0]
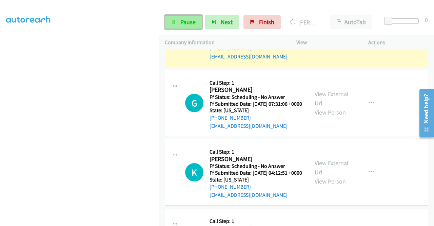
click at [180, 25] on span "Pause" at bounding box center [187, 22] width 15 height 8
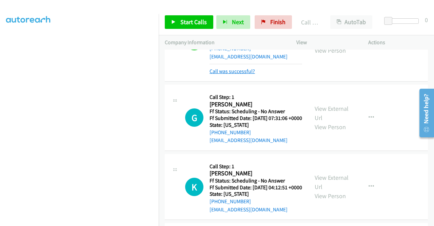
click at [250, 74] on link "Call was successful?" at bounding box center [232, 71] width 45 height 6
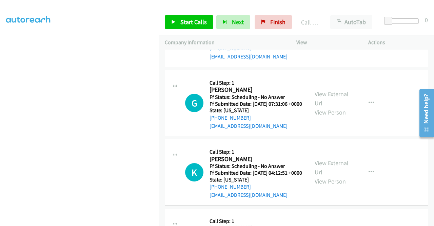
click at [362, 41] on button "button" at bounding box center [371, 34] width 18 height 14
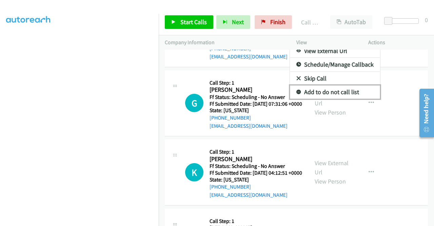
click at [321, 99] on link "Add to do not call list" at bounding box center [335, 92] width 90 height 14
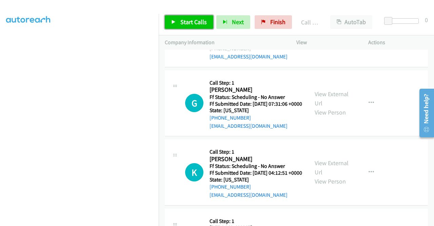
click at [198, 19] on span "Start Calls" at bounding box center [193, 22] width 26 height 8
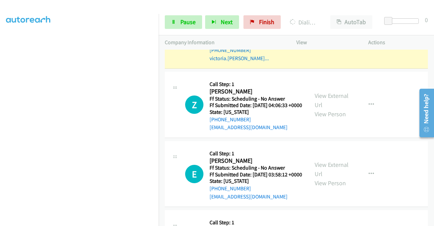
scroll to position [957, 0]
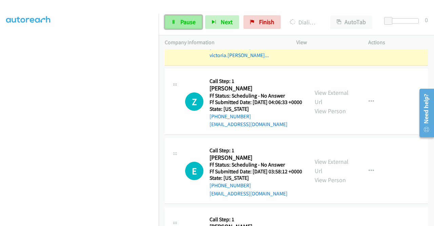
click at [183, 21] on span "Pause" at bounding box center [187, 22] width 15 height 8
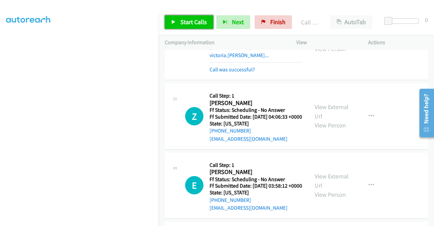
click at [191, 21] on span "Start Calls" at bounding box center [193, 22] width 26 height 8
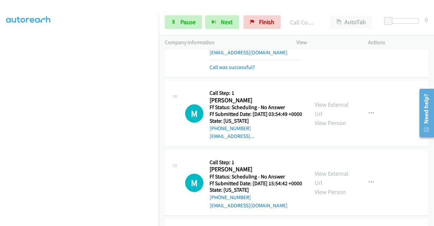
scroll to position [121, 0]
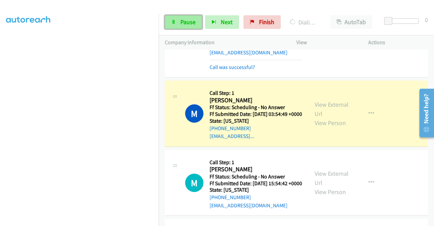
click at [192, 17] on link "Pause" at bounding box center [183, 22] width 37 height 14
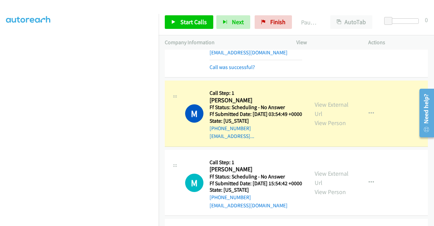
scroll to position [155, 0]
click at [275, 23] on span "Finish" at bounding box center [277, 22] width 15 height 8
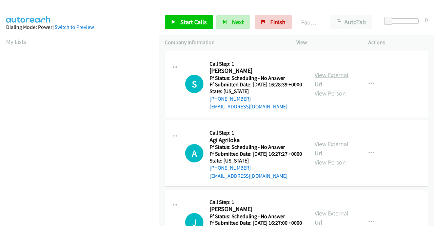
click at [329, 76] on link "View External Url" at bounding box center [332, 79] width 34 height 17
click at [338, 156] on link "View External Url" at bounding box center [332, 148] width 34 height 17
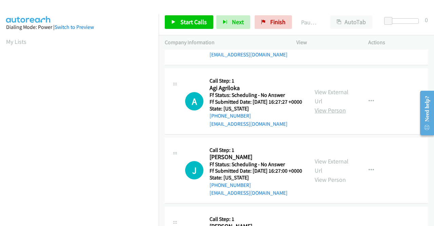
scroll to position [68, 0]
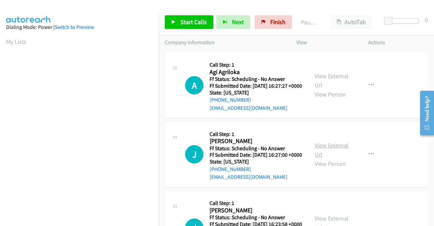
click at [324, 158] on link "View External Url" at bounding box center [332, 149] width 34 height 17
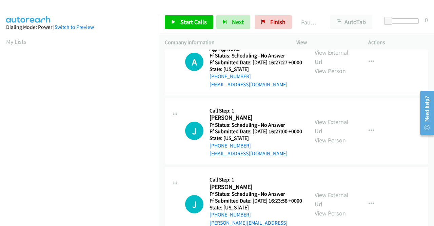
scroll to position [102, 0]
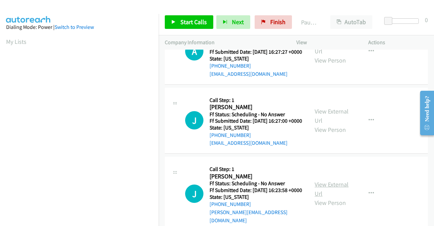
click at [327, 197] on link "View External Url" at bounding box center [332, 188] width 34 height 17
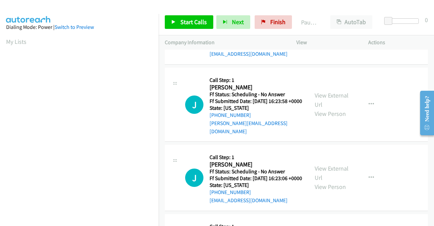
scroll to position [203, 0]
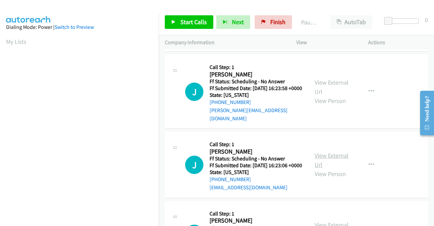
click at [335, 168] on link "View External Url" at bounding box center [332, 159] width 34 height 17
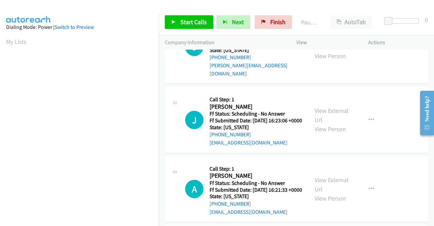
scroll to position [271, 0]
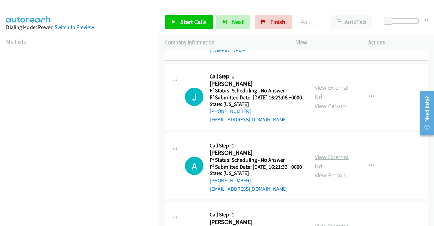
click at [338, 170] on link "View External Url" at bounding box center [332, 161] width 34 height 17
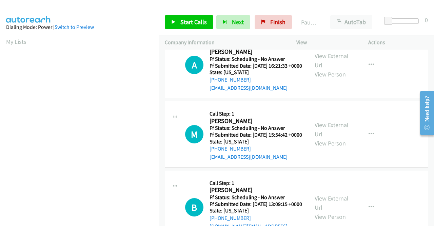
scroll to position [373, 0]
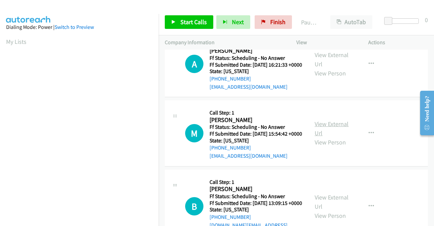
click at [330, 137] on link "View External Url" at bounding box center [332, 128] width 34 height 17
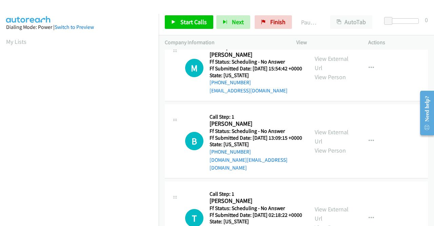
scroll to position [441, 0]
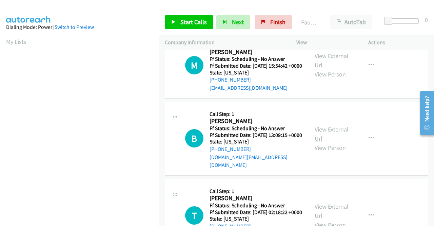
click at [320, 142] on link "View External Url" at bounding box center [332, 133] width 34 height 17
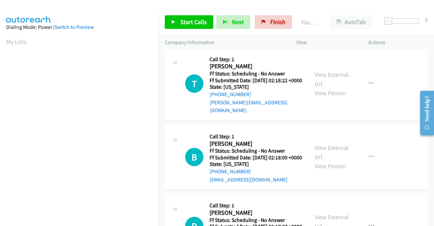
scroll to position [576, 0]
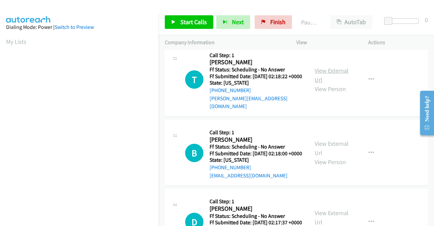
click at [321, 83] on link "View External Url" at bounding box center [332, 74] width 34 height 17
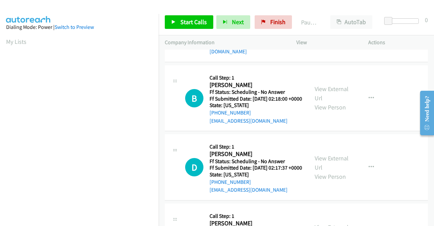
scroll to position [644, 0]
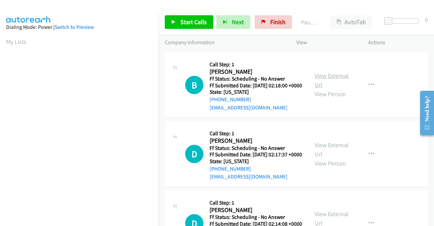
click at [329, 89] on link "View External Url" at bounding box center [332, 80] width 34 height 17
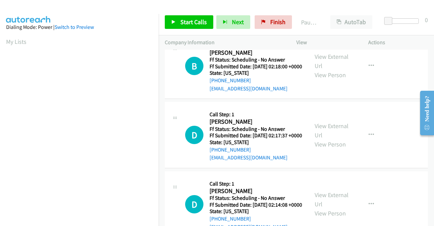
scroll to position [678, 0]
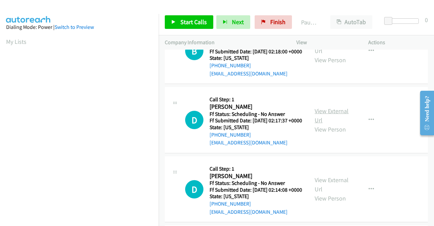
click at [326, 124] on link "View External Url" at bounding box center [332, 115] width 34 height 17
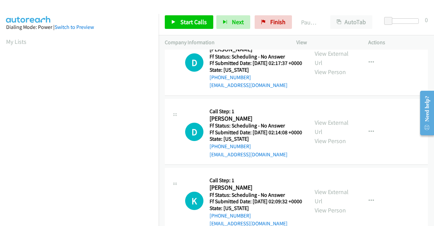
scroll to position [746, 0]
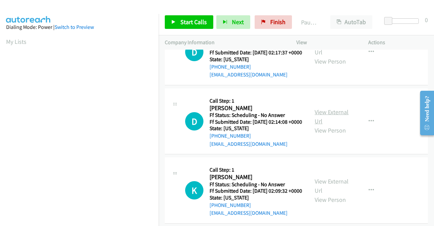
click at [322, 125] on link "View External Url" at bounding box center [332, 116] width 34 height 17
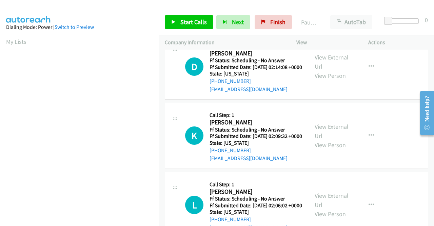
scroll to position [814, 0]
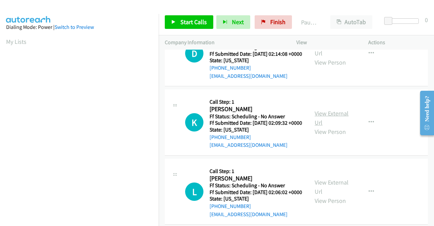
click at [324, 126] on link "View External Url" at bounding box center [332, 117] width 34 height 17
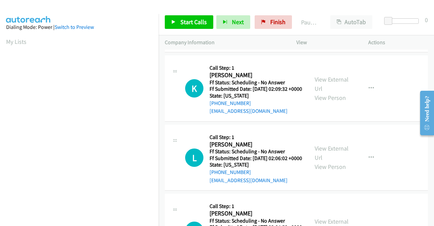
scroll to position [882, 0]
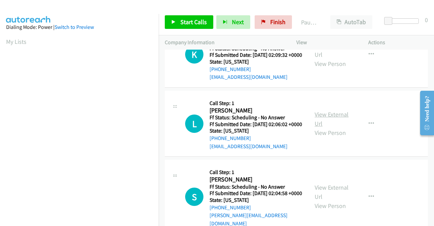
click at [318, 127] on link "View External Url" at bounding box center [332, 118] width 34 height 17
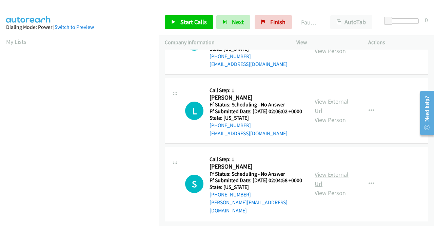
scroll to position [966, 0]
click at [339, 170] on link "View External Url" at bounding box center [332, 178] width 34 height 17
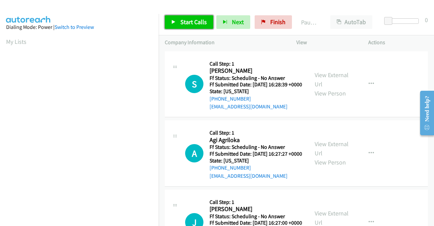
click at [195, 21] on span "Start Calls" at bounding box center [193, 22] width 26 height 8
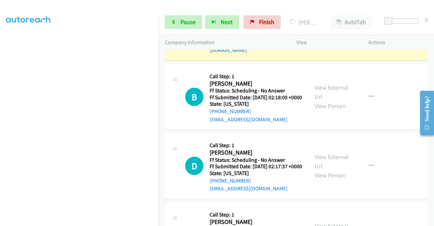
scroll to position [782, 0]
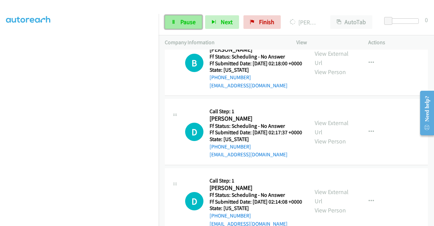
click at [196, 22] on link "Pause" at bounding box center [183, 22] width 37 height 14
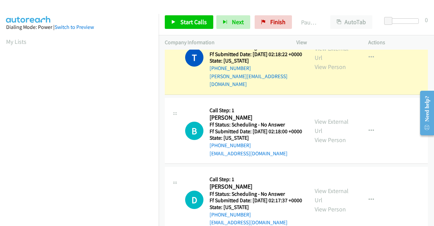
scroll to position [155, 0]
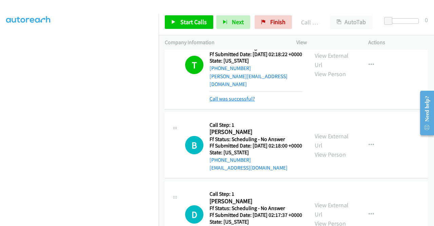
click at [222, 102] on link "Call was successful?" at bounding box center [232, 98] width 45 height 6
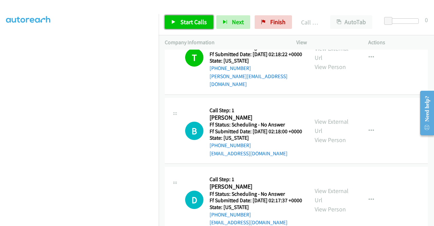
click at [197, 25] on span "Start Calls" at bounding box center [193, 22] width 26 height 8
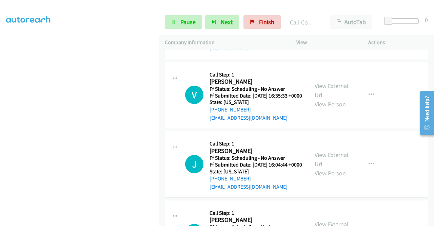
scroll to position [121, 0]
click at [182, 21] on span "Pause" at bounding box center [187, 22] width 15 height 8
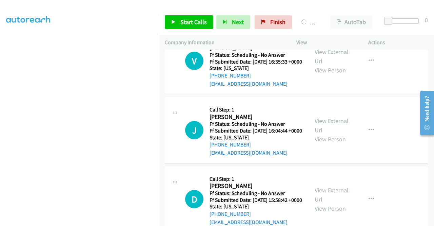
scroll to position [155, 0]
click at [267, 23] on link "Finish" at bounding box center [273, 22] width 37 height 14
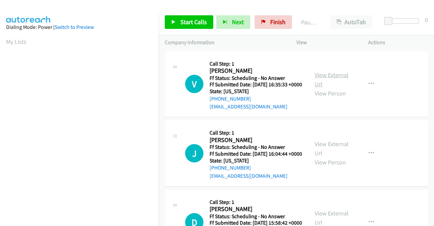
click at [332, 79] on link "View External Url" at bounding box center [332, 79] width 34 height 17
click at [342, 154] on link "View External Url" at bounding box center [332, 148] width 34 height 17
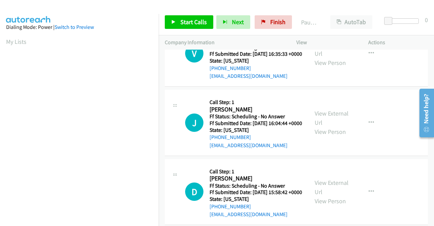
scroll to position [68, 0]
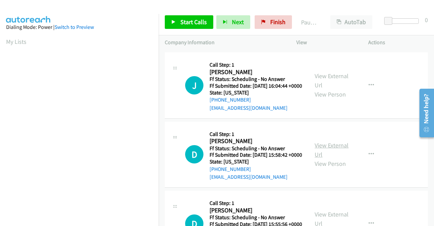
click at [329, 158] on link "View External Url" at bounding box center [332, 149] width 34 height 17
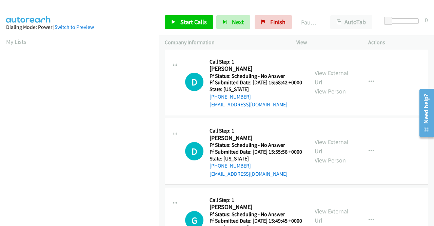
scroll to position [170, 0]
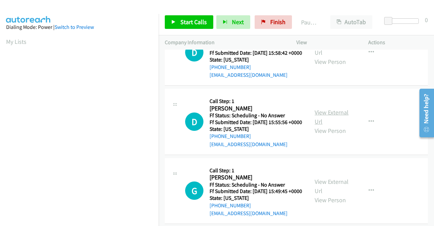
click at [319, 125] on link "View External Url" at bounding box center [332, 116] width 34 height 17
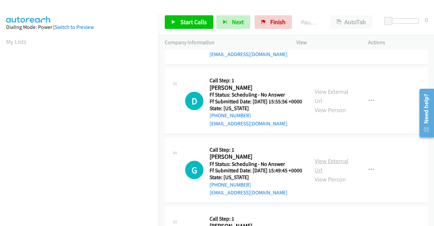
scroll to position [237, 0]
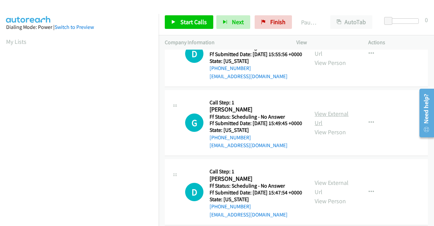
click at [321, 126] on link "View External Url" at bounding box center [332, 118] width 34 height 17
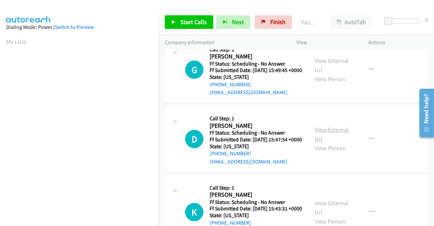
scroll to position [305, 0]
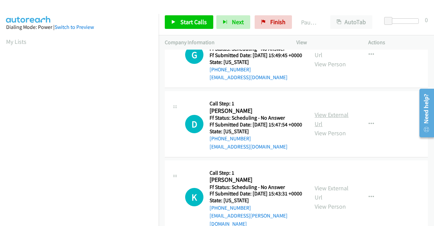
click at [335, 128] on link "View External Url" at bounding box center [332, 119] width 34 height 17
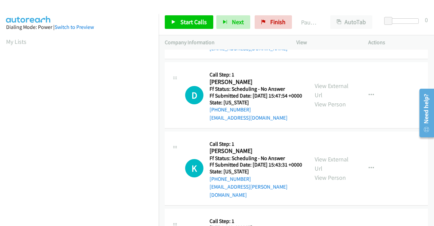
scroll to position [373, 0]
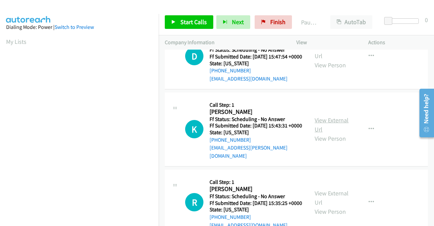
click at [328, 133] on link "View External Url" at bounding box center [332, 124] width 34 height 17
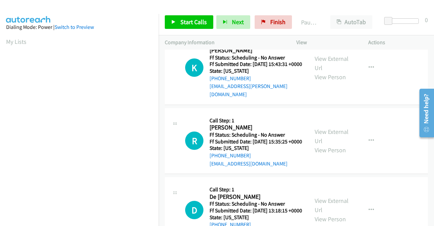
scroll to position [441, 0]
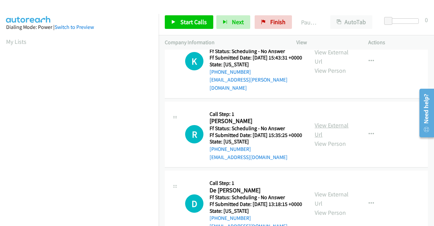
click at [323, 138] on link "View External Url" at bounding box center [332, 129] width 34 height 17
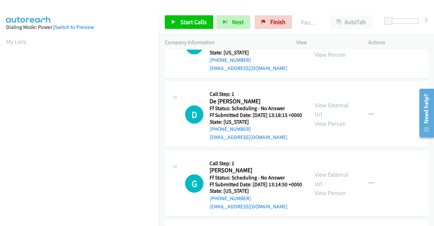
scroll to position [543, 0]
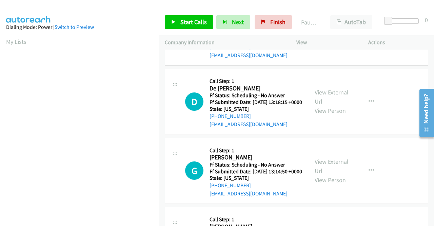
click at [321, 105] on link "View External Url" at bounding box center [332, 96] width 34 height 17
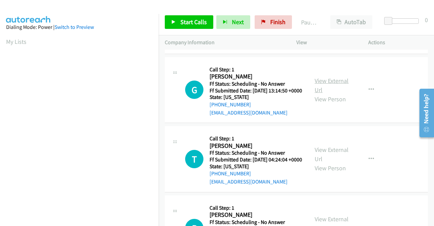
scroll to position [644, 0]
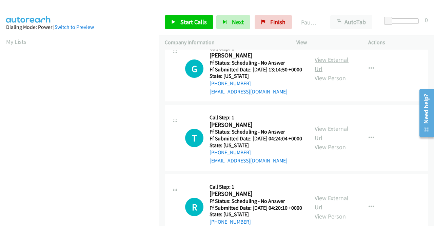
click at [317, 73] on link "View External Url" at bounding box center [332, 64] width 34 height 17
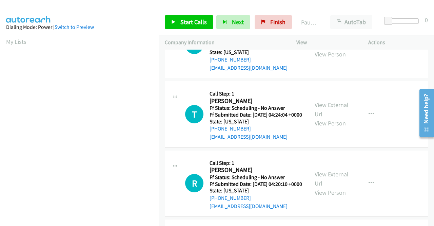
scroll to position [678, 0]
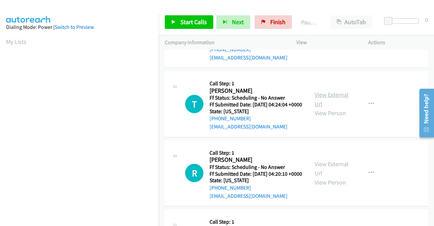
click at [323, 107] on link "View External Url" at bounding box center [332, 99] width 34 height 17
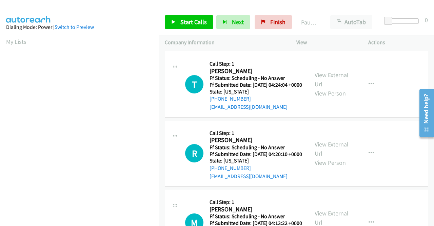
scroll to position [746, 0]
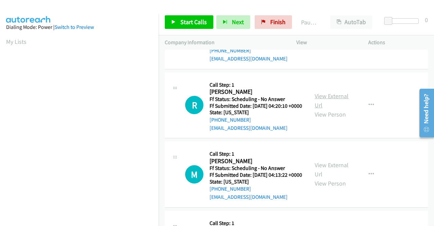
click at [330, 109] on link "View External Url" at bounding box center [332, 100] width 34 height 17
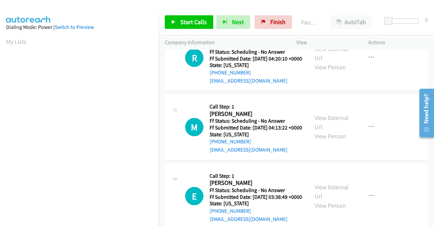
scroll to position [814, 0]
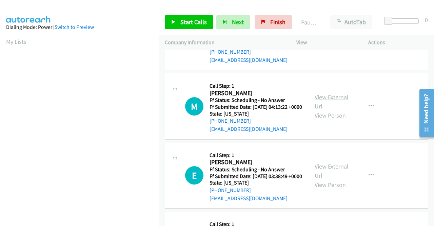
click at [334, 110] on link "View External Url" at bounding box center [332, 101] width 34 height 17
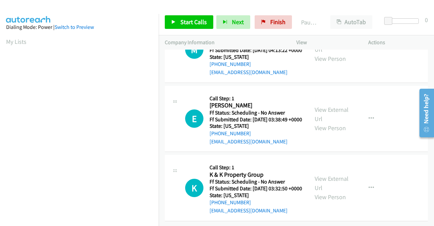
scroll to position [916, 0]
click at [325, 122] on link "View External Url" at bounding box center [332, 113] width 34 height 17
click at [327, 174] on link "View External Url" at bounding box center [332, 182] width 34 height 17
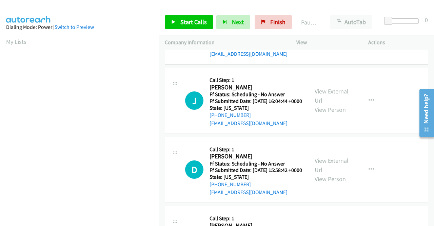
scroll to position [0, 0]
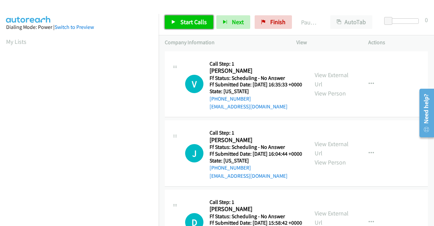
click at [190, 26] on link "Start Calls" at bounding box center [189, 22] width 48 height 14
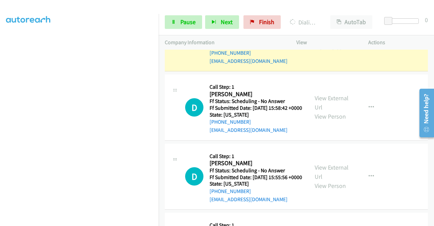
scroll to position [136, 0]
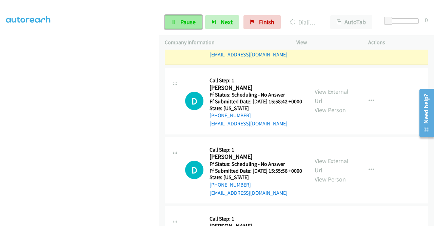
click at [193, 21] on span "Pause" at bounding box center [187, 22] width 15 height 8
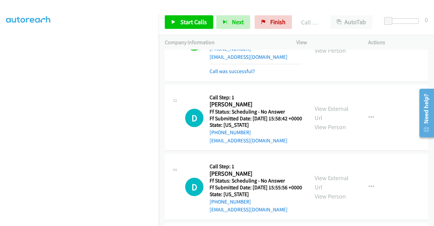
scroll to position [143, 0]
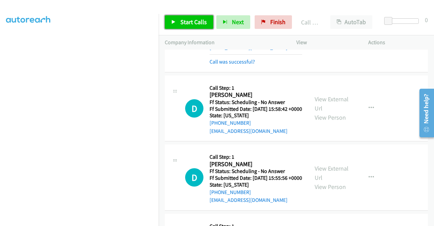
click at [195, 24] on span "Start Calls" at bounding box center [193, 22] width 26 height 8
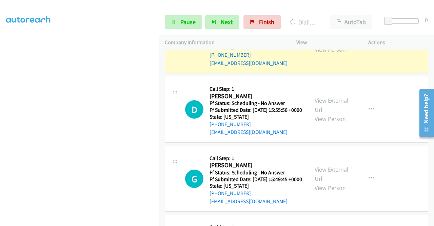
scroll to position [218, 0]
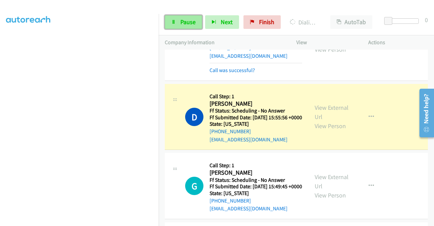
click at [185, 23] on span "Pause" at bounding box center [187, 22] width 15 height 8
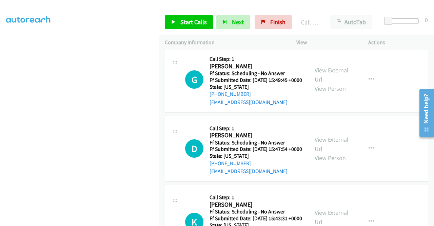
scroll to position [353, 0]
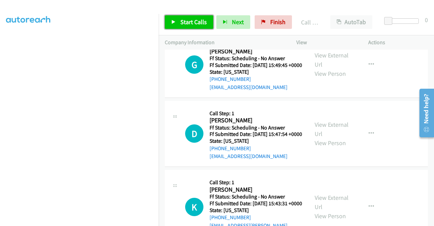
click at [190, 19] on span "Start Calls" at bounding box center [193, 22] width 26 height 8
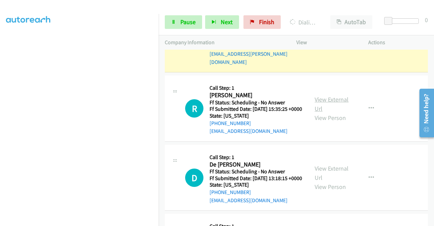
scroll to position [564, 0]
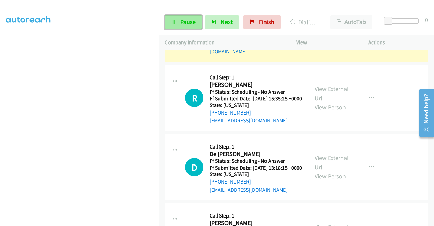
click at [179, 23] on link "Pause" at bounding box center [183, 22] width 37 height 14
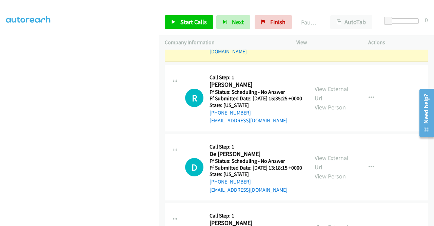
scroll to position [530, 0]
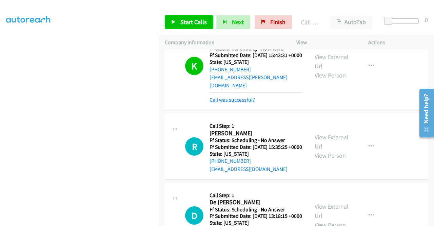
click at [241, 103] on link "Call was successful?" at bounding box center [232, 99] width 45 height 6
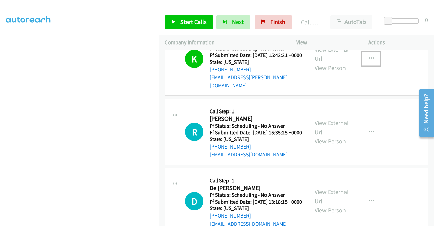
click at [365, 65] on button "button" at bounding box center [371, 59] width 18 height 14
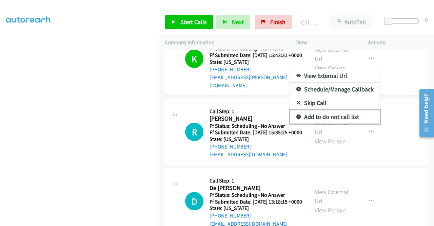
click at [329, 123] on link "Add to do not call list" at bounding box center [335, 117] width 90 height 14
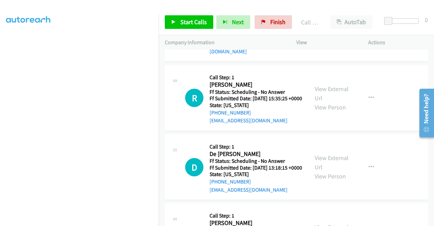
scroll to position [598, 0]
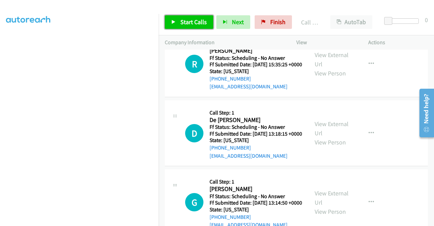
click at [200, 23] on span "Start Calls" at bounding box center [193, 22] width 26 height 8
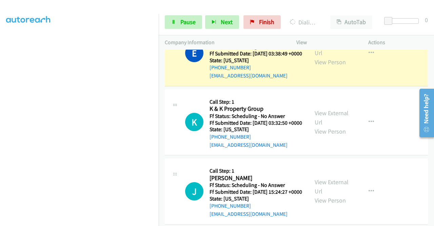
scroll to position [1128, 0]
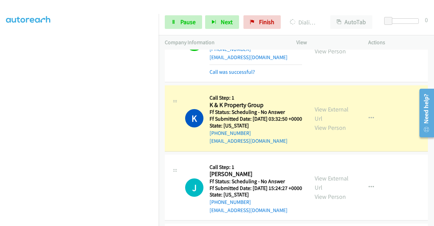
click at [189, 29] on div "Start Calls Pause Next Finish Dialing K & K Property Group AutoTab AutoTab 0" at bounding box center [296, 22] width 275 height 26
click at [189, 18] on span "Pause" at bounding box center [187, 22] width 15 height 8
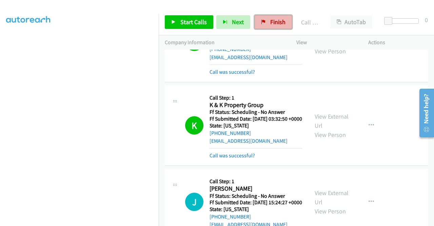
click at [281, 23] on span "Finish" at bounding box center [277, 22] width 15 height 8
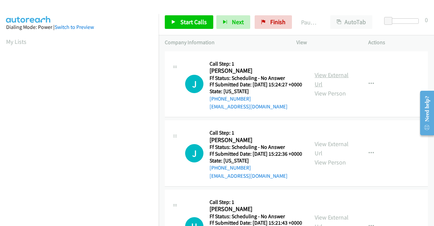
click at [330, 78] on link "View External Url" at bounding box center [332, 79] width 34 height 17
click at [319, 153] on link "View External Url" at bounding box center [332, 148] width 34 height 17
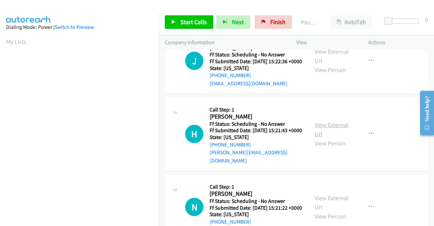
scroll to position [102, 0]
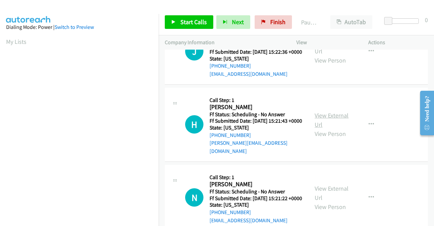
click at [329, 126] on link "View External Url" at bounding box center [332, 119] width 34 height 17
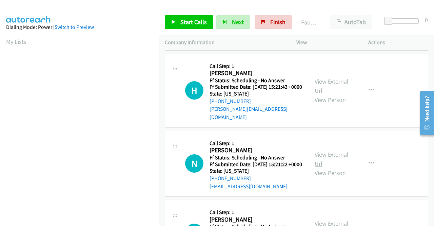
click at [321, 167] on link "View External Url" at bounding box center [332, 158] width 34 height 17
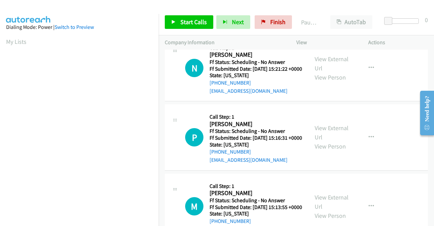
scroll to position [237, 0]
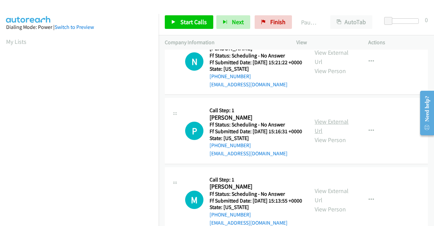
click at [334, 134] on link "View External Url" at bounding box center [332, 125] width 34 height 17
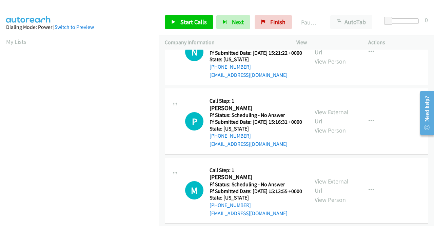
scroll to position [271, 0]
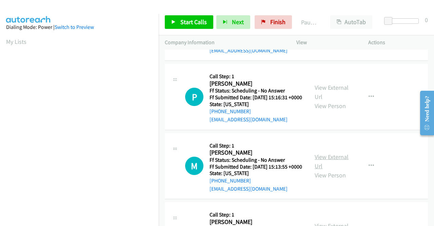
click at [322, 170] on link "View External Url" at bounding box center [332, 161] width 34 height 17
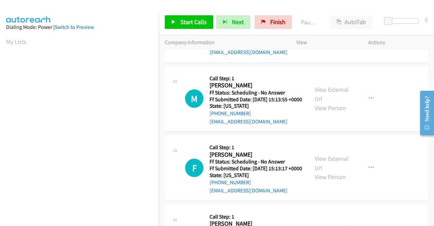
scroll to position [339, 0]
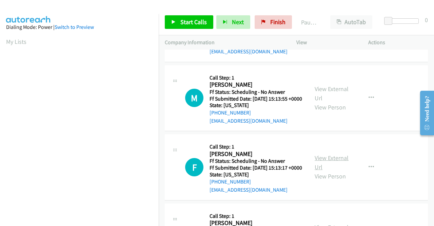
click at [329, 171] on link "View External Url" at bounding box center [332, 162] width 34 height 17
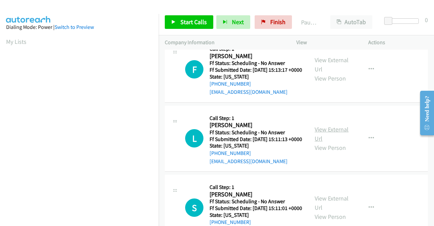
scroll to position [441, 0]
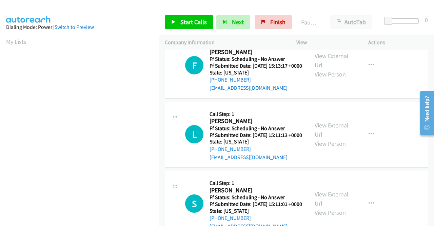
click at [329, 138] on link "View External Url" at bounding box center [332, 129] width 34 height 17
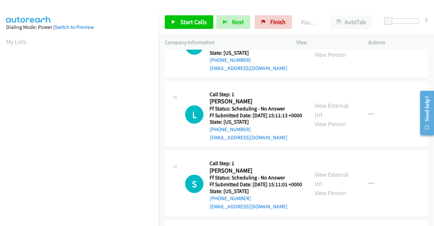
scroll to position [509, 0]
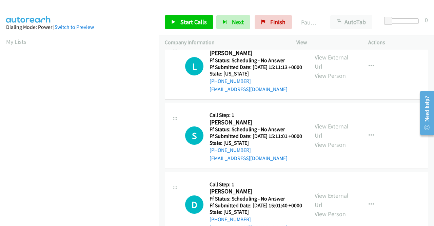
click at [332, 139] on link "View External Url" at bounding box center [332, 130] width 34 height 17
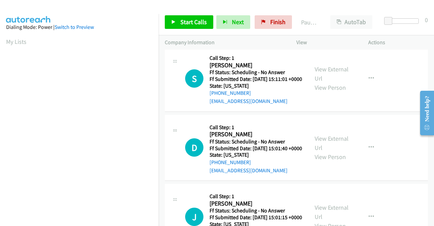
scroll to position [576, 0]
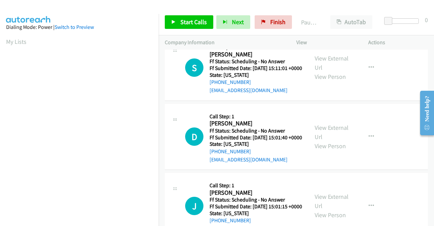
click at [331, 163] on div "View External Url View Person View External Url Email Schedule/Manage Callback …" at bounding box center [348, 137] width 78 height 54
click at [328, 140] on link "View External Url" at bounding box center [332, 131] width 34 height 17
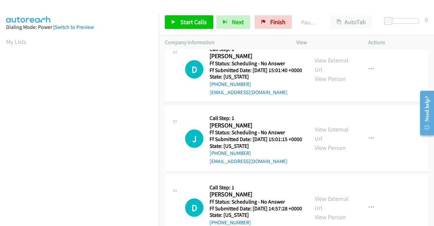
scroll to position [644, 0]
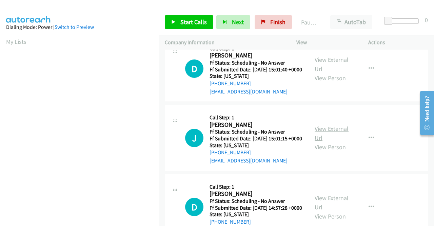
click at [335, 141] on link "View External Url" at bounding box center [332, 132] width 34 height 17
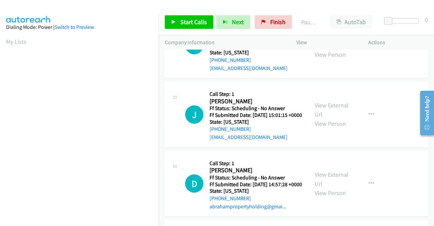
scroll to position [712, 0]
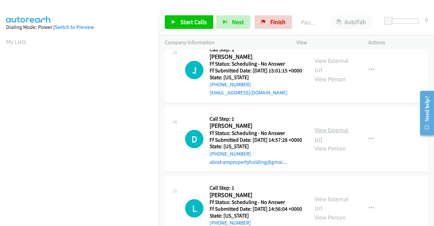
click at [320, 143] on link "View External Url" at bounding box center [332, 134] width 34 height 17
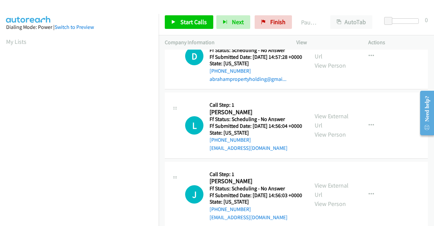
scroll to position [814, 0]
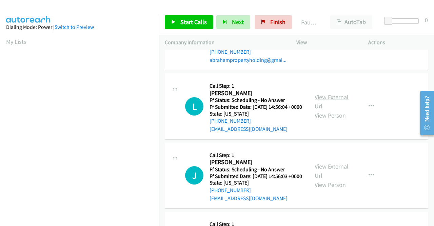
click at [338, 110] on link "View External Url" at bounding box center [332, 101] width 34 height 17
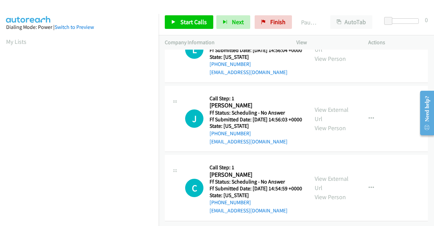
scroll to position [916, 0]
click at [334, 145] on div "View External Url View Person View External Url Email Schedule/Manage Callback …" at bounding box center [348, 119] width 78 height 54
click at [331, 122] on link "View External Url" at bounding box center [332, 113] width 34 height 17
click at [344, 174] on link "View External Url" at bounding box center [332, 182] width 34 height 17
